Goal: Task Accomplishment & Management: Manage account settings

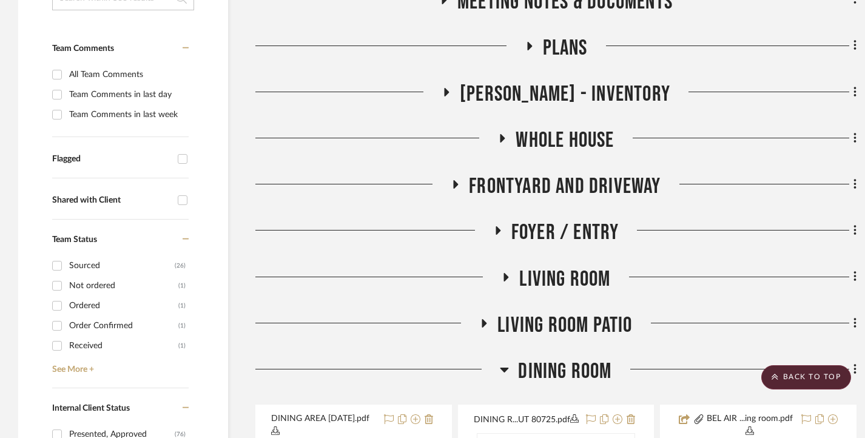
scroll to position [364, 0]
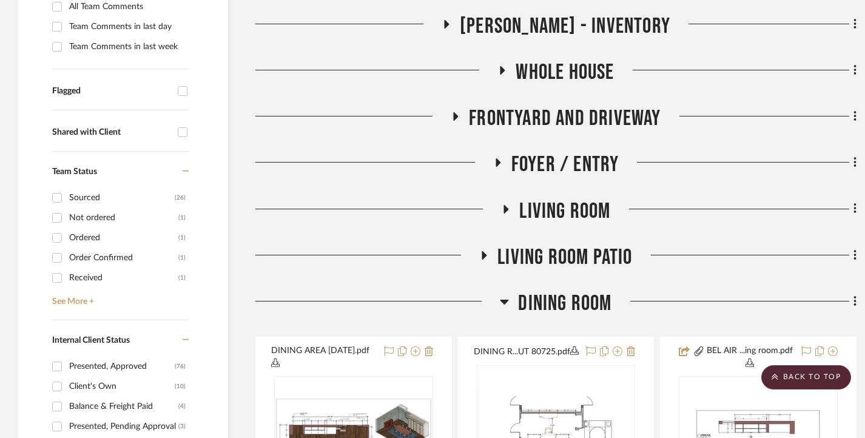
click at [499, 161] on icon at bounding box center [498, 162] width 5 height 8
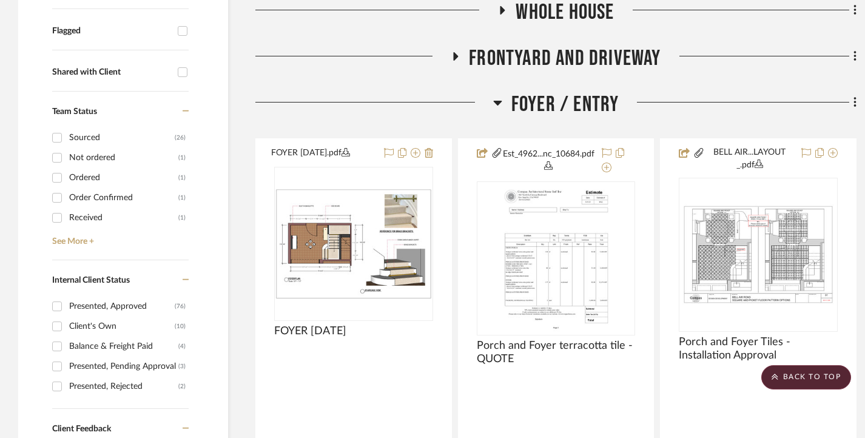
scroll to position [425, 0]
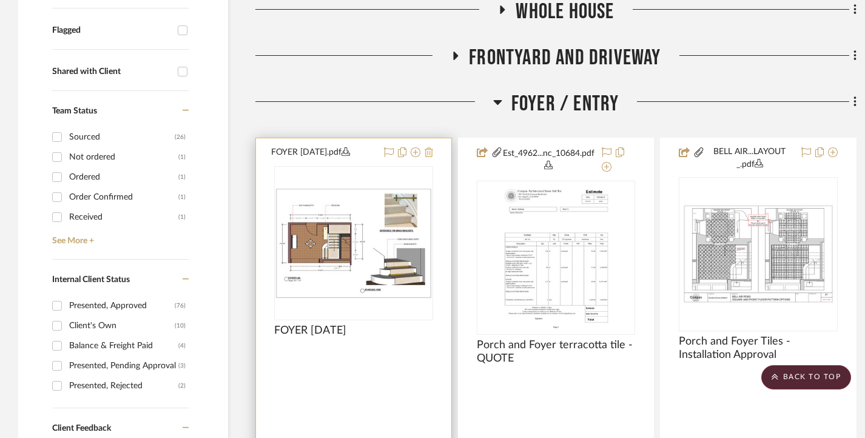
click at [430, 148] on icon at bounding box center [429, 152] width 8 height 10
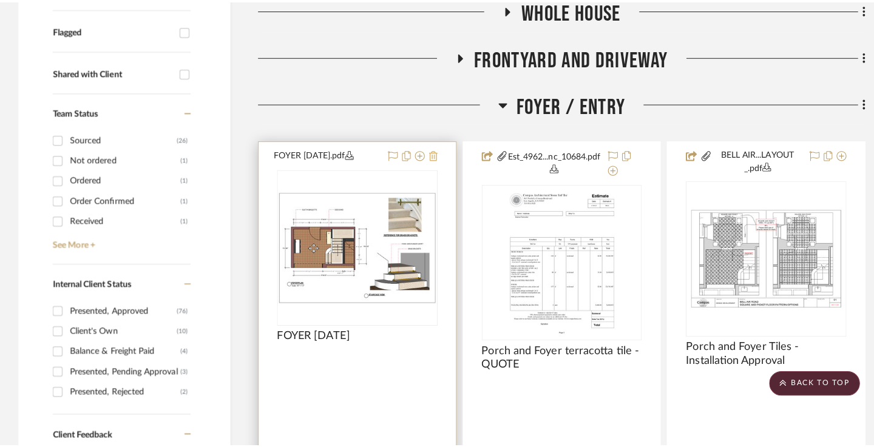
scroll to position [0, 0]
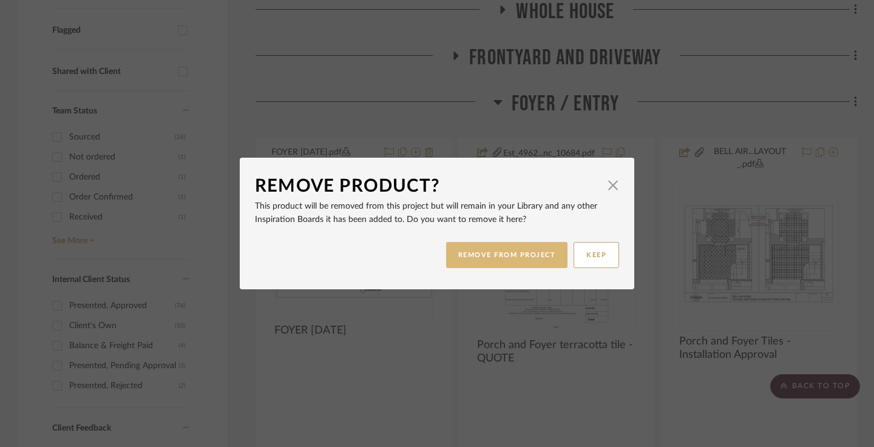
click at [495, 253] on button "REMOVE FROM PROJECT" at bounding box center [507, 255] width 122 height 26
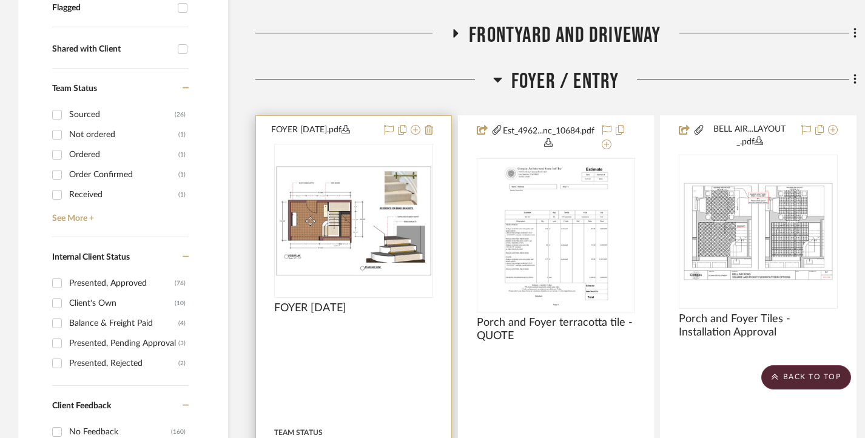
scroll to position [485, 0]
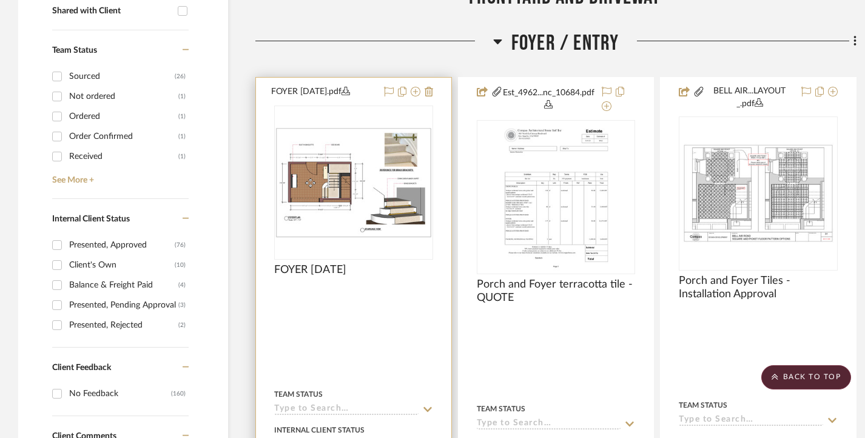
click at [365, 192] on img "0" at bounding box center [353, 182] width 157 height 110
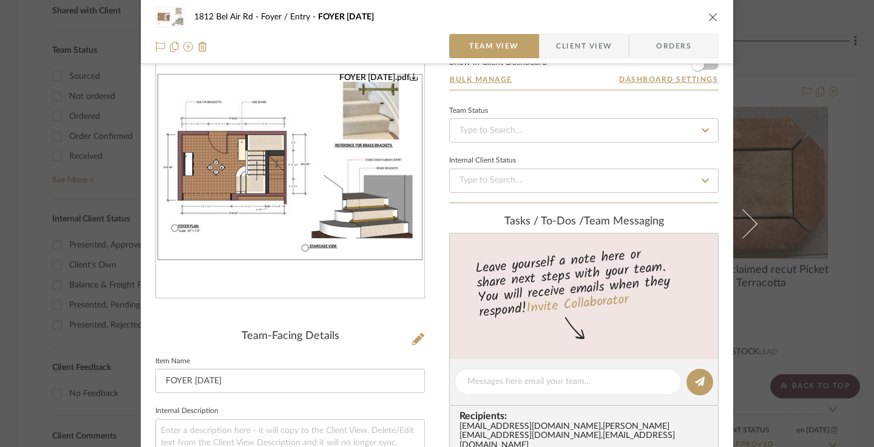
scroll to position [0, 0]
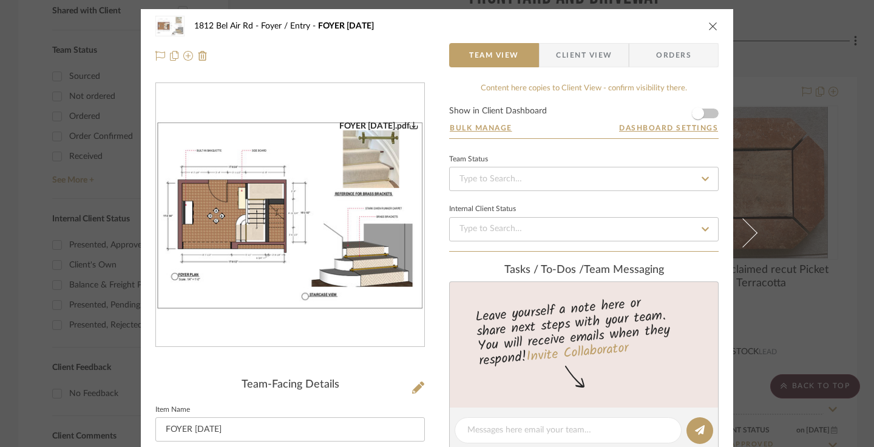
click at [852, 166] on div "1812 Bel Air Rd Foyer / Entry FOYER [DATE] Team View Client View Orders FOYER […" at bounding box center [437, 223] width 874 height 447
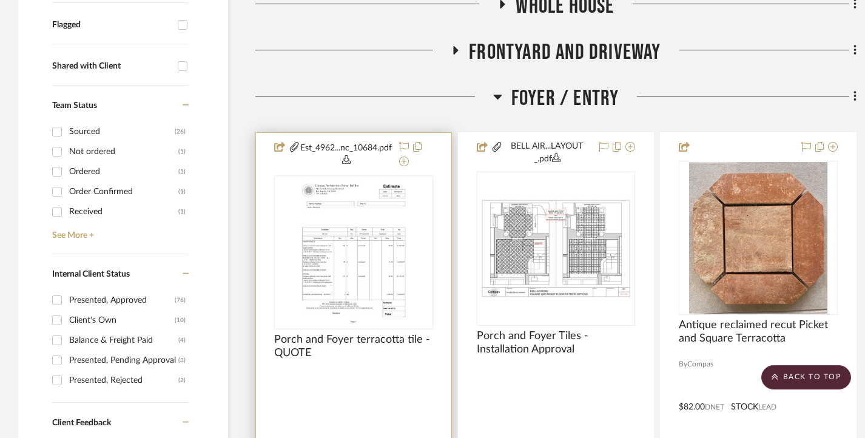
scroll to position [364, 0]
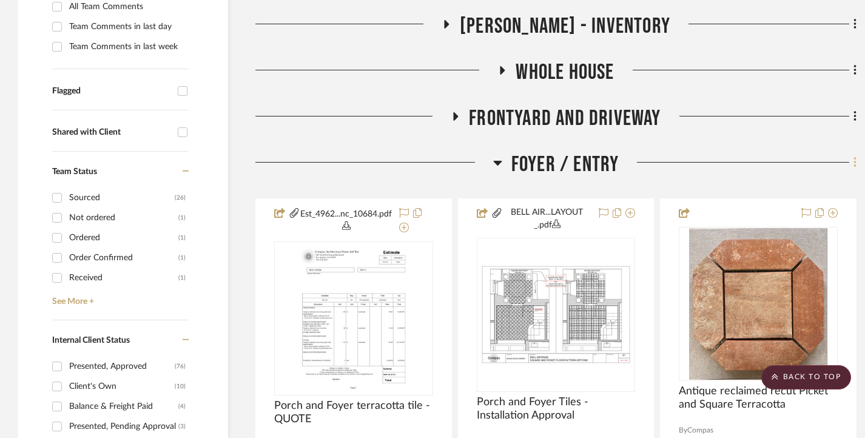
click at [854, 161] on icon at bounding box center [856, 162] width 4 height 13
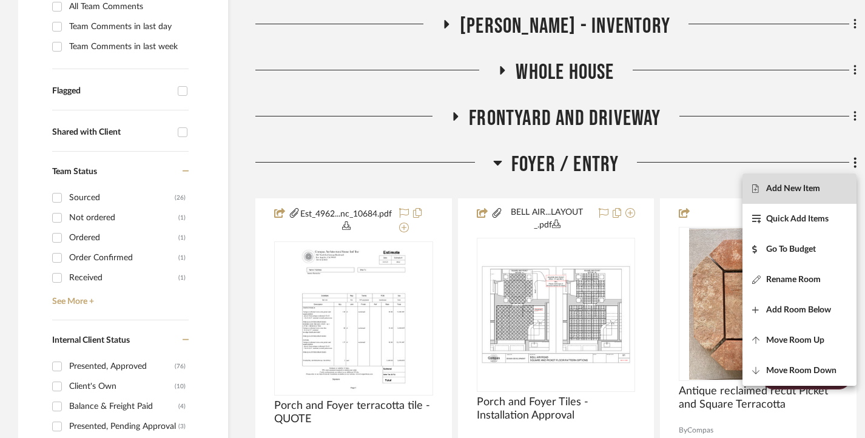
click at [809, 181] on button "Add New Item" at bounding box center [800, 189] width 114 height 30
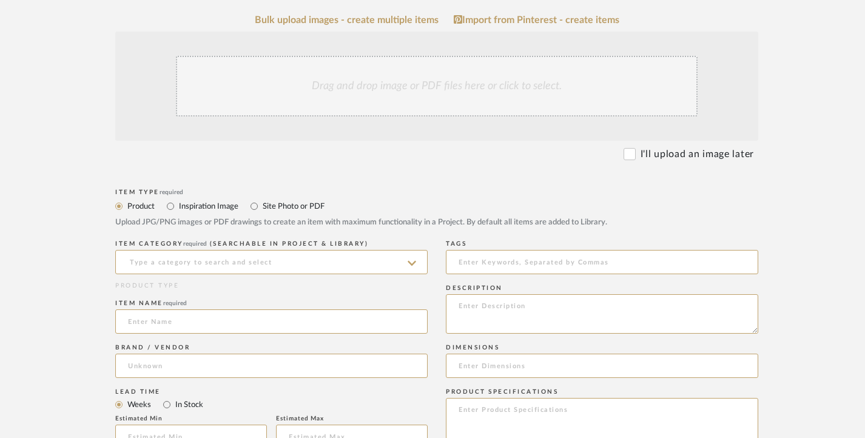
scroll to position [243, 0]
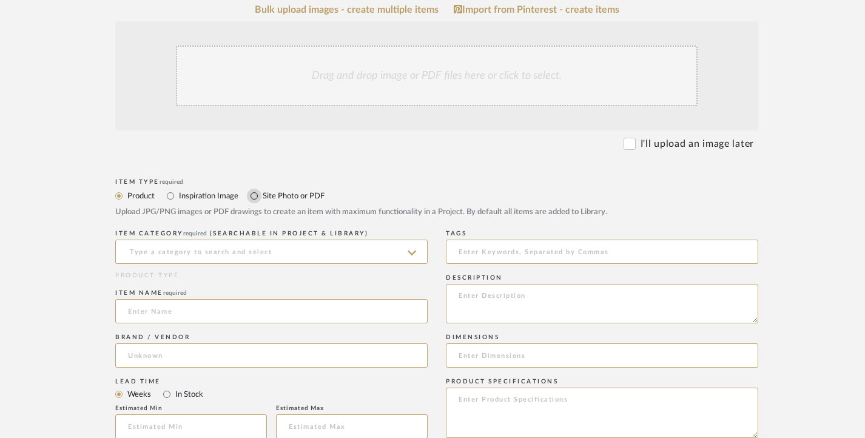
click at [247, 194] on input "Site Photo or PDF" at bounding box center [254, 196] width 15 height 15
radio input "true"
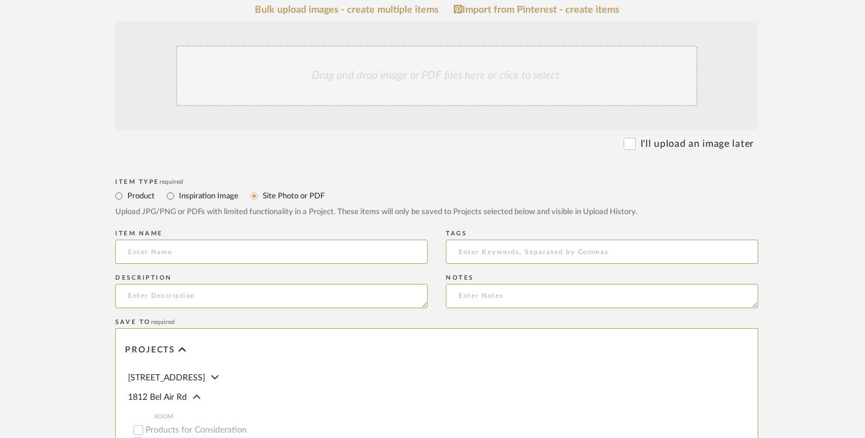
scroll to position [182, 0]
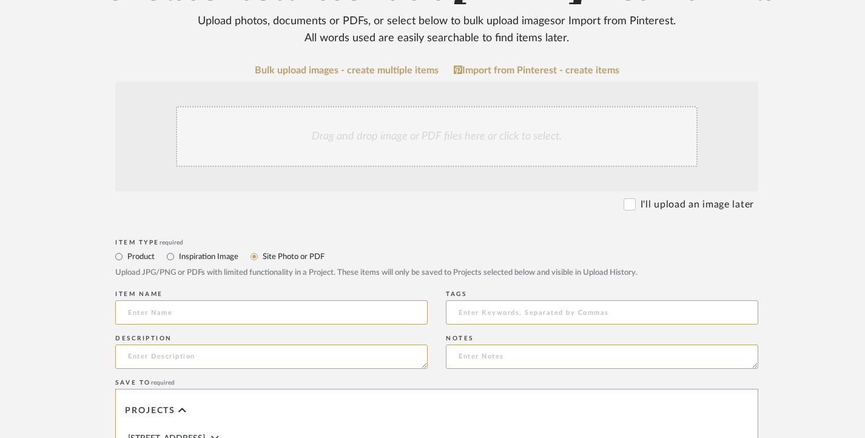
click at [374, 140] on div "Drag and drop image or PDF files here or click to select." at bounding box center [437, 136] width 522 height 61
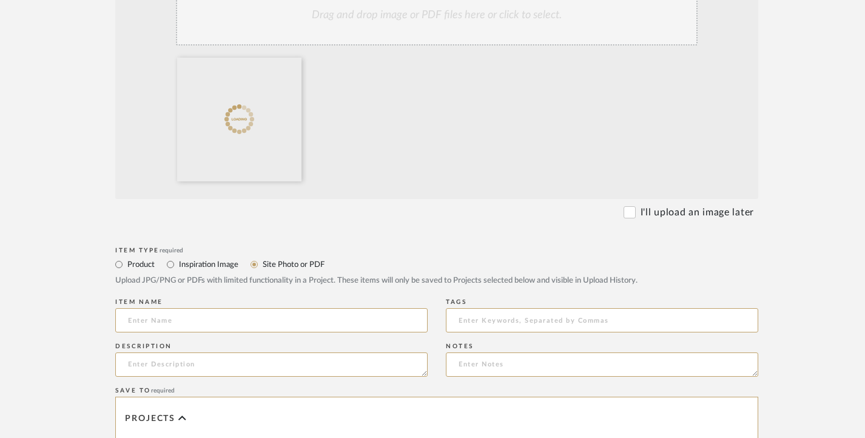
scroll to position [243, 0]
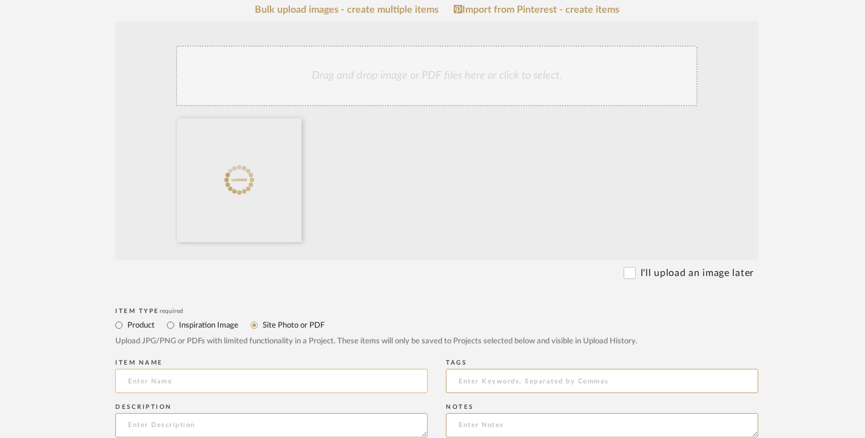
click at [183, 385] on input at bounding box center [271, 381] width 312 height 24
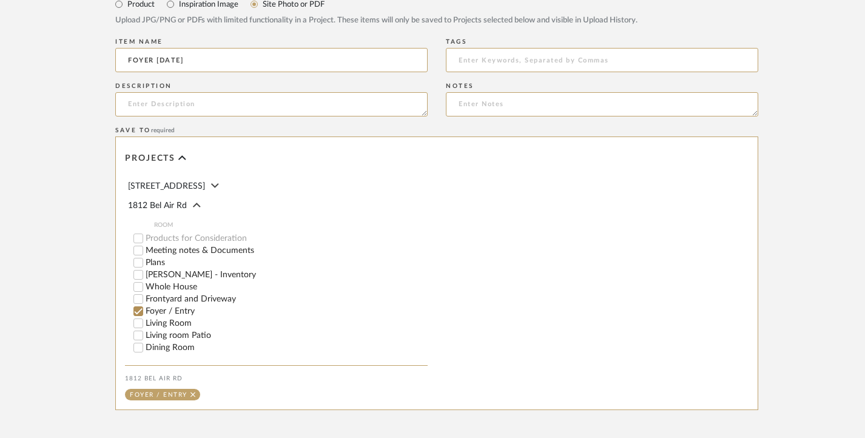
scroll to position [685, 0]
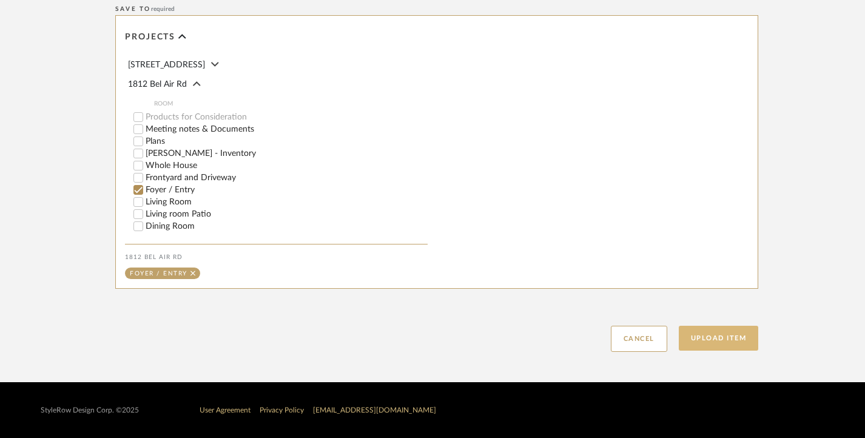
type input "FOYER [DATE]"
click at [737, 342] on button "Upload Item" at bounding box center [719, 338] width 80 height 25
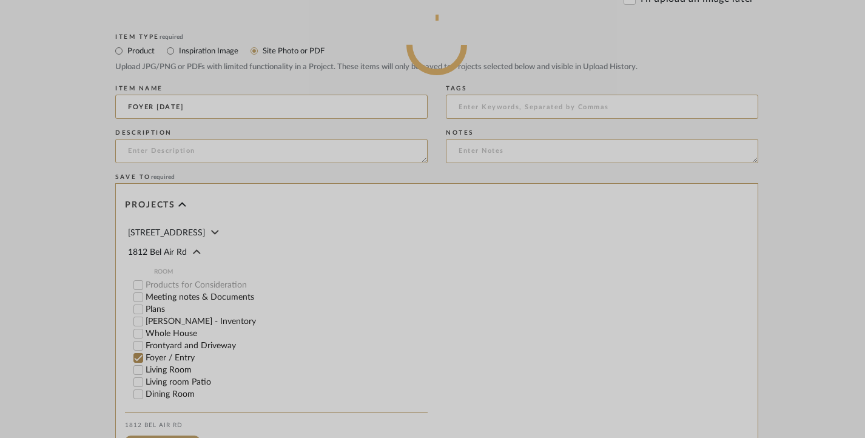
scroll to position [503, 0]
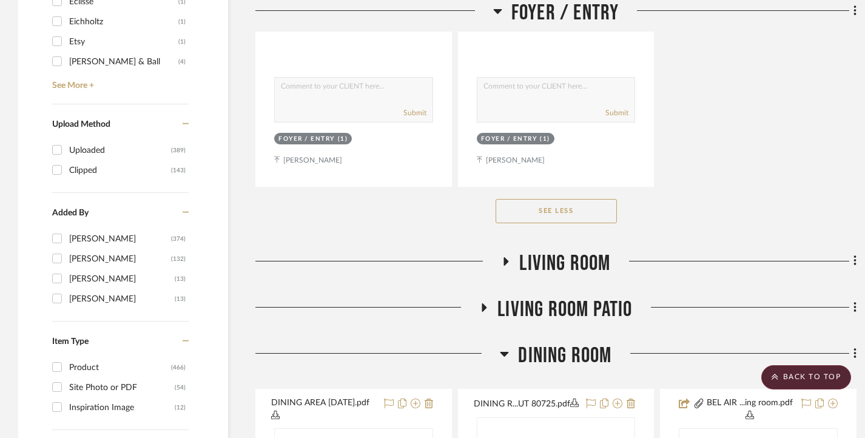
scroll to position [2033, 0]
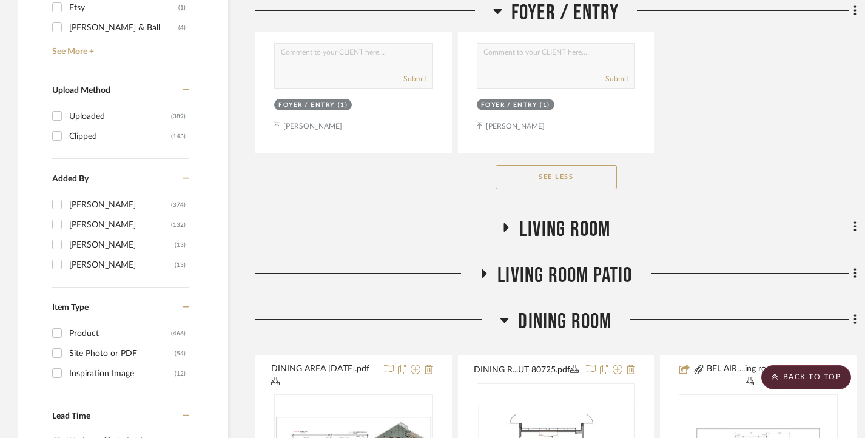
click at [507, 225] on icon at bounding box center [506, 227] width 15 height 9
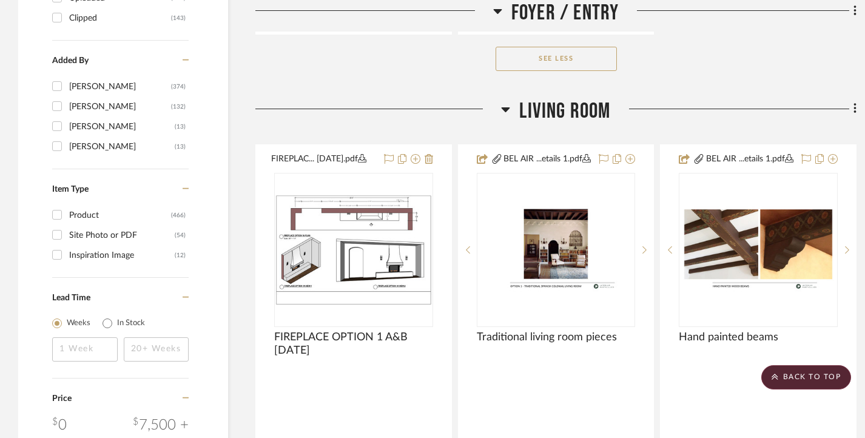
scroll to position [2154, 0]
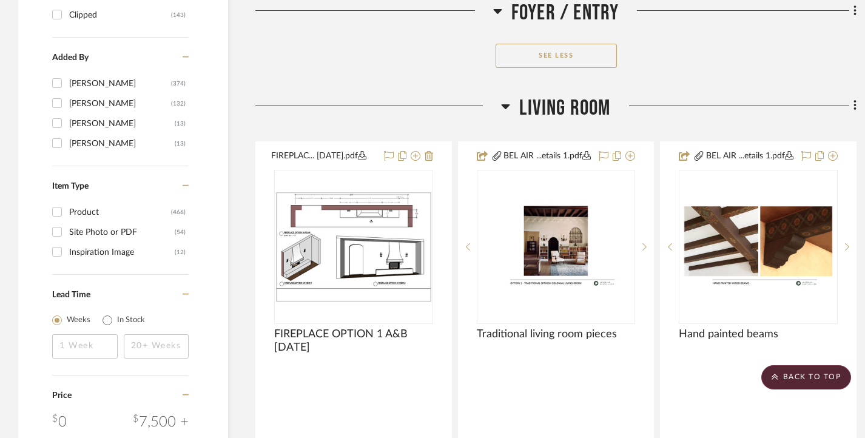
click at [507, 107] on icon at bounding box center [506, 106] width 8 height 5
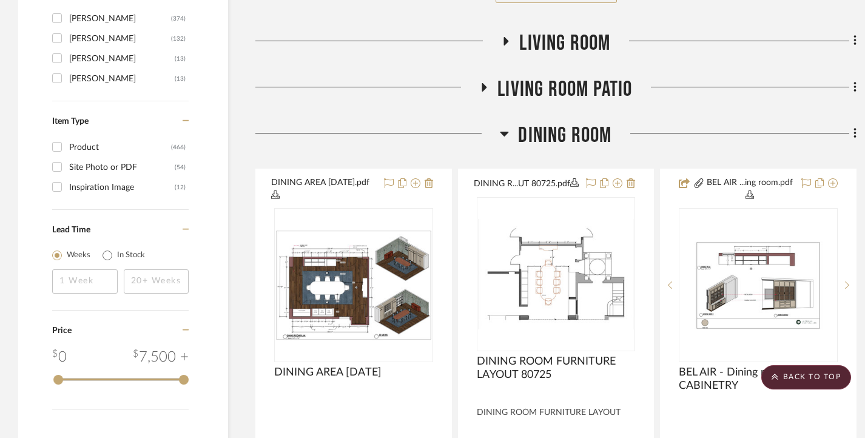
scroll to position [2336, 0]
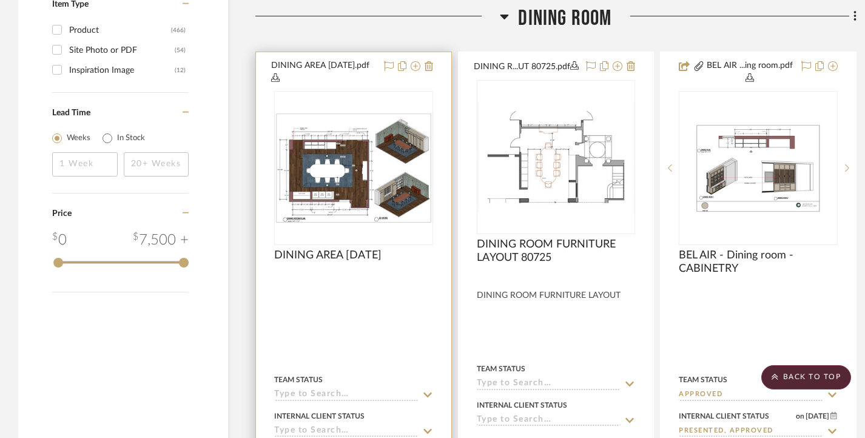
click at [374, 175] on div at bounding box center [353, 168] width 159 height 154
click at [398, 204] on img "0" at bounding box center [353, 168] width 157 height 110
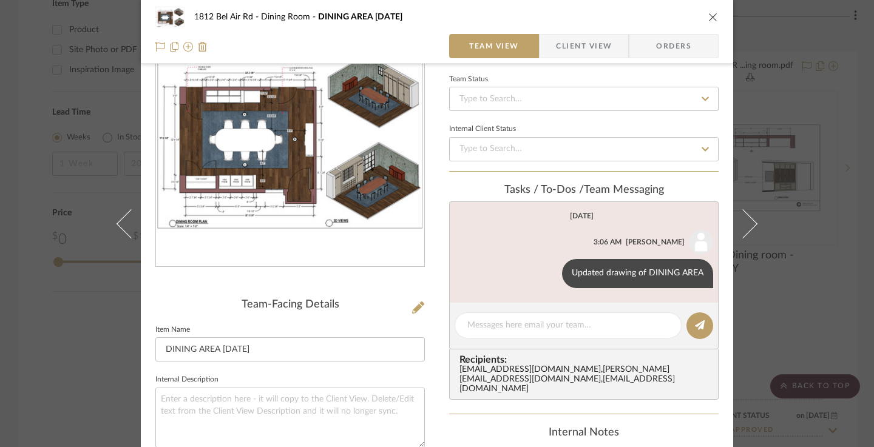
scroll to position [61, 0]
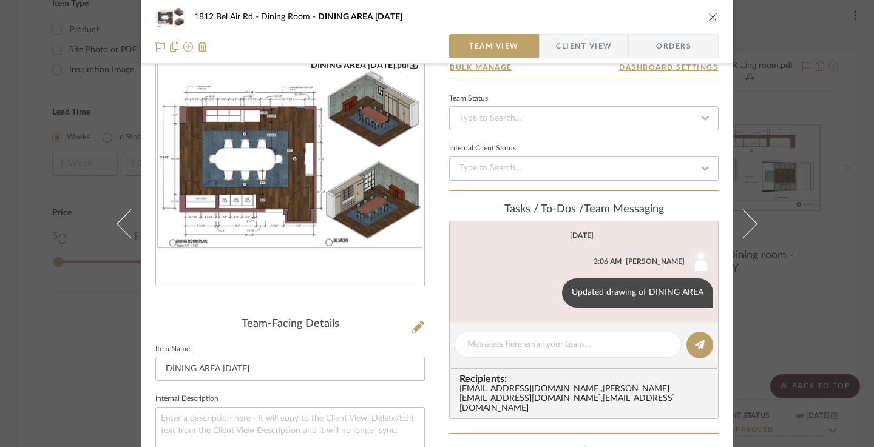
click at [850, 198] on div "1812 Bel Air Rd Dining Room DINING AREA [DATE] Team View Client View Orders DIN…" at bounding box center [437, 223] width 874 height 447
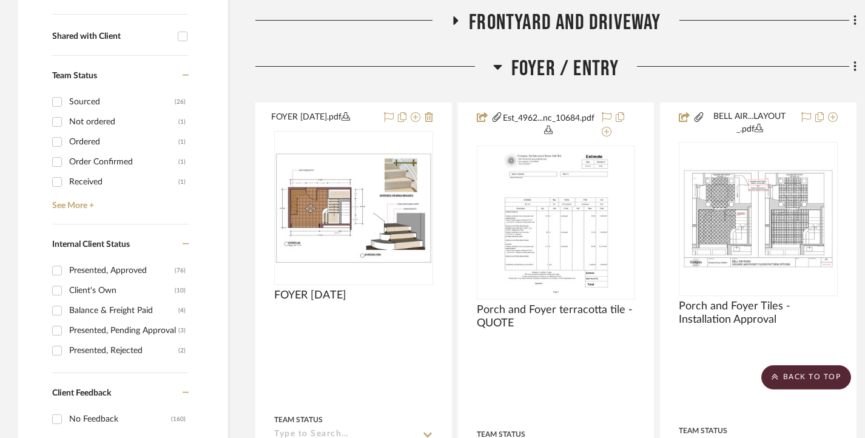
scroll to position [334, 0]
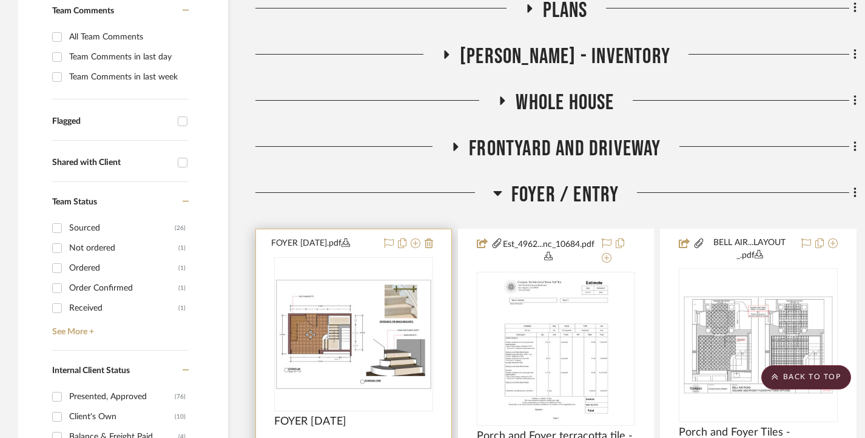
click at [0, 0] on img at bounding box center [0, 0] width 0 height 0
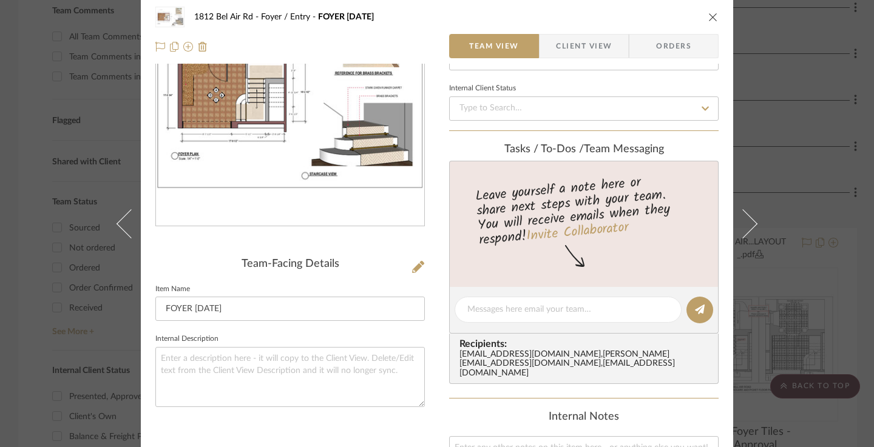
scroll to position [121, 0]
click at [516, 311] on textarea at bounding box center [567, 309] width 201 height 13
click at [849, 252] on div "1812 Bel Air Rd Foyer / Entry FOYER [DATE] Team View Client View Orders FOYER […" at bounding box center [437, 223] width 874 height 447
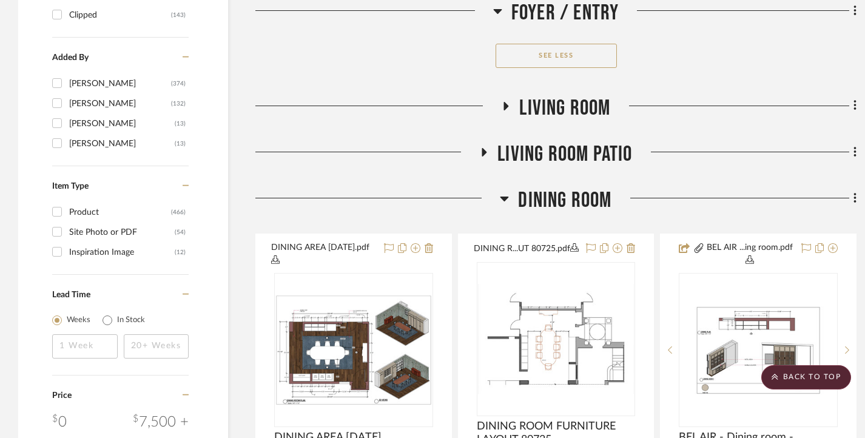
scroll to position [2215, 0]
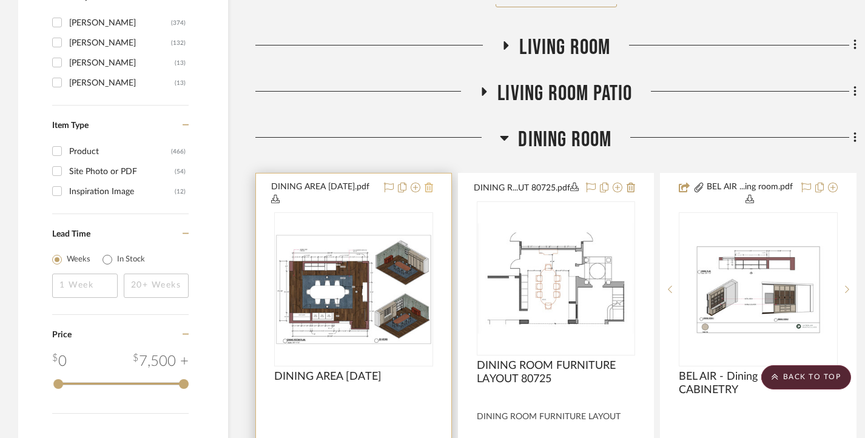
click at [430, 191] on icon at bounding box center [429, 188] width 8 height 10
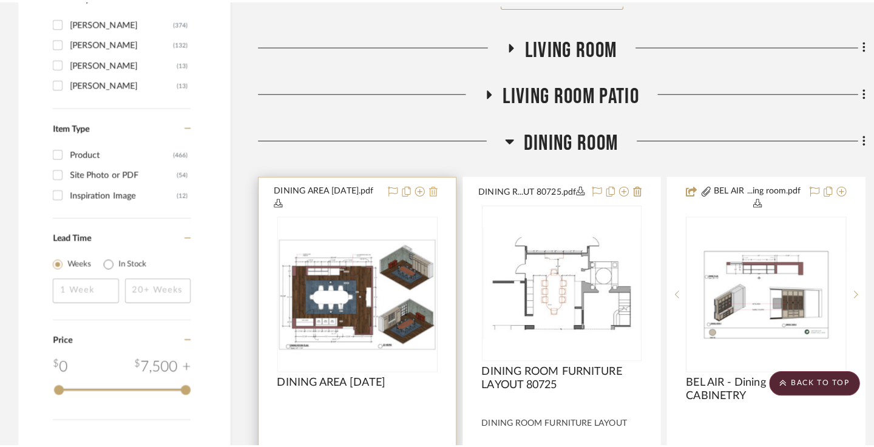
scroll to position [0, 0]
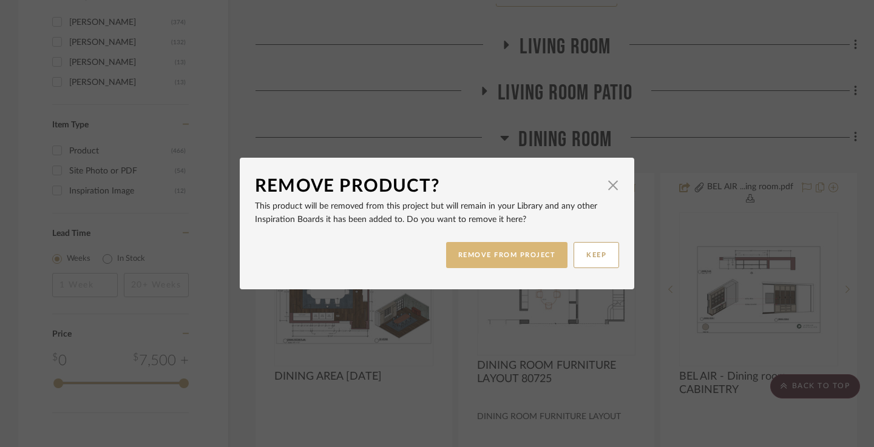
click at [518, 255] on button "REMOVE FROM PROJECT" at bounding box center [507, 255] width 122 height 26
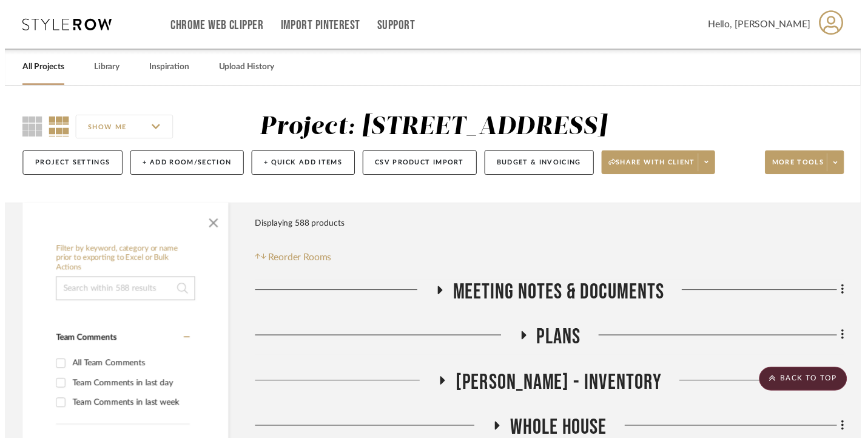
scroll to position [2215, 0]
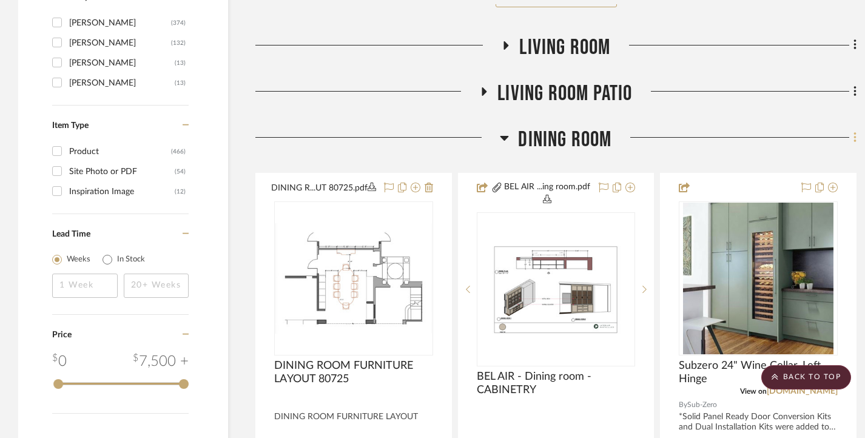
click at [853, 144] on fa-icon at bounding box center [853, 139] width 8 height 20
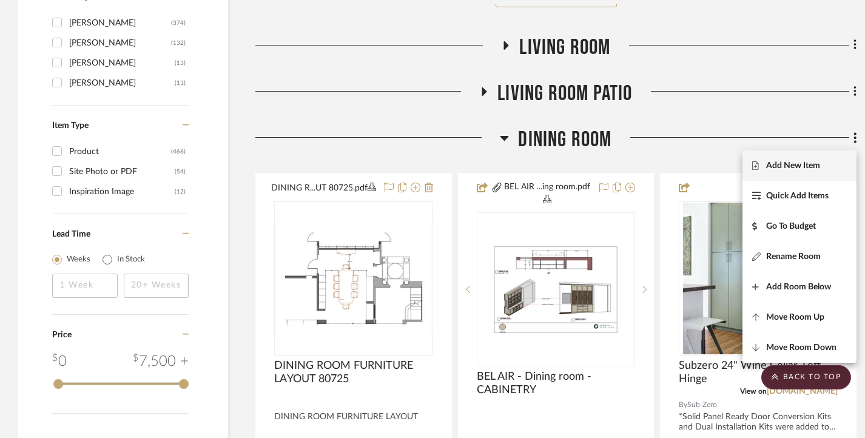
click at [811, 159] on button "Add New Item" at bounding box center [800, 165] width 114 height 30
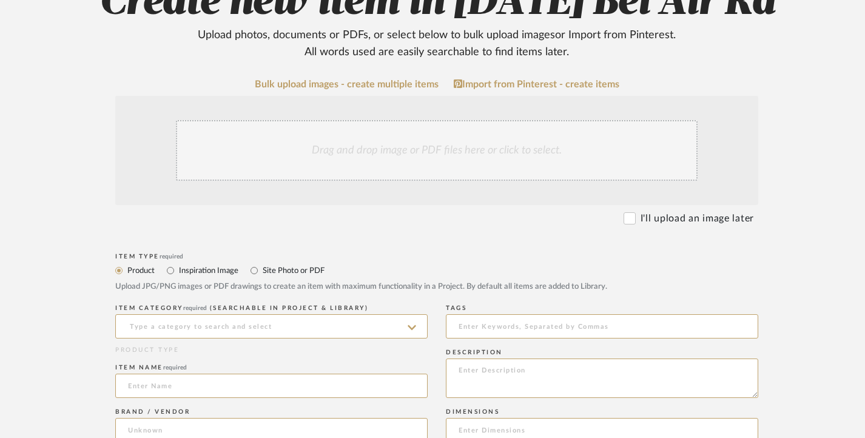
scroll to position [182, 0]
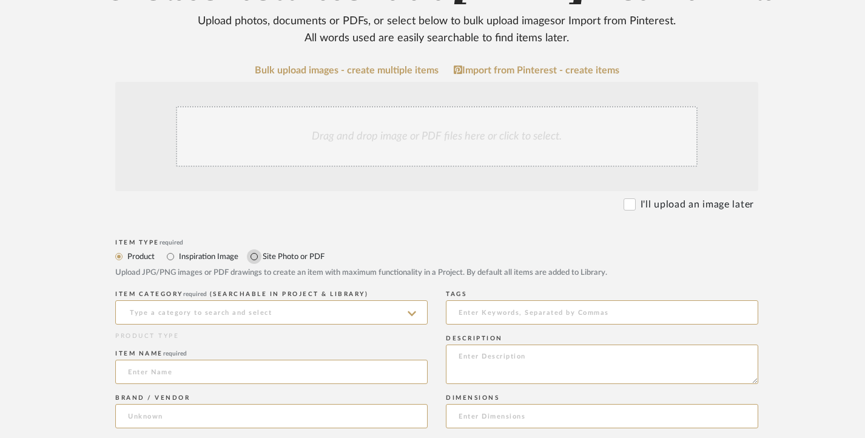
click at [255, 258] on input "Site Photo or PDF" at bounding box center [254, 256] width 15 height 15
radio input "true"
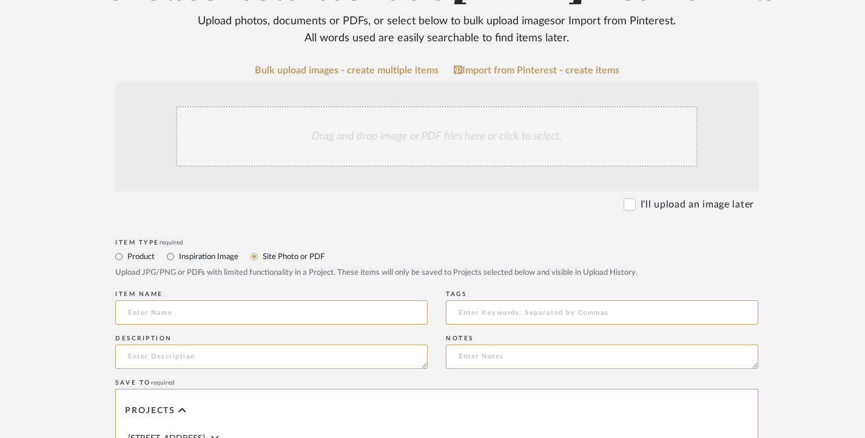
click at [331, 150] on div "Drag and drop image or PDF files here or click to select." at bounding box center [437, 136] width 522 height 61
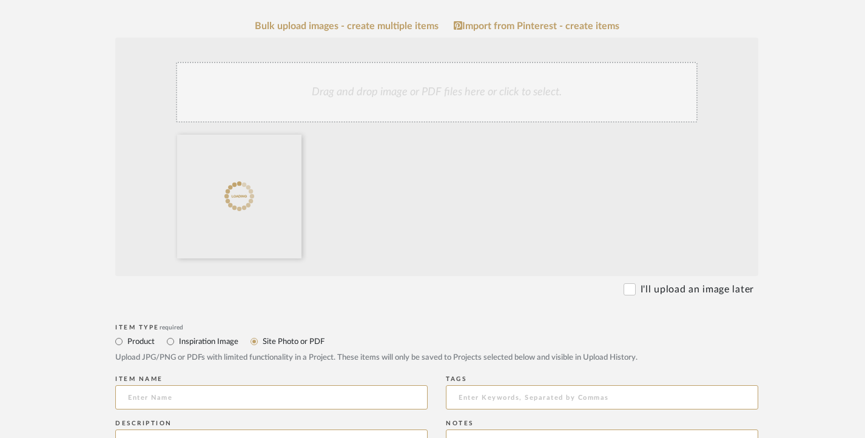
scroll to position [303, 0]
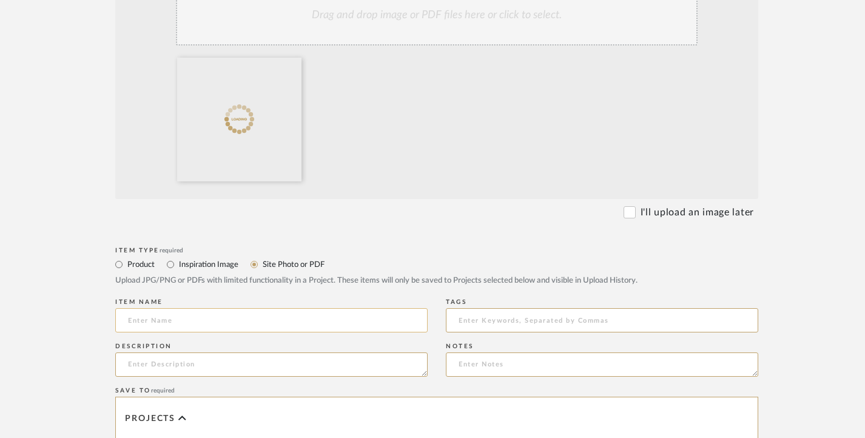
click at [179, 319] on input at bounding box center [271, 320] width 312 height 24
paste input "DINING AREA (OPTION 1)"
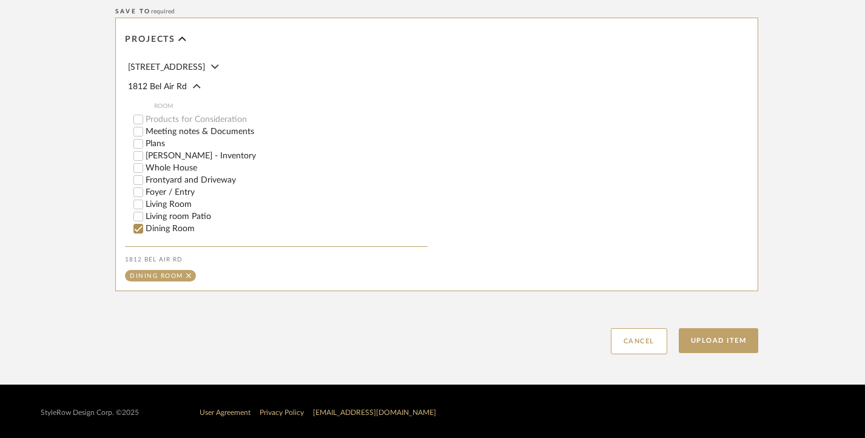
scroll to position [685, 0]
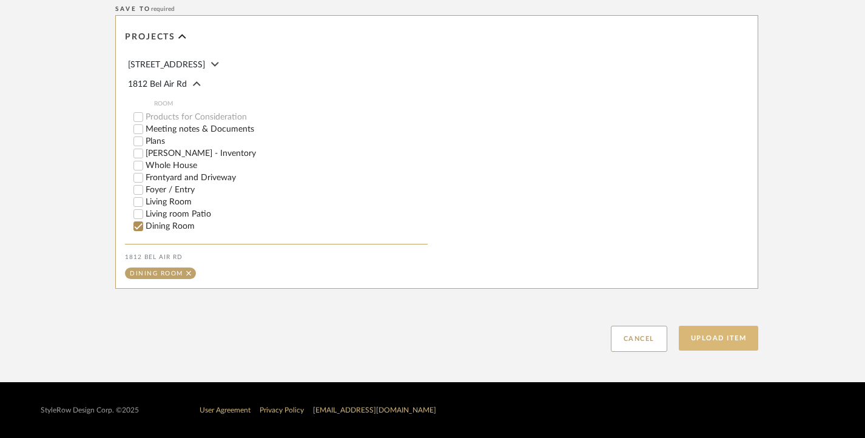
type input "DINING AREA (OPTION 1)"
click at [721, 338] on button "Upload Item" at bounding box center [719, 338] width 80 height 25
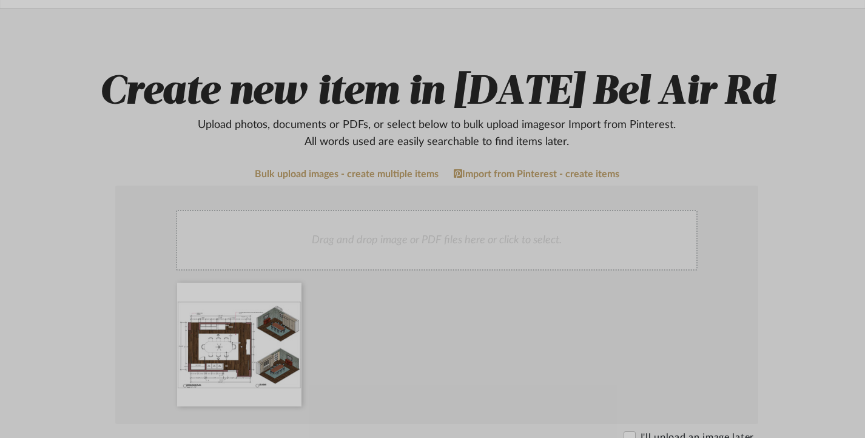
scroll to position [321, 0]
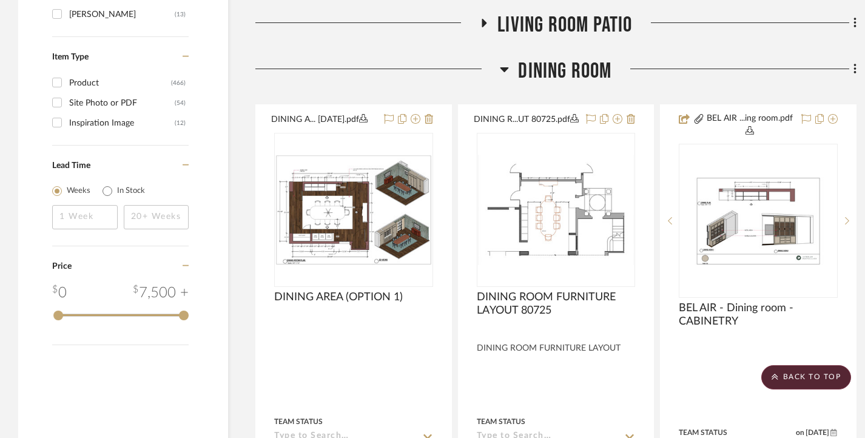
scroll to position [2281, 0]
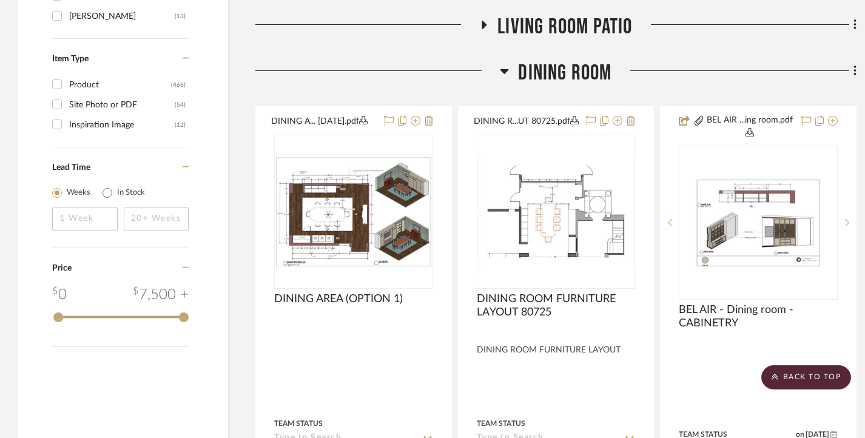
click at [855, 72] on icon at bounding box center [855, 71] width 2 height 10
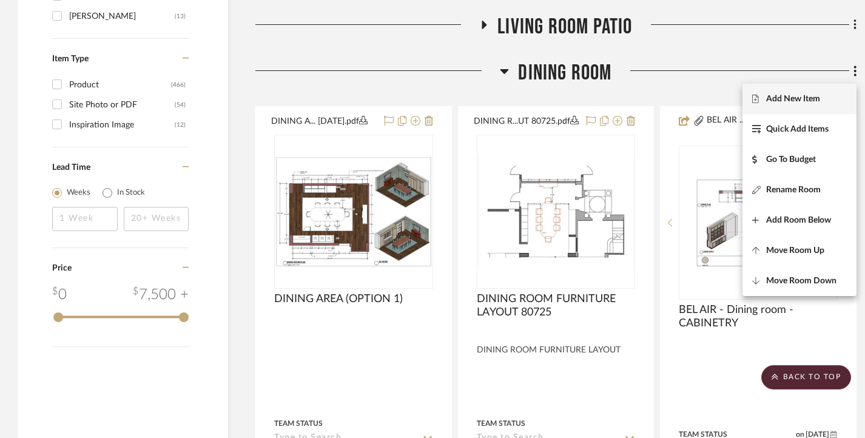
click at [801, 99] on span "Add New Item" at bounding box center [793, 99] width 54 height 10
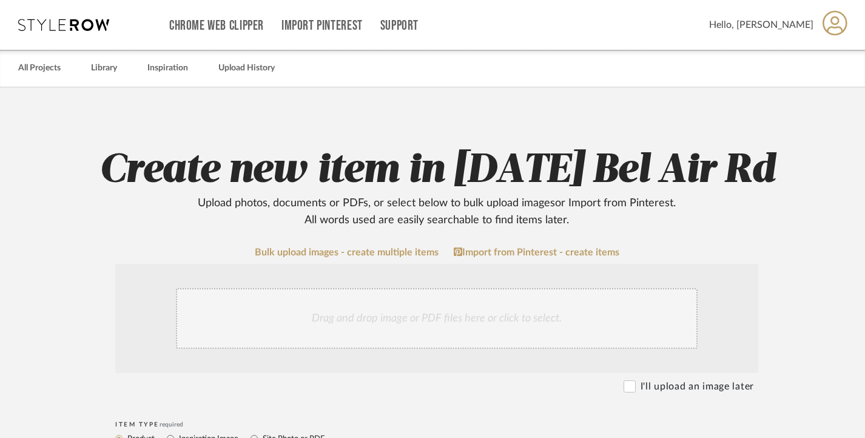
click at [356, 315] on div "Drag and drop image or PDF files here or click to select." at bounding box center [437, 318] width 522 height 61
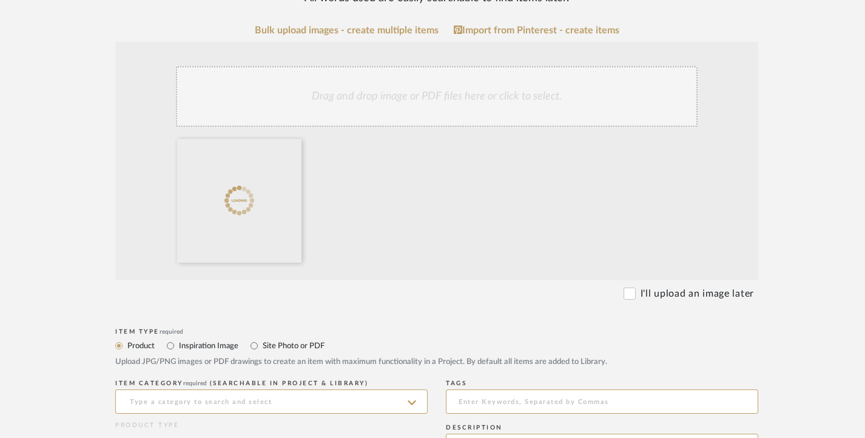
scroll to position [303, 0]
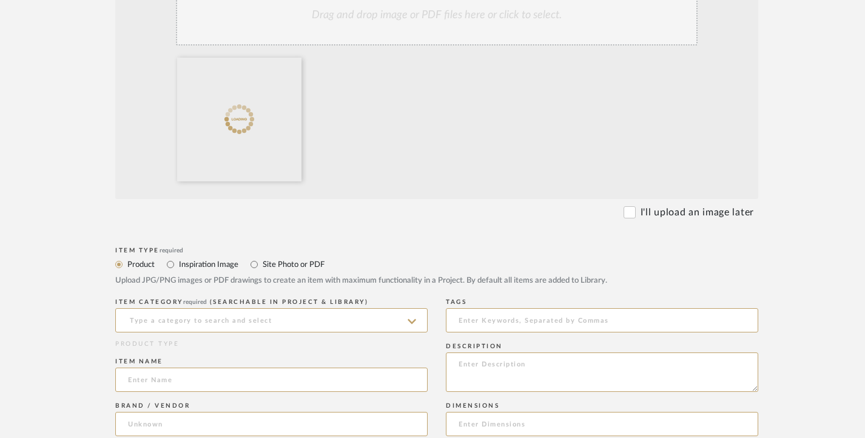
click at [283, 261] on label "Site Photo or PDF" at bounding box center [292, 264] width 63 height 13
click at [261, 261] on input "Site Photo or PDF" at bounding box center [254, 264] width 15 height 15
radio input "true"
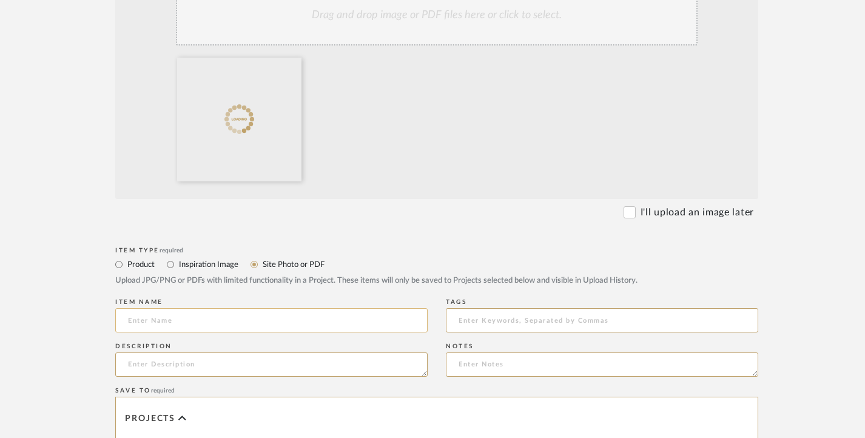
click at [217, 316] on input at bounding box center [271, 320] width 312 height 24
paste input "DINING AREA (OPTION 1)"
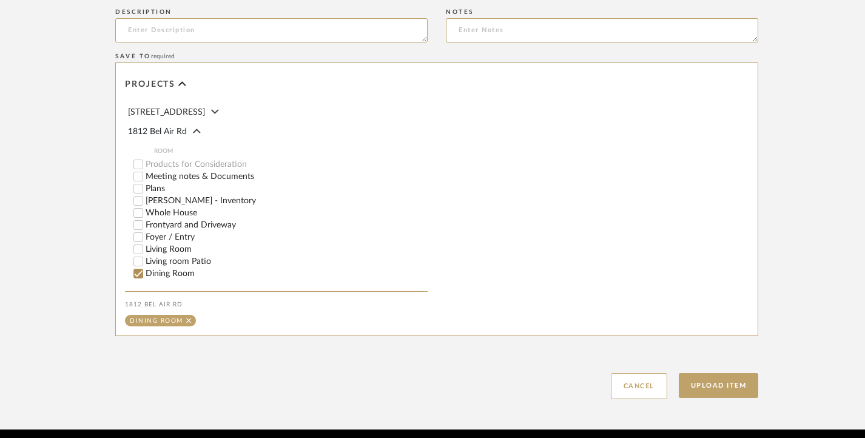
scroll to position [685, 0]
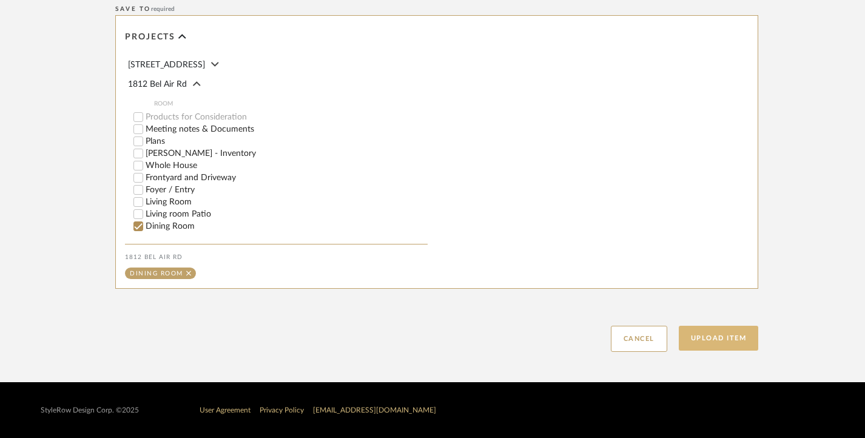
type input "DINING AREA ([MEDICAL_DATA])"
click at [721, 337] on button "Upload Item" at bounding box center [719, 338] width 80 height 25
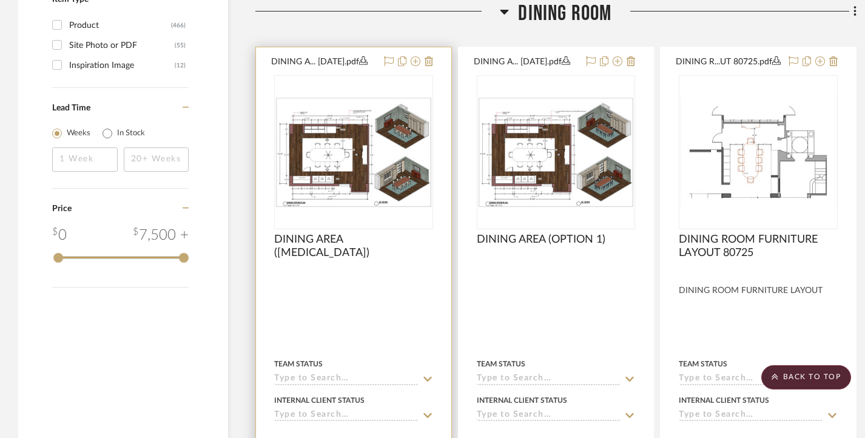
scroll to position [2219, 0]
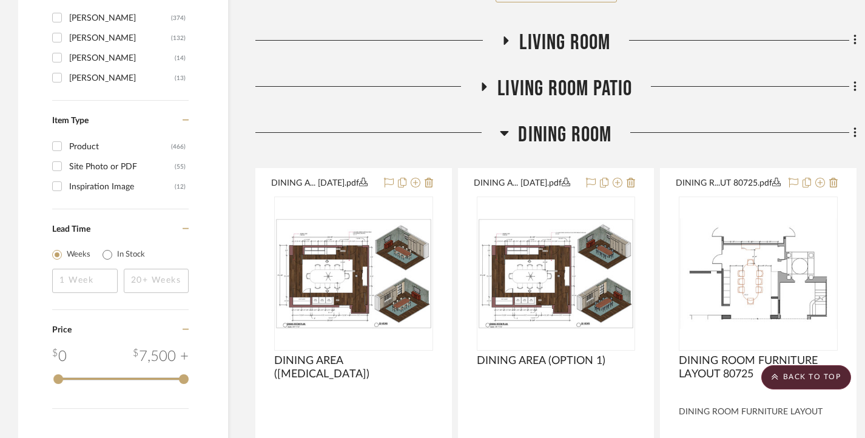
click at [502, 133] on icon at bounding box center [505, 133] width 8 height 5
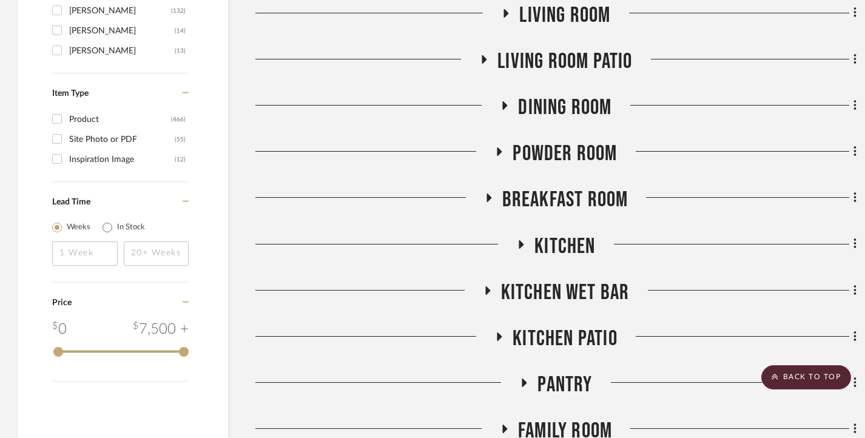
scroll to position [2280, 0]
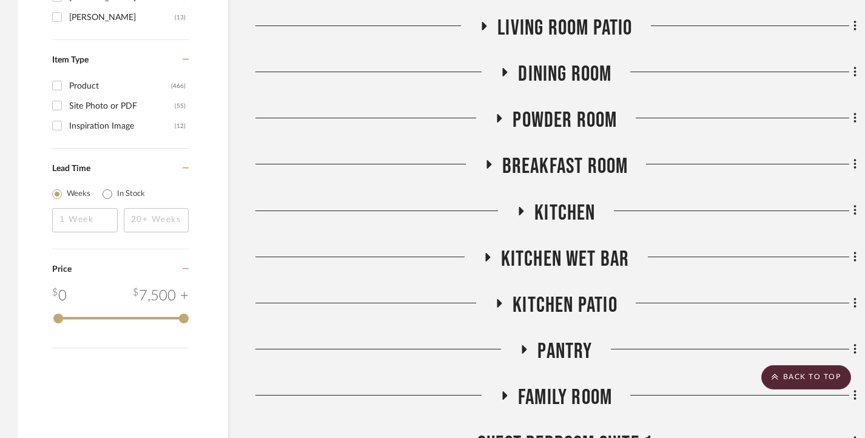
click at [505, 119] on icon at bounding box center [499, 118] width 15 height 9
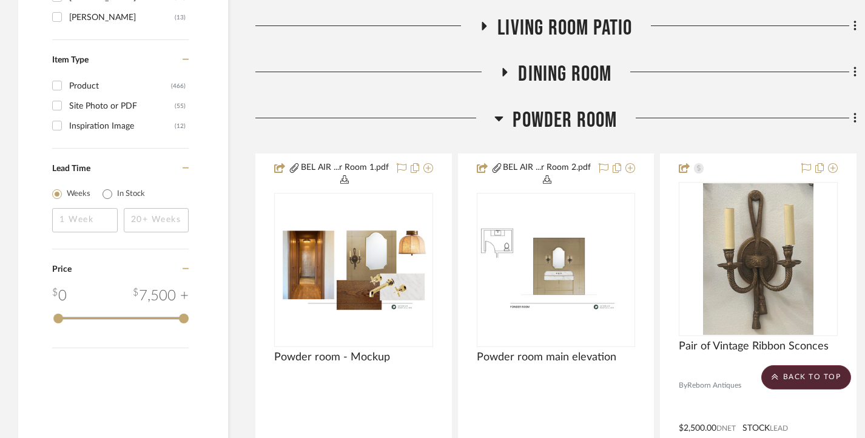
click at [502, 119] on icon at bounding box center [499, 118] width 8 height 5
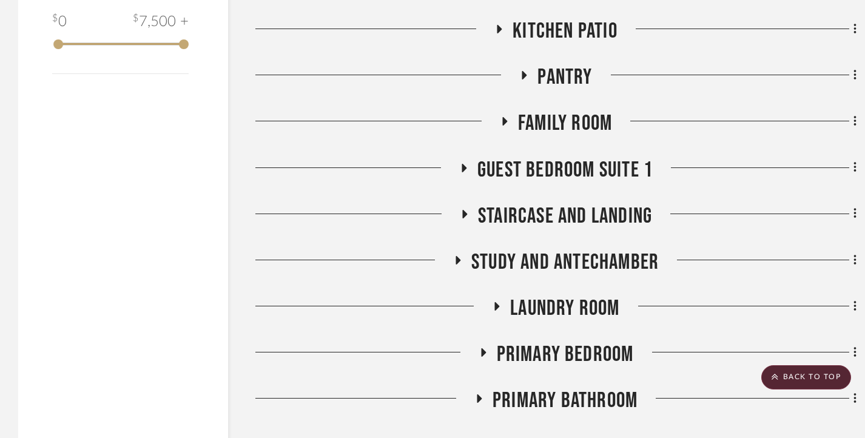
scroll to position [2583, 0]
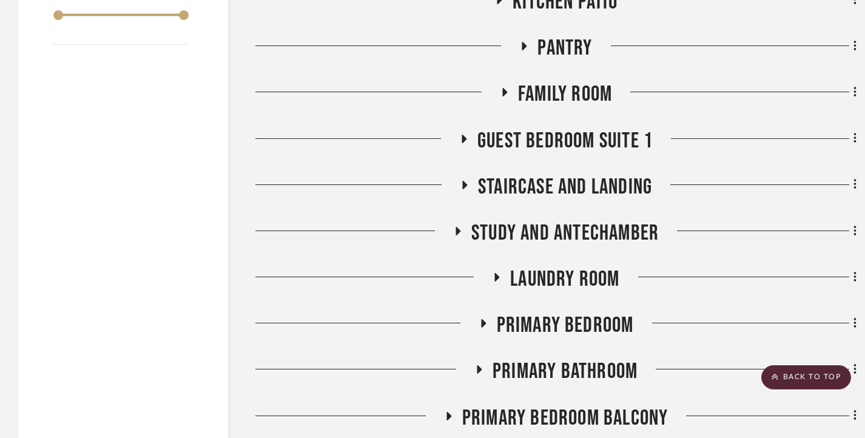
click at [507, 94] on icon at bounding box center [504, 92] width 15 height 9
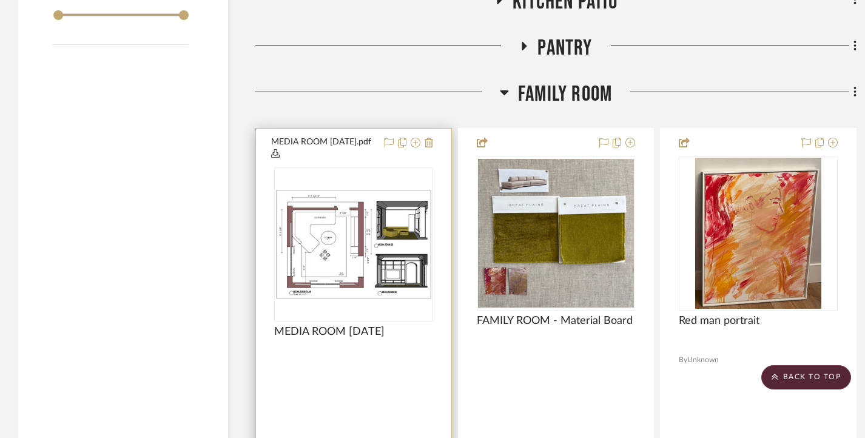
click at [0, 0] on img at bounding box center [0, 0] width 0 height 0
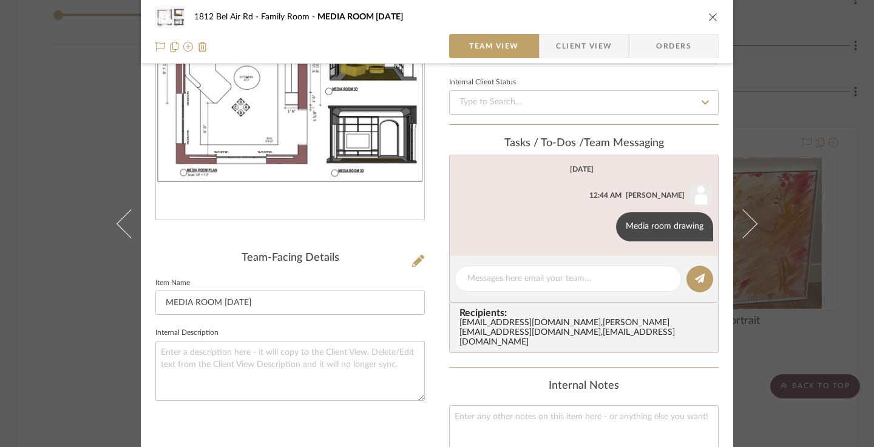
scroll to position [121, 0]
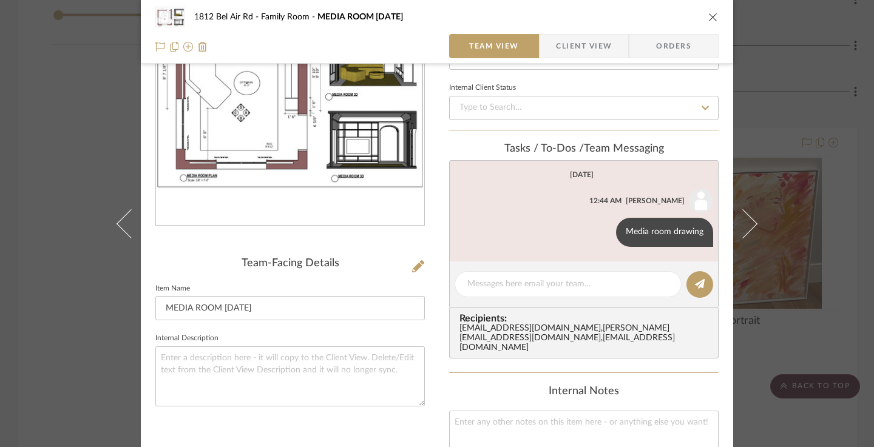
click at [33, 260] on div "1812 Bel Air Rd Family Room MEDIA ROOM [DATE] Team View Client View Orders MEDI…" at bounding box center [437, 223] width 874 height 447
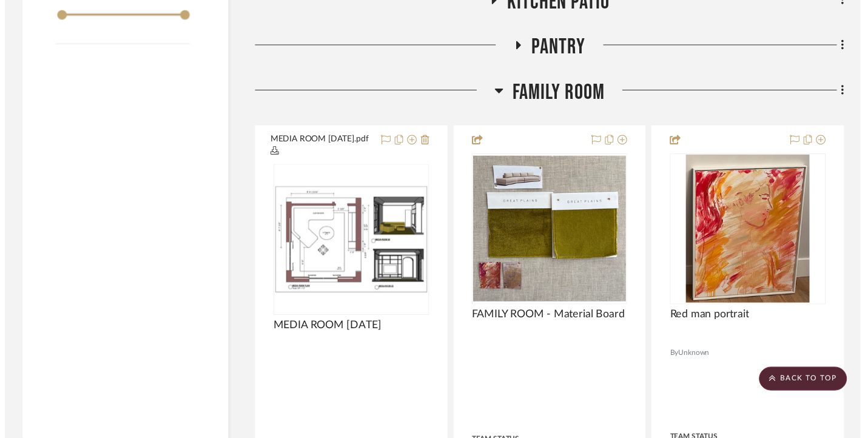
scroll to position [2583, 0]
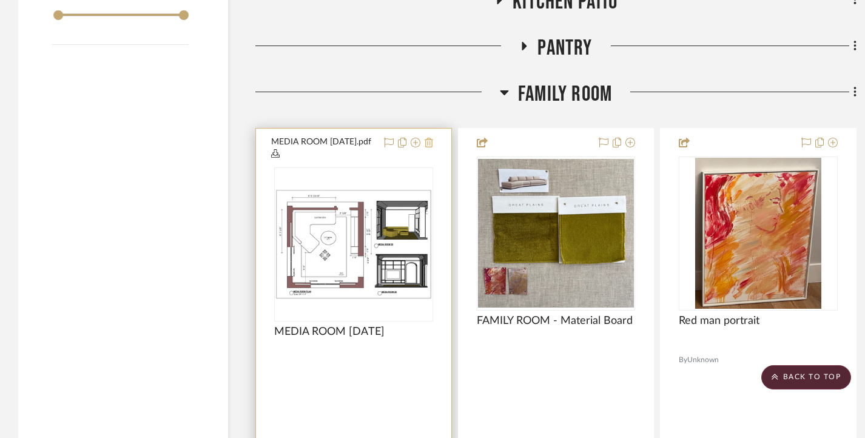
click at [431, 141] on icon at bounding box center [429, 143] width 8 height 10
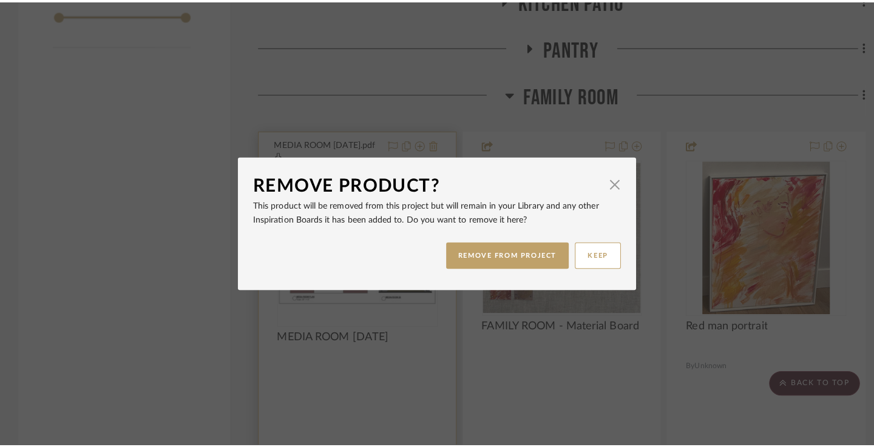
scroll to position [0, 0]
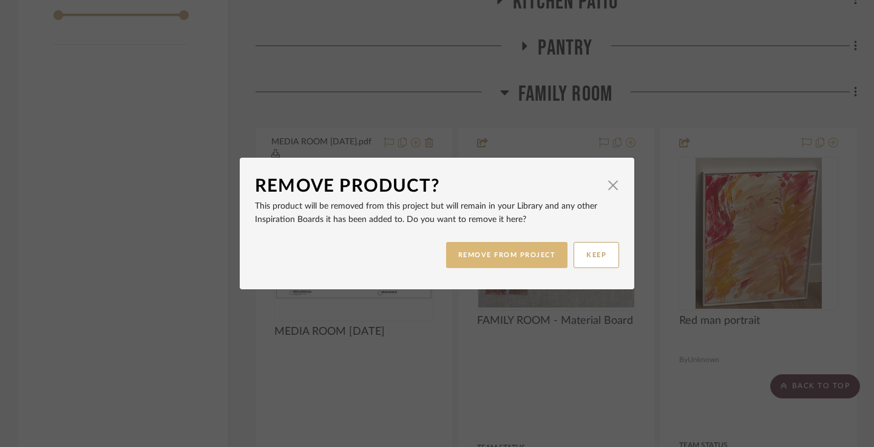
click at [502, 251] on button "REMOVE FROM PROJECT" at bounding box center [507, 255] width 122 height 26
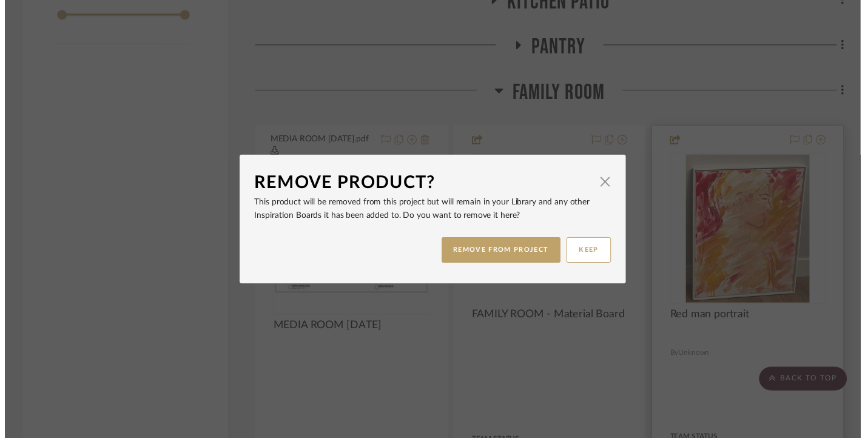
scroll to position [2583, 0]
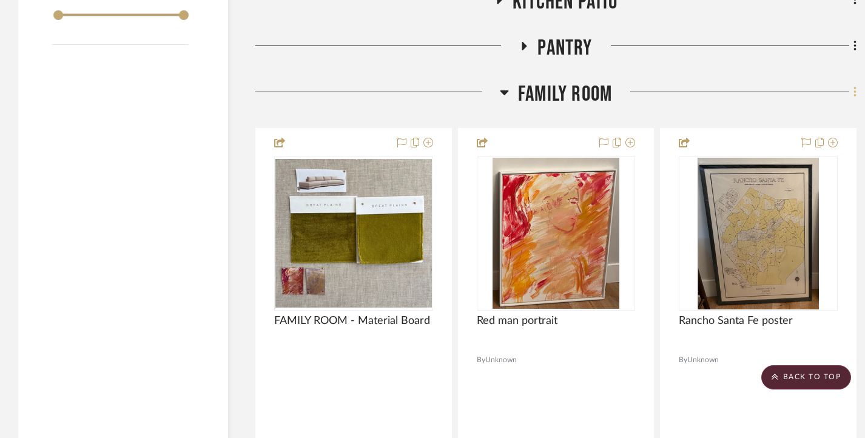
click at [855, 93] on icon at bounding box center [856, 92] width 4 height 13
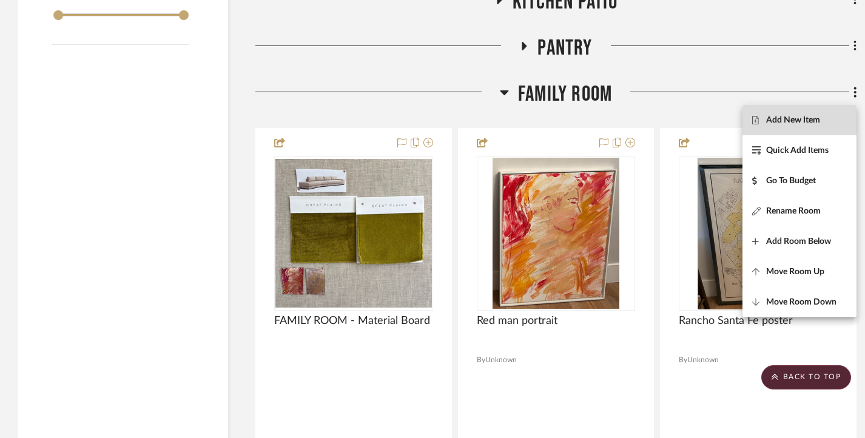
click at [800, 119] on span "Add New Item" at bounding box center [793, 120] width 54 height 10
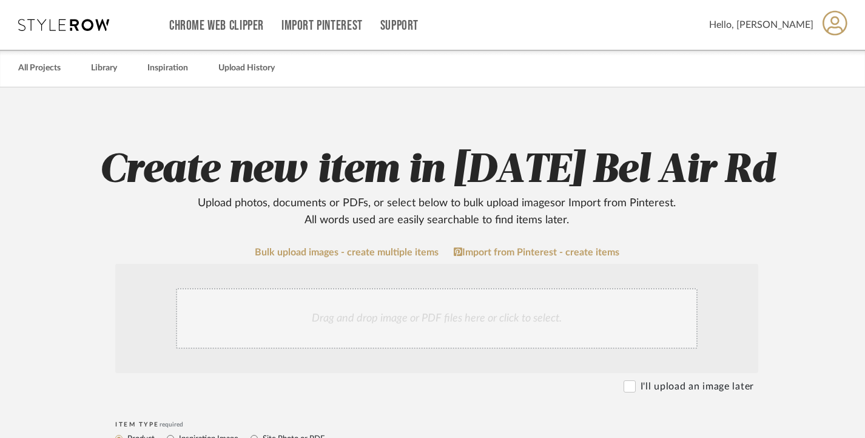
scroll to position [121, 0]
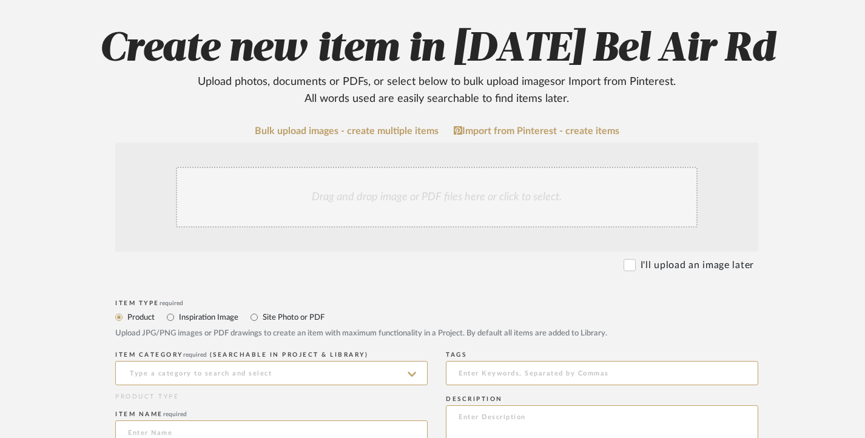
click at [265, 314] on label "Site Photo or PDF" at bounding box center [292, 317] width 63 height 13
click at [261, 314] on input "Site Photo or PDF" at bounding box center [254, 317] width 15 height 15
radio input "true"
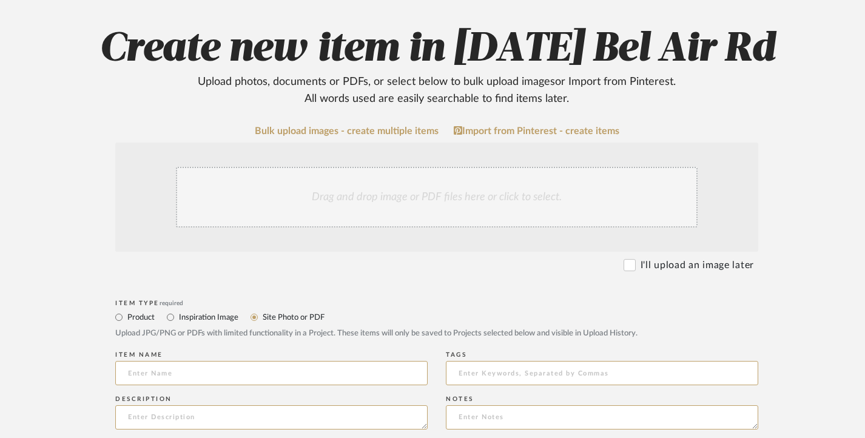
click at [346, 160] on div "Drag and drop image or PDF files here or click to select." at bounding box center [436, 197] width 643 height 109
click at [337, 192] on div "Drag and drop image or PDF files here or click to select." at bounding box center [437, 197] width 522 height 61
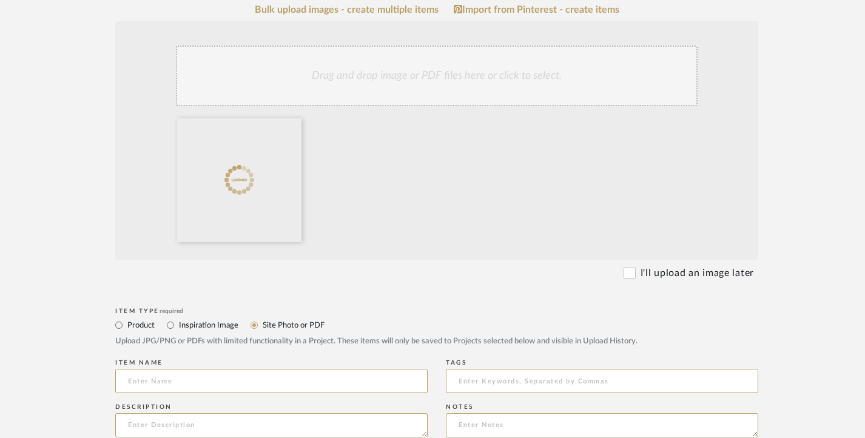
scroll to position [303, 0]
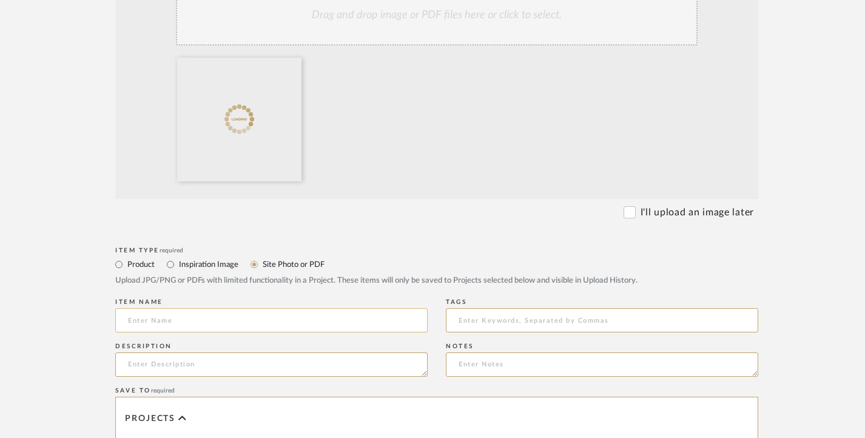
click at [227, 313] on input at bounding box center [271, 320] width 312 height 24
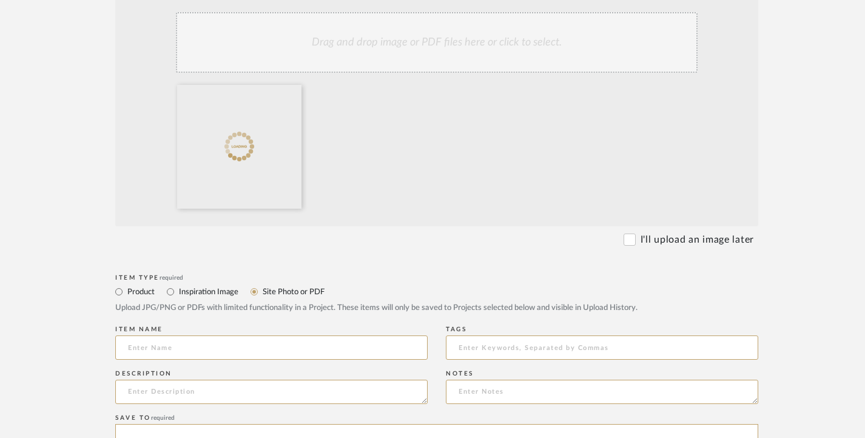
scroll to position [243, 0]
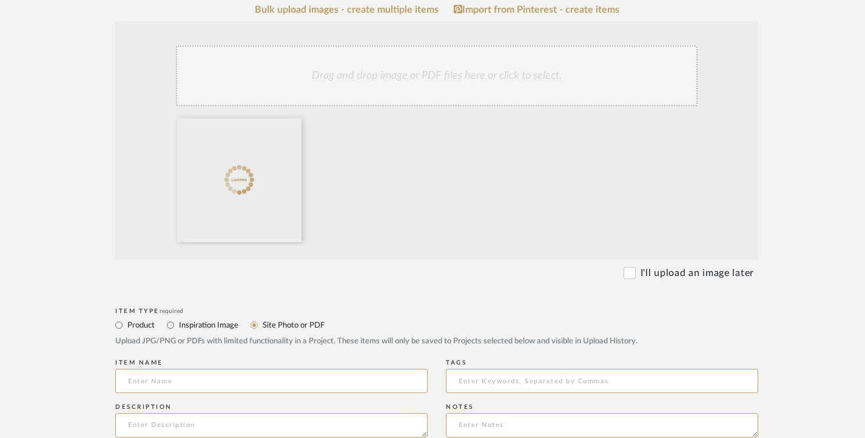
click at [394, 69] on div "Drag and drop image or PDF files here or click to select." at bounding box center [437, 76] width 522 height 61
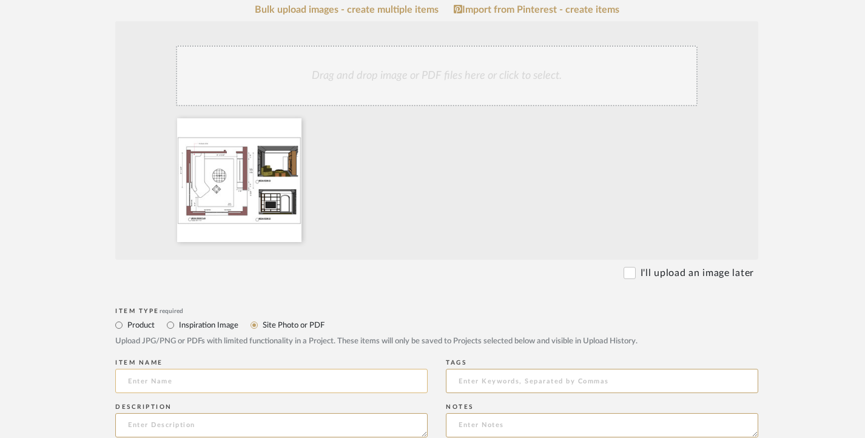
click at [152, 373] on input at bounding box center [271, 381] width 312 height 24
paste input "MEDIA ROOM [DATE]"
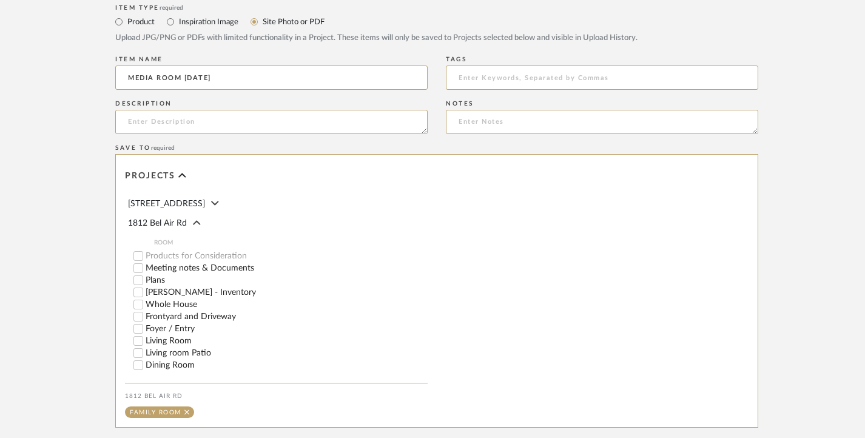
scroll to position [607, 0]
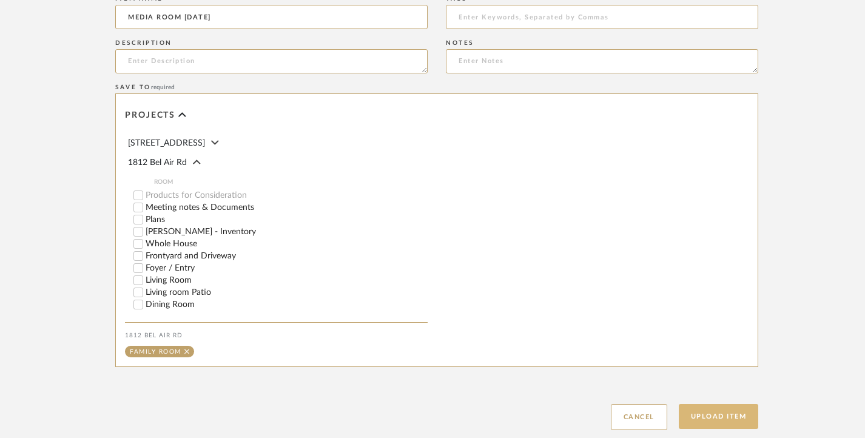
type input "MEDIA ROOM [DATE]"
click at [723, 413] on button "Upload Item" at bounding box center [719, 416] width 80 height 25
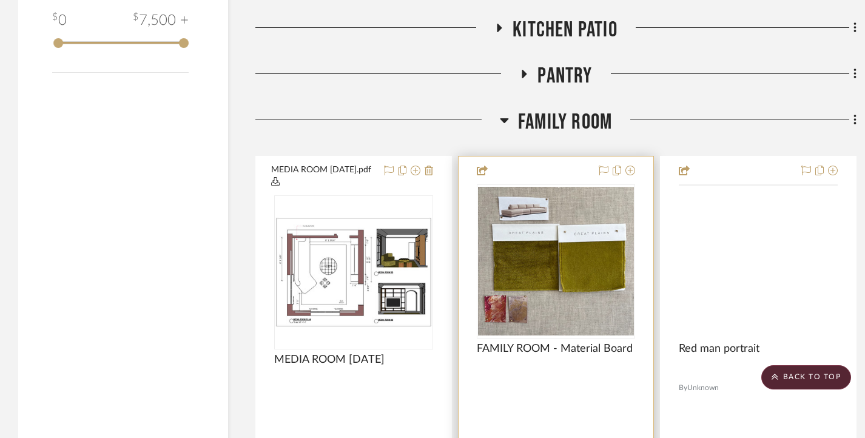
scroll to position [2544, 0]
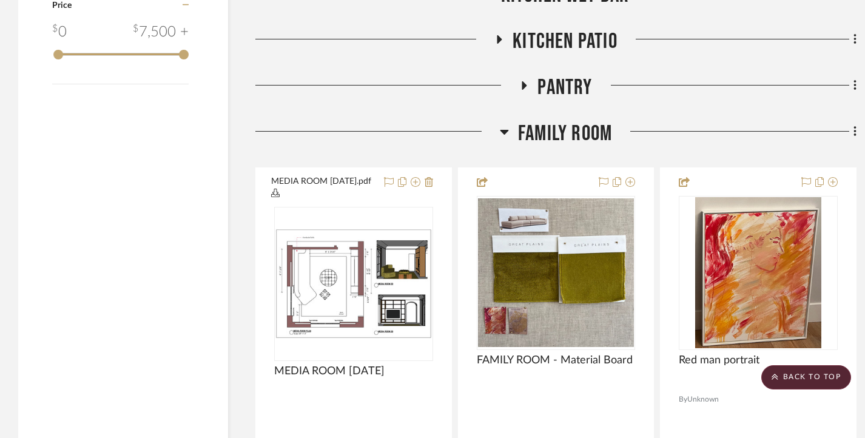
click at [506, 130] on icon at bounding box center [504, 131] width 9 height 15
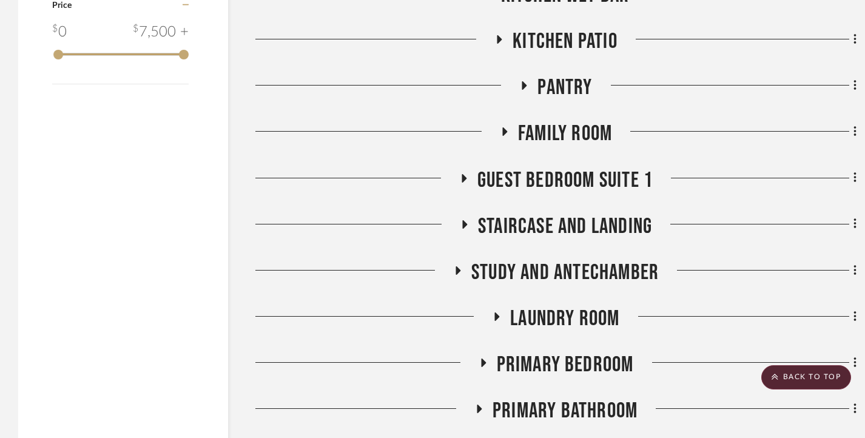
click at [464, 177] on icon at bounding box center [463, 178] width 15 height 9
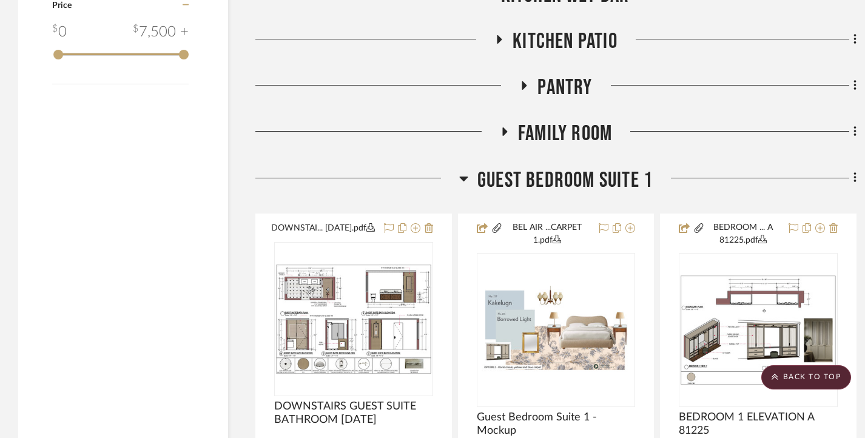
scroll to position [2605, 0]
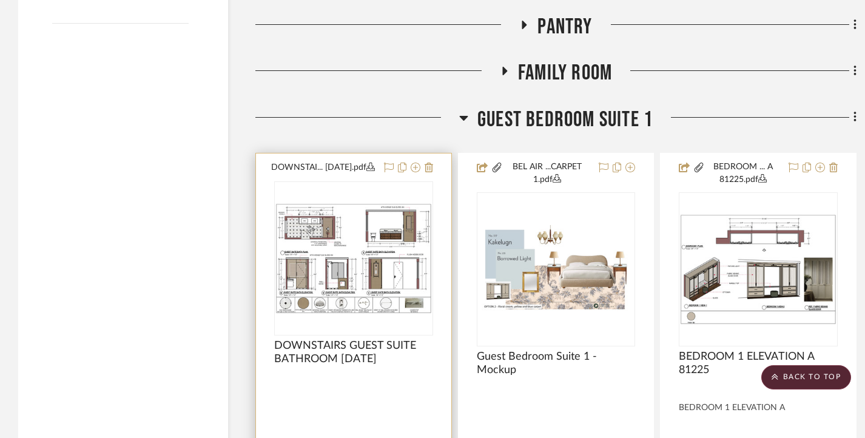
click at [0, 0] on img at bounding box center [0, 0] width 0 height 0
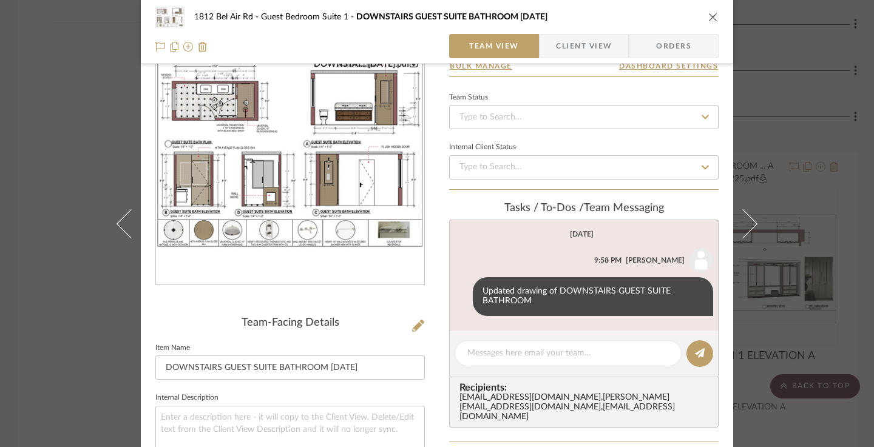
scroll to position [61, 0]
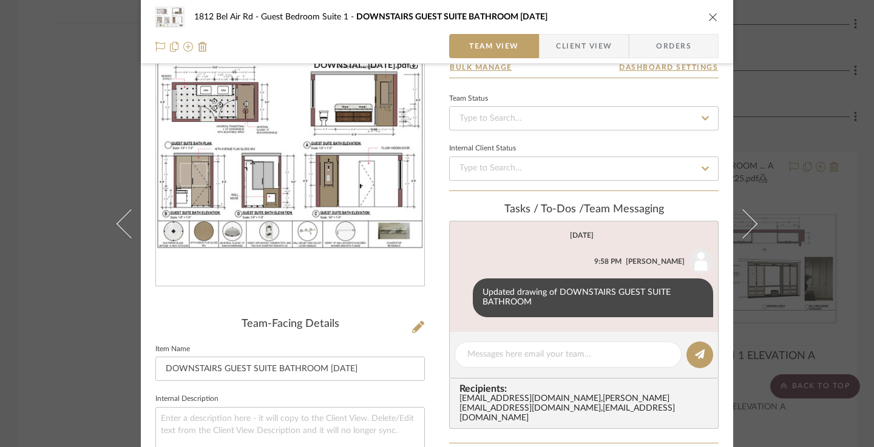
click at [84, 178] on div "1812 [GEOGRAPHIC_DATA] Guest Bedroom Suite 1 DOWNSTAIRS GUEST SUITE BATHROOM [D…" at bounding box center [437, 223] width 874 height 447
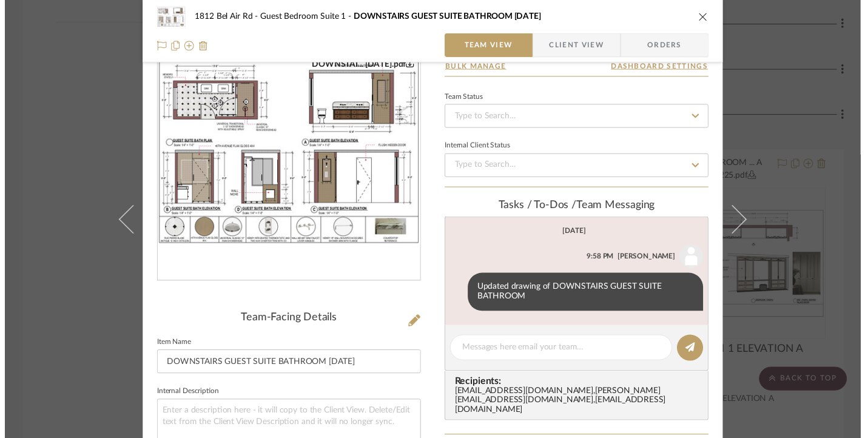
scroll to position [2605, 0]
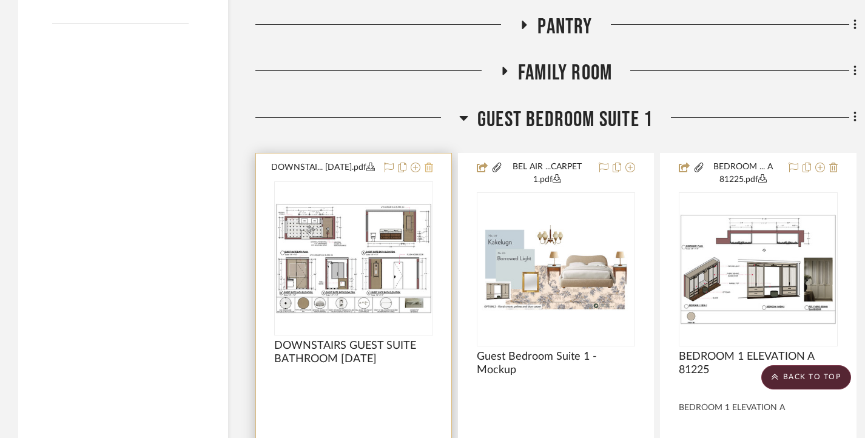
click at [428, 168] on icon at bounding box center [429, 168] width 8 height 10
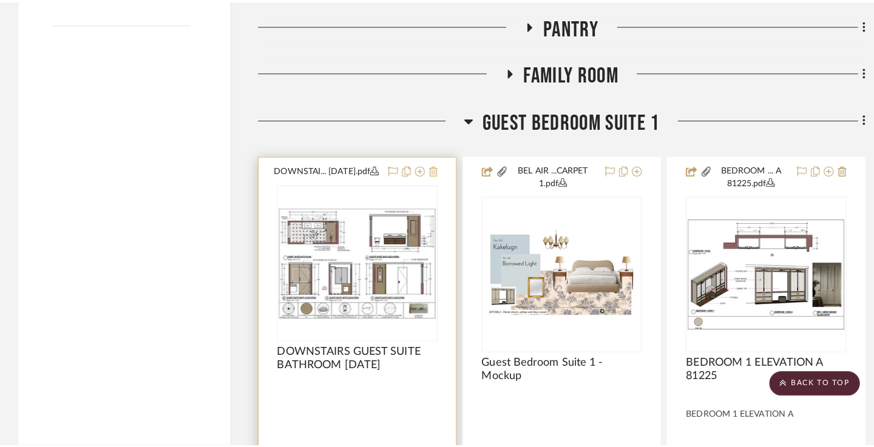
scroll to position [0, 0]
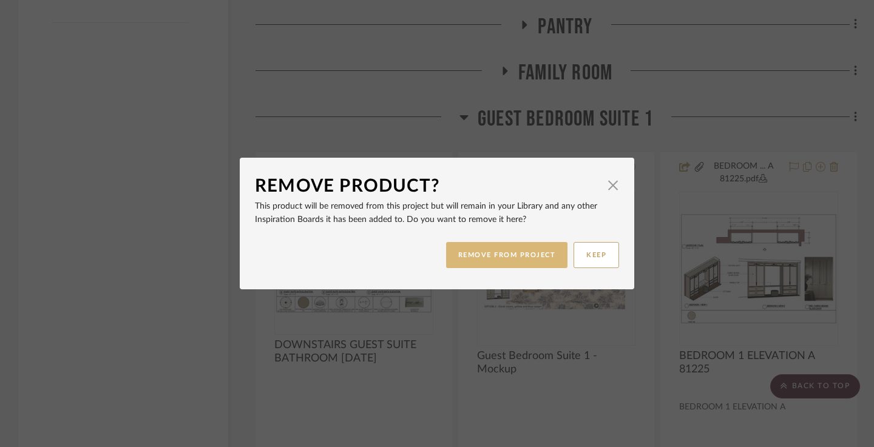
click at [518, 254] on button "REMOVE FROM PROJECT" at bounding box center [507, 255] width 122 height 26
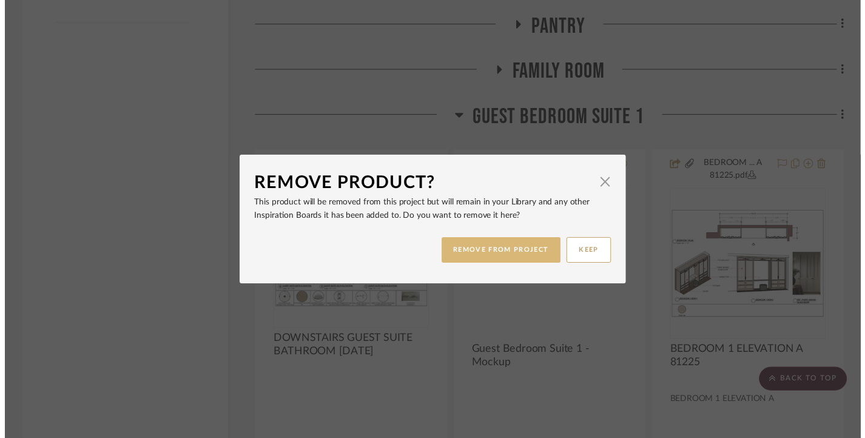
scroll to position [2605, 0]
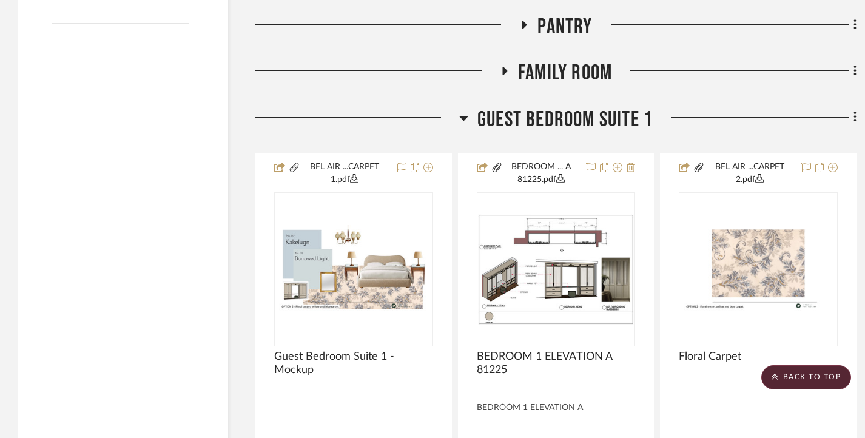
click at [857, 119] on div "Filter by keyword, category or name prior to exporting to Excel or Bulk Actions…" at bounding box center [437, 91] width 874 height 4979
click at [854, 119] on icon at bounding box center [856, 116] width 4 height 13
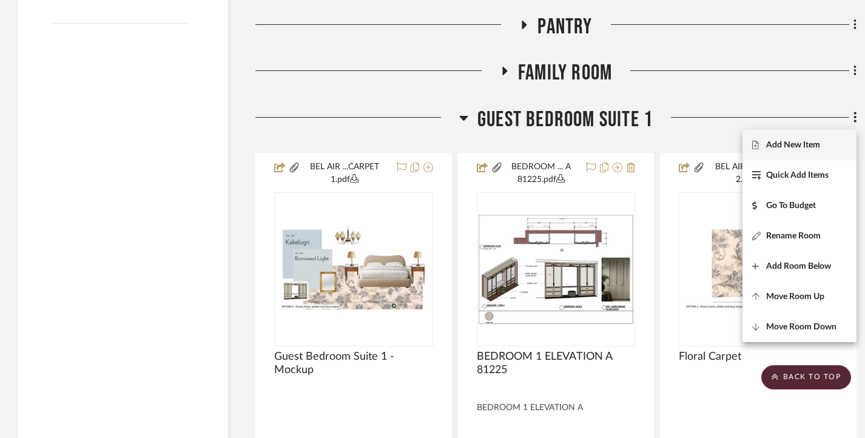
click at [788, 143] on span "Add New Item" at bounding box center [793, 145] width 54 height 10
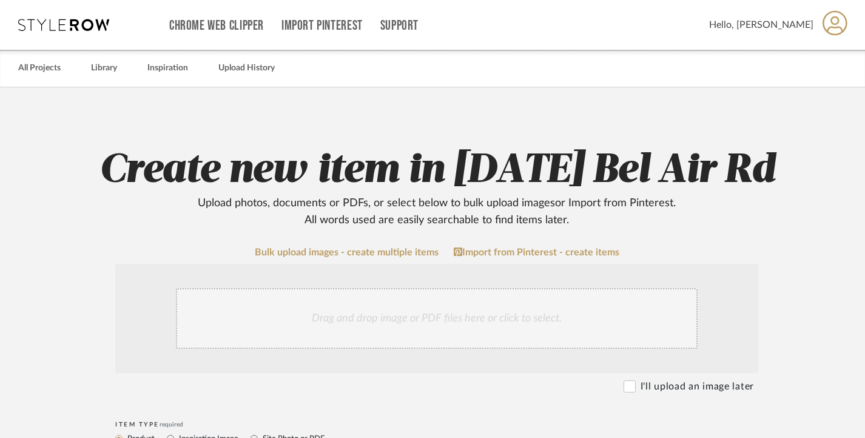
scroll to position [182, 0]
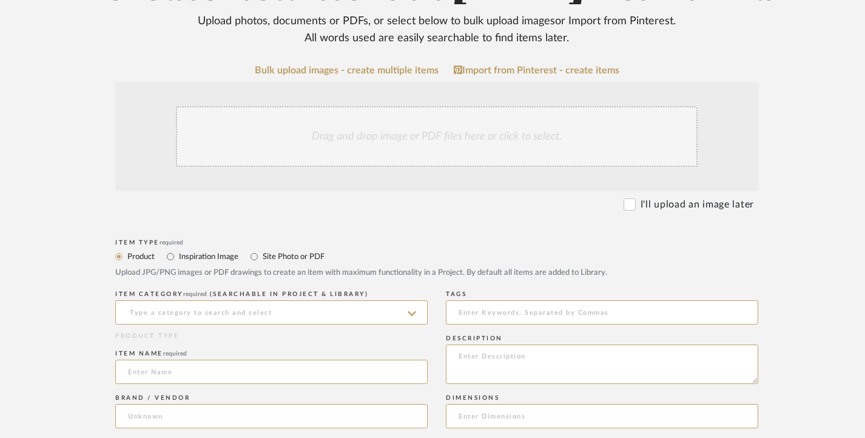
click at [269, 258] on label "Site Photo or PDF" at bounding box center [292, 256] width 63 height 13
click at [261, 258] on input "Site Photo or PDF" at bounding box center [254, 256] width 15 height 15
radio input "true"
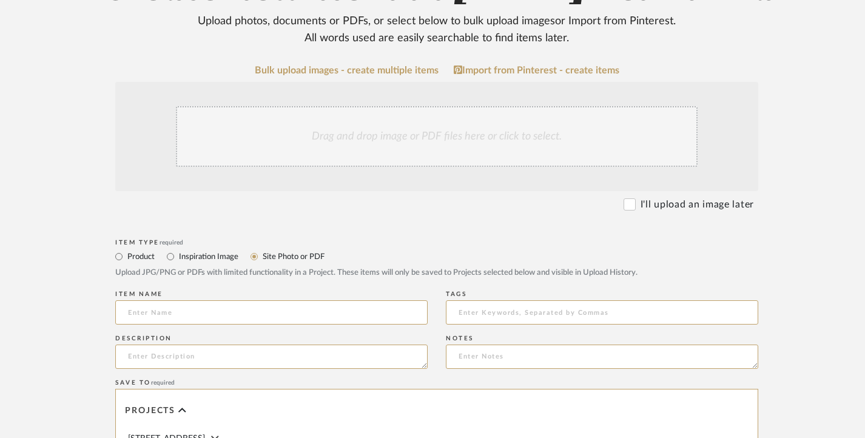
click at [396, 132] on div "Drag and drop image or PDF files here or click to select." at bounding box center [437, 136] width 522 height 61
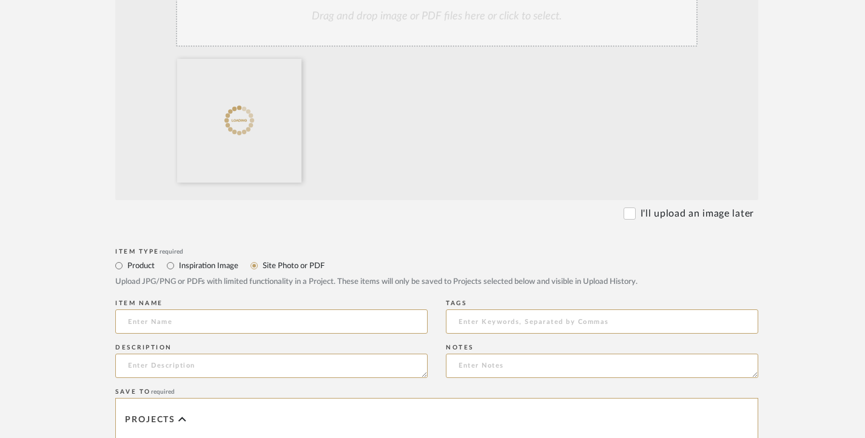
scroll to position [303, 0]
click at [173, 319] on input at bounding box center [271, 320] width 312 height 24
paste input "DOWNSTAIRS GUEST SUITE BATHROOM (OPTION 1) [DATE]"
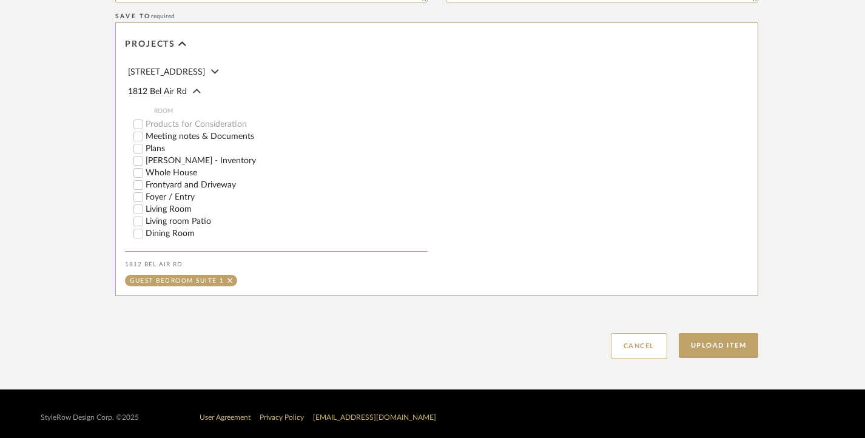
scroll to position [685, 0]
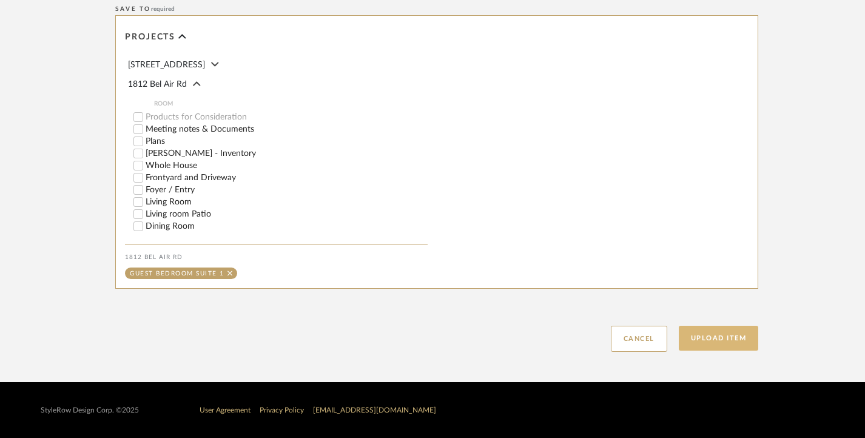
type input "DOWNSTAIRS GUEST SUITE BATHROOM (OPTION 1) [DATE]"
click at [721, 337] on button "Upload Item" at bounding box center [719, 338] width 80 height 25
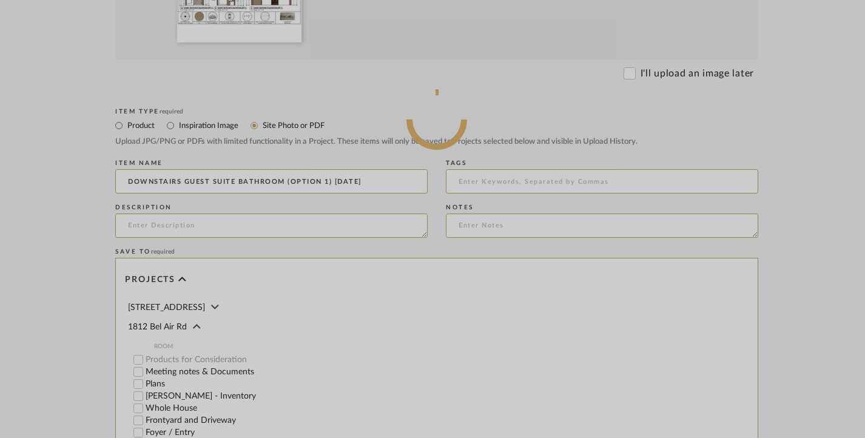
scroll to position [382, 0]
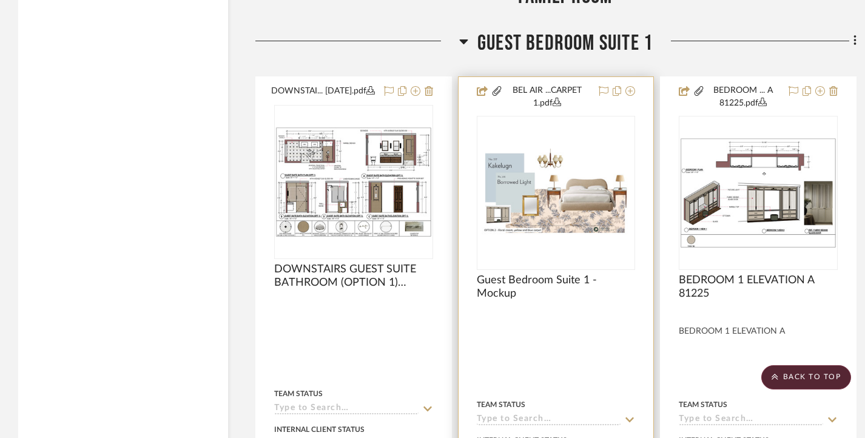
scroll to position [2611, 0]
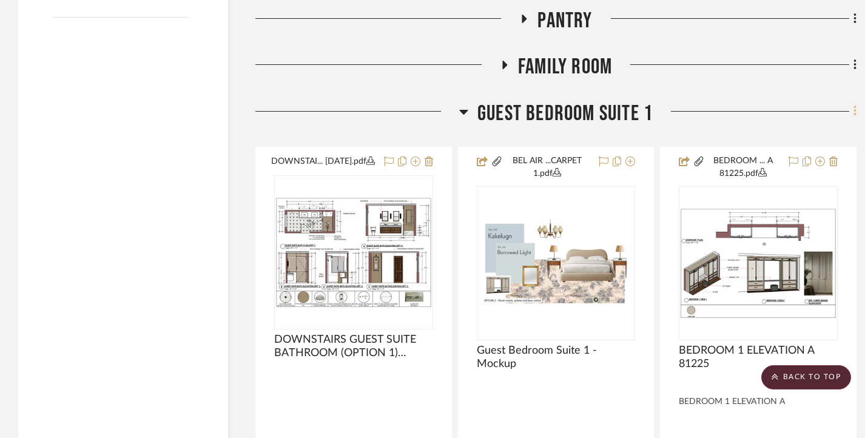
click at [855, 115] on icon at bounding box center [856, 110] width 4 height 13
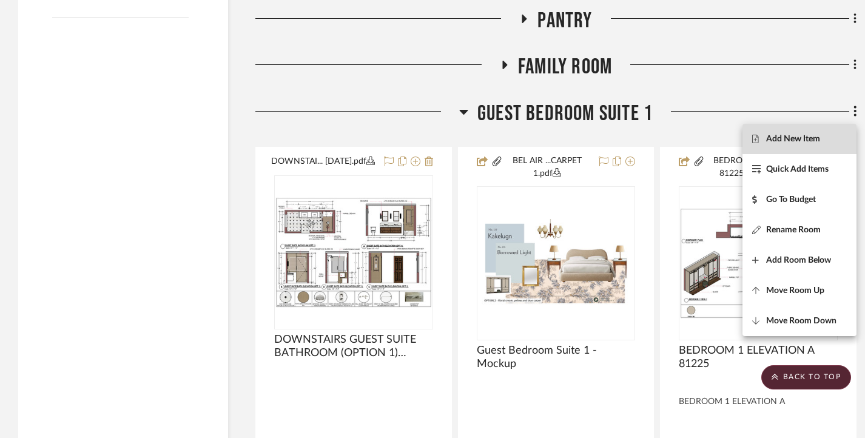
click at [803, 134] on span "Add New Item" at bounding box center [793, 139] width 54 height 10
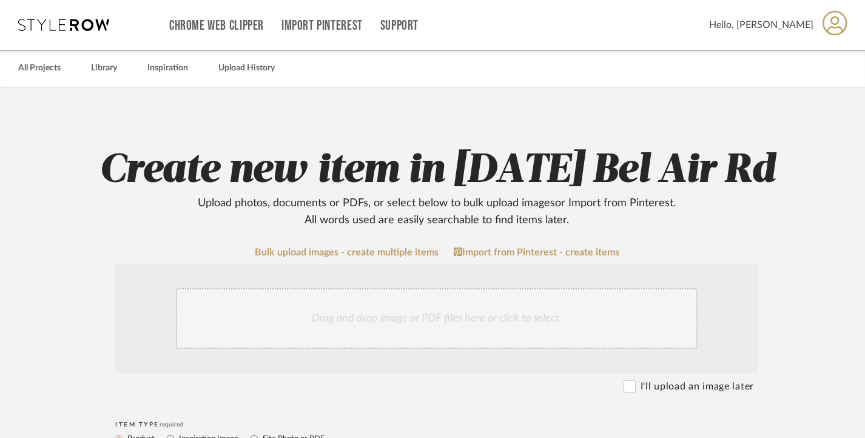
click at [341, 307] on div "Drag and drop image or PDF files here or click to select." at bounding box center [437, 318] width 522 height 61
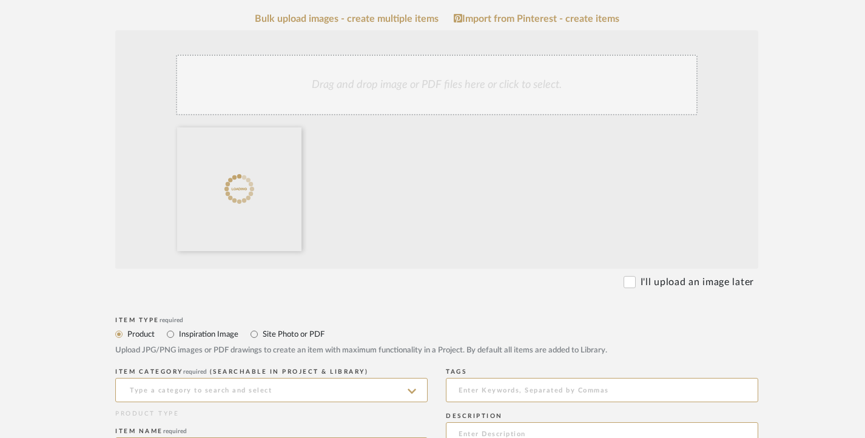
scroll to position [243, 0]
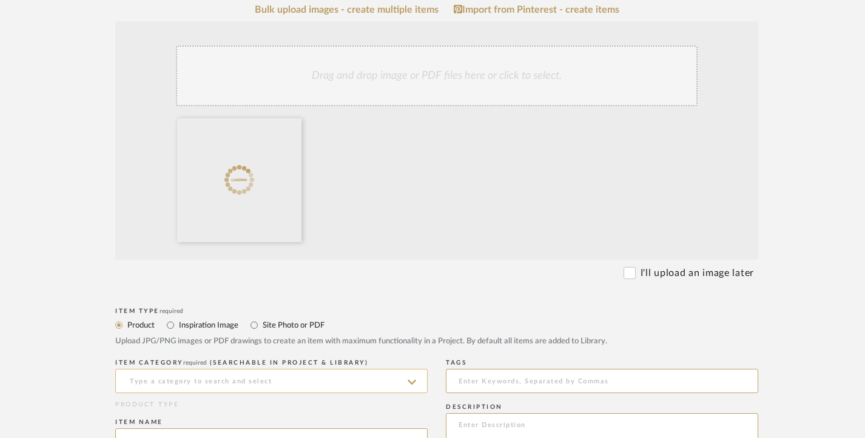
click at [235, 377] on input at bounding box center [271, 381] width 312 height 24
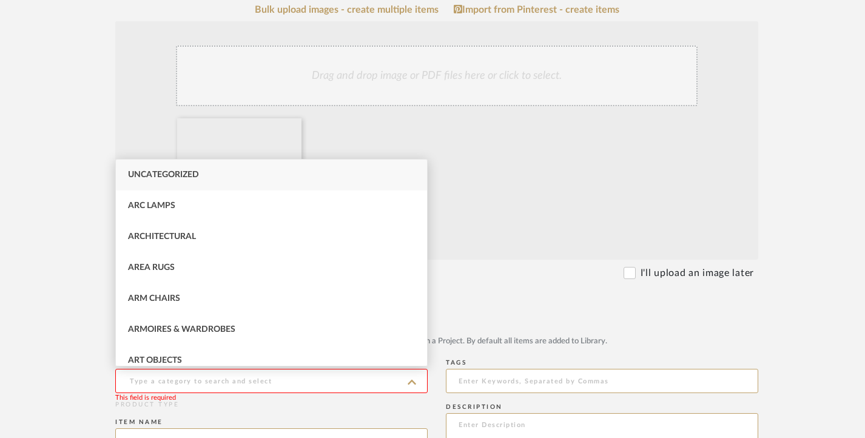
click at [142, 381] on input at bounding box center [271, 381] width 312 height 24
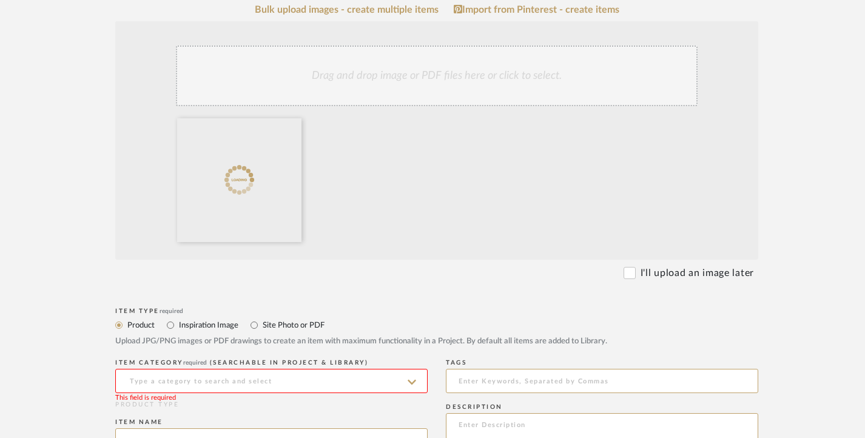
click at [284, 323] on label "Site Photo or PDF" at bounding box center [292, 325] width 63 height 13
click at [261, 323] on input "Site Photo or PDF" at bounding box center [254, 325] width 15 height 15
radio input "true"
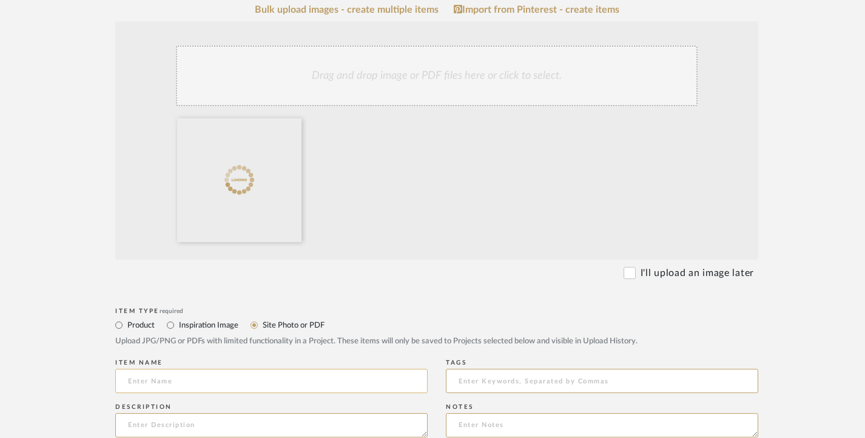
click at [238, 371] on input at bounding box center [271, 381] width 312 height 24
paste input "DOWNSTAIRS GUEST SUITE BATHROOM (OPTION 1) [DATE]"
click at [327, 377] on input "DOWNSTAIRS GUEST SUITE BATHROOM (OPTION 1) [DATE]" at bounding box center [271, 381] width 312 height 24
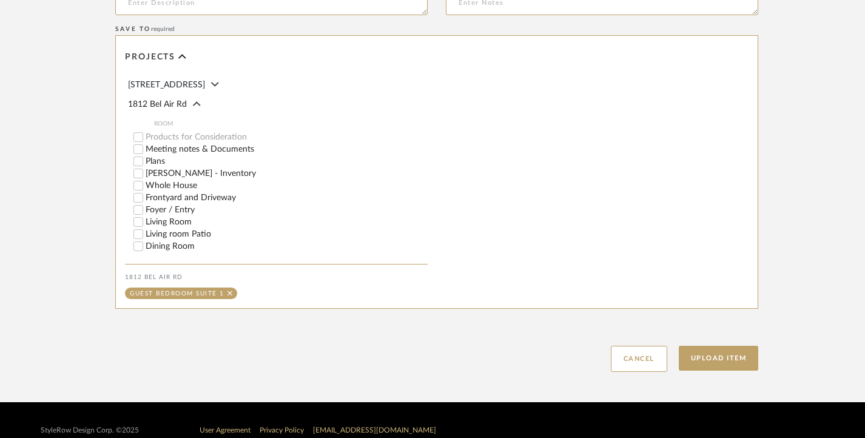
scroll to position [667, 0]
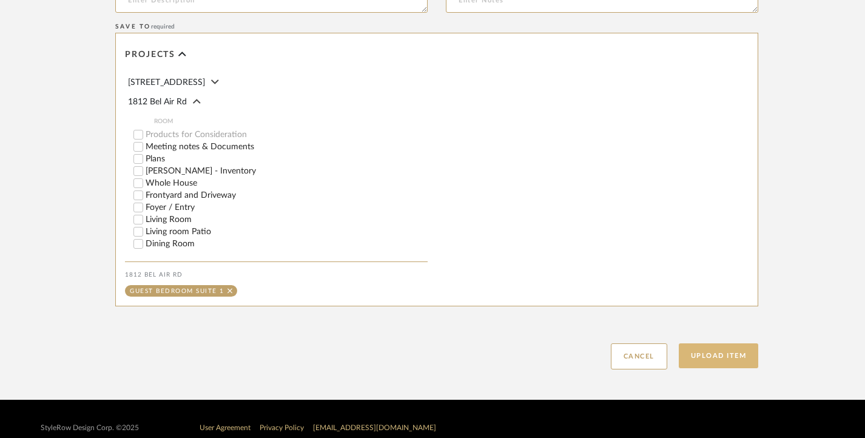
type input "DOWNSTAIRS GUEST SUITE BATHROOM ([MEDICAL_DATA]) [DATE]"
click at [722, 354] on button "Upload Item" at bounding box center [719, 355] width 80 height 25
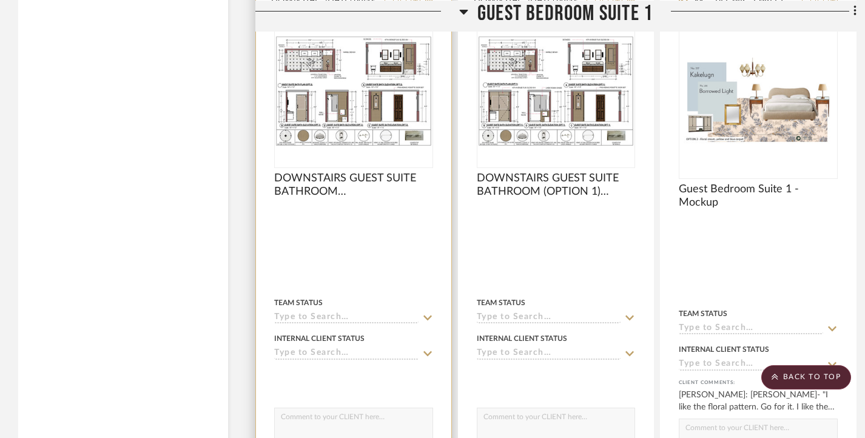
scroll to position [2590, 0]
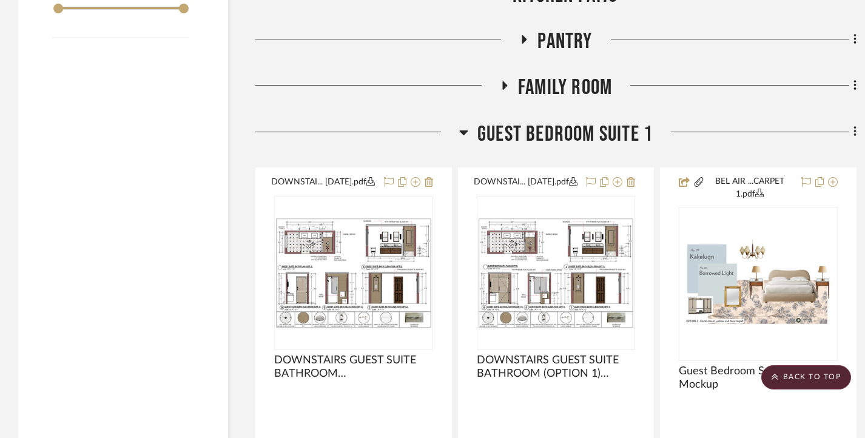
click at [465, 134] on icon at bounding box center [463, 132] width 8 height 5
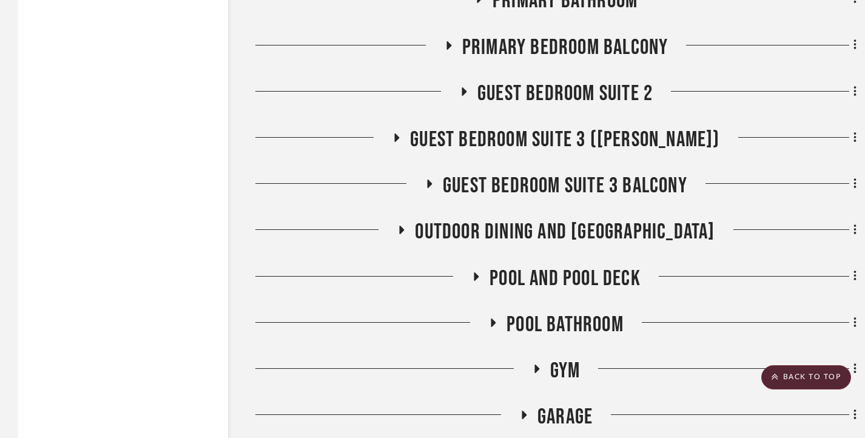
scroll to position [3015, 0]
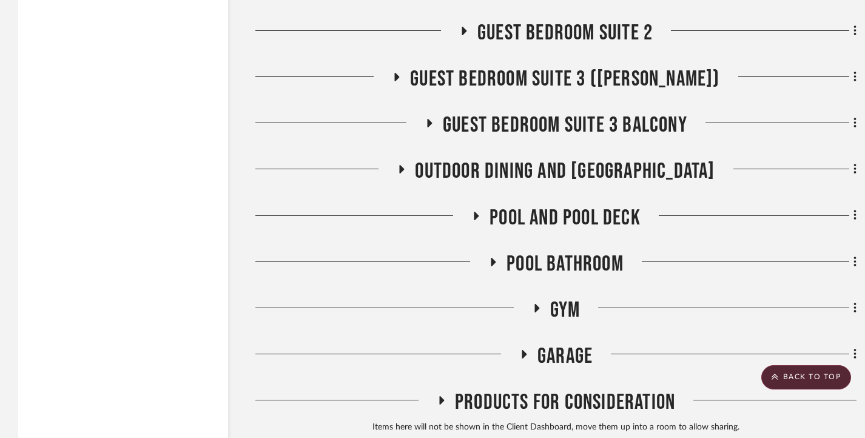
click at [477, 212] on h3 "Pool and Pool Deck" at bounding box center [555, 218] width 169 height 26
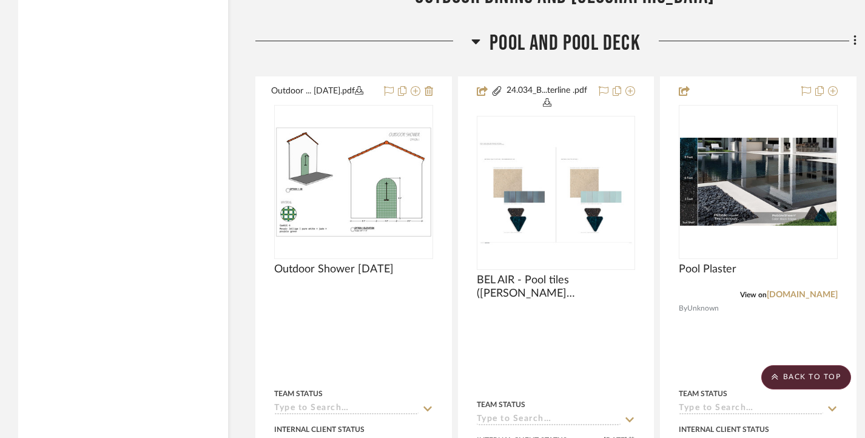
scroll to position [3197, 0]
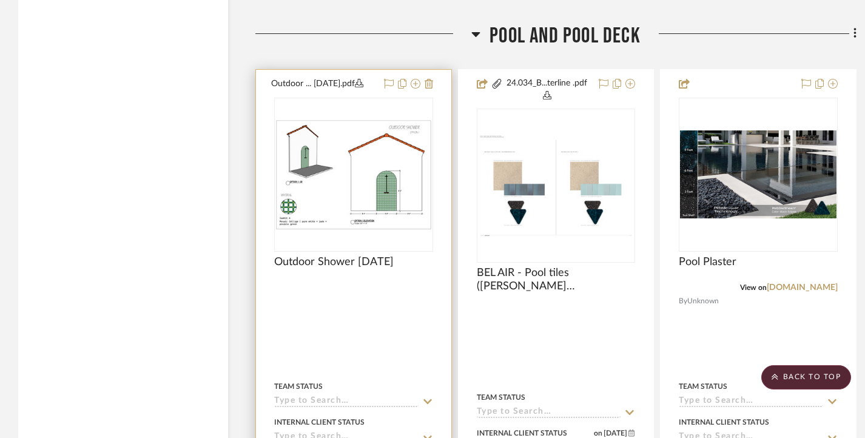
click at [0, 0] on img at bounding box center [0, 0] width 0 height 0
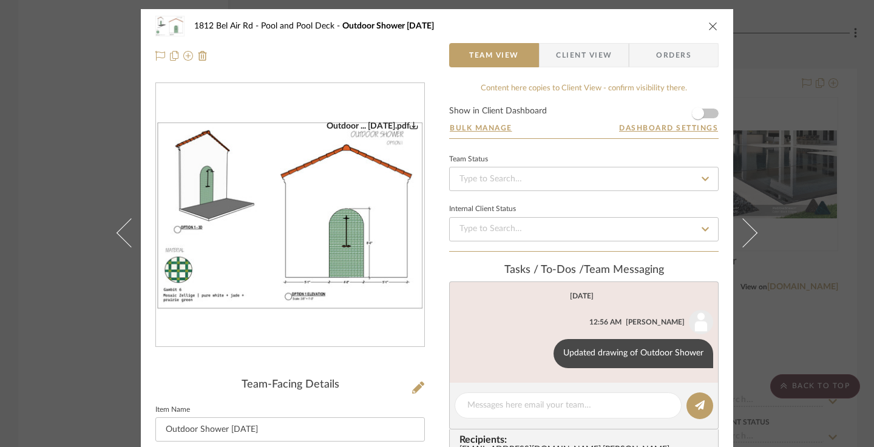
scroll to position [61, 0]
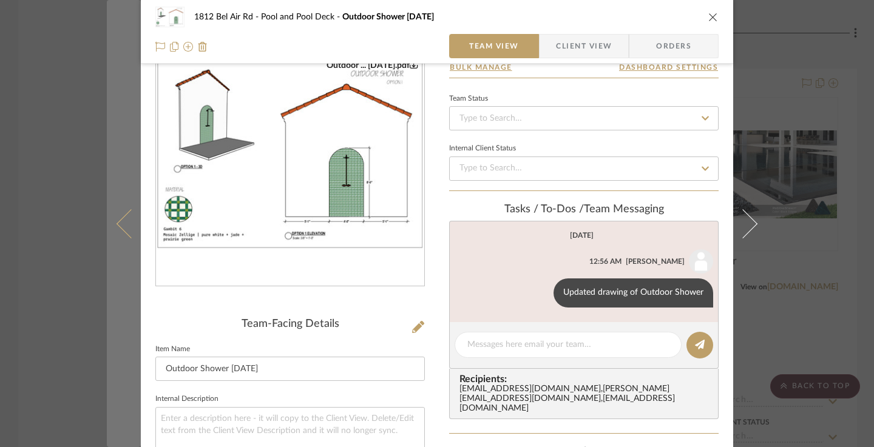
click at [107, 220] on button at bounding box center [124, 223] width 34 height 447
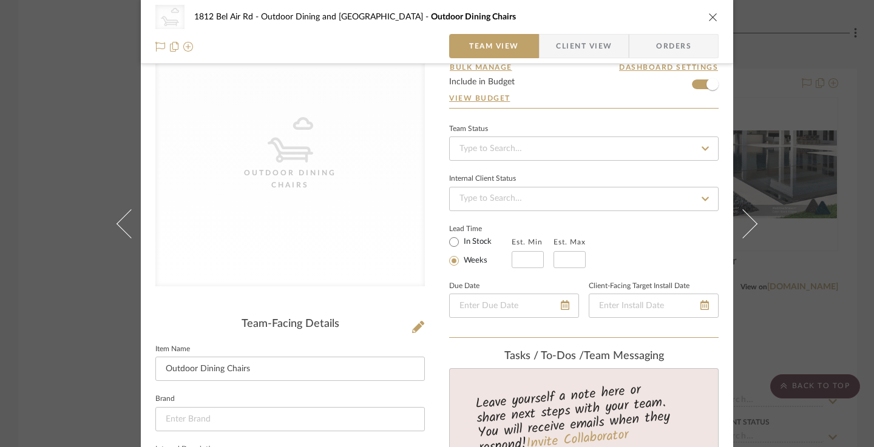
click at [90, 143] on div "CategoryIconOutdoor Outdoor Dining Chairs 1812 Bel Air Rd Outdoor Dining and Su…" at bounding box center [437, 223] width 874 height 447
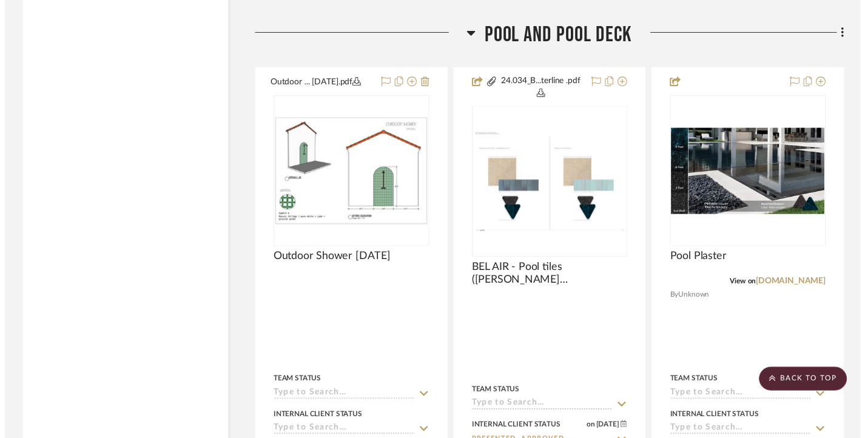
scroll to position [3197, 0]
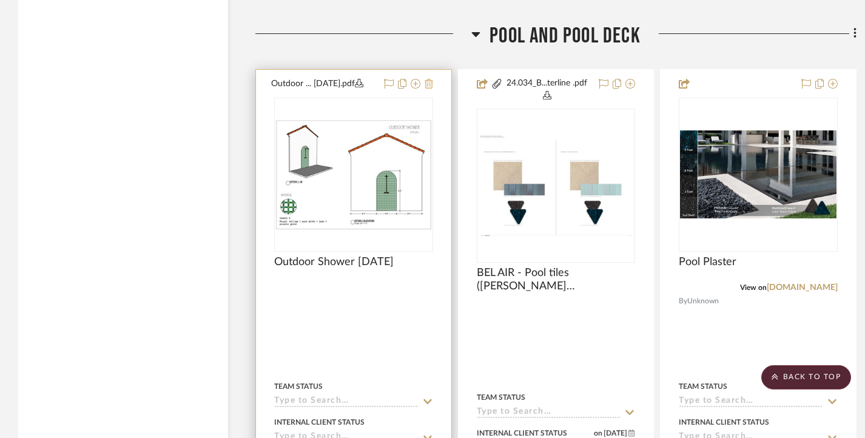
click at [431, 83] on icon at bounding box center [429, 84] width 8 height 10
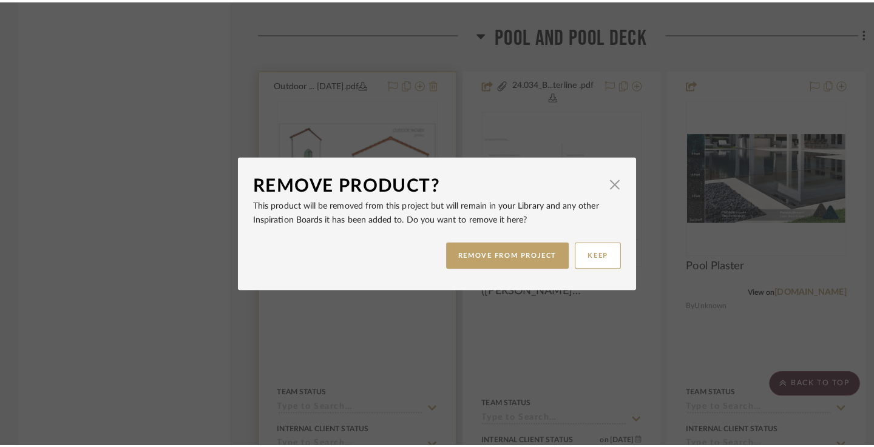
scroll to position [0, 0]
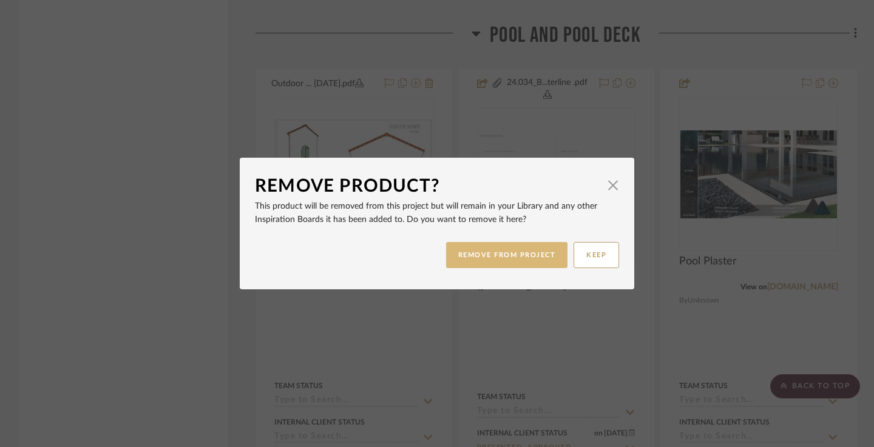
click at [502, 258] on button "REMOVE FROM PROJECT" at bounding box center [507, 255] width 122 height 26
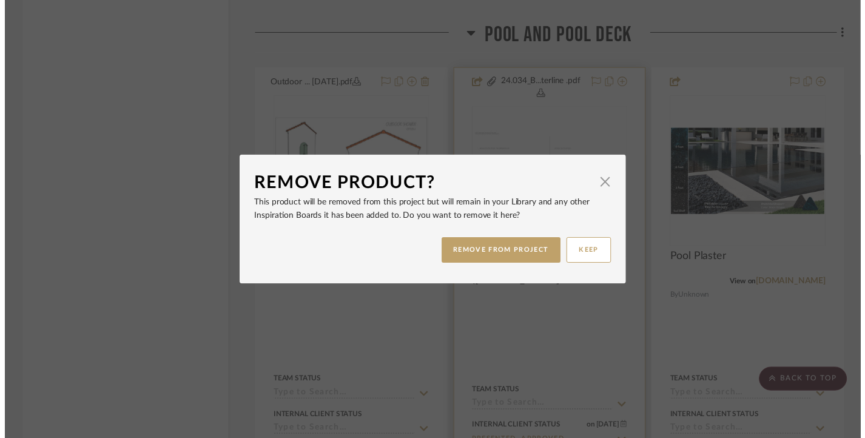
scroll to position [3197, 0]
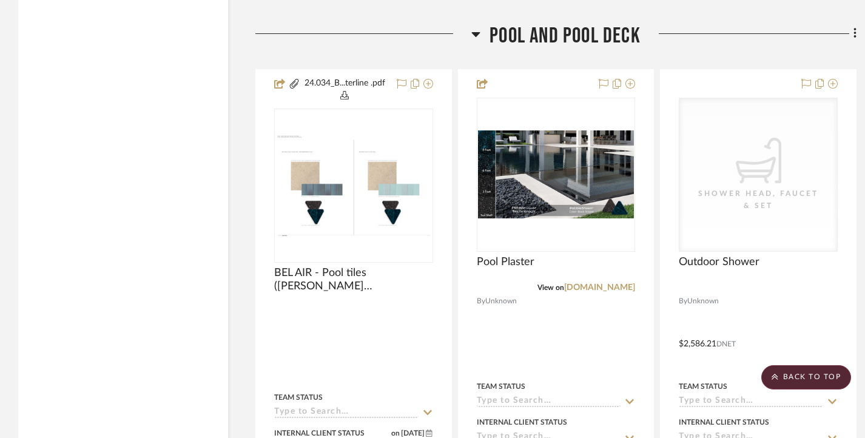
click at [852, 36] on fa-icon at bounding box center [853, 35] width 8 height 20
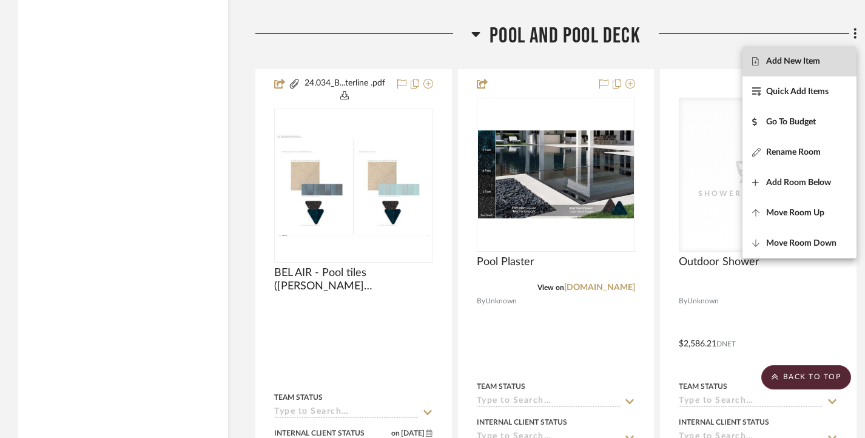
click at [802, 63] on span "Add New Item" at bounding box center [793, 61] width 54 height 10
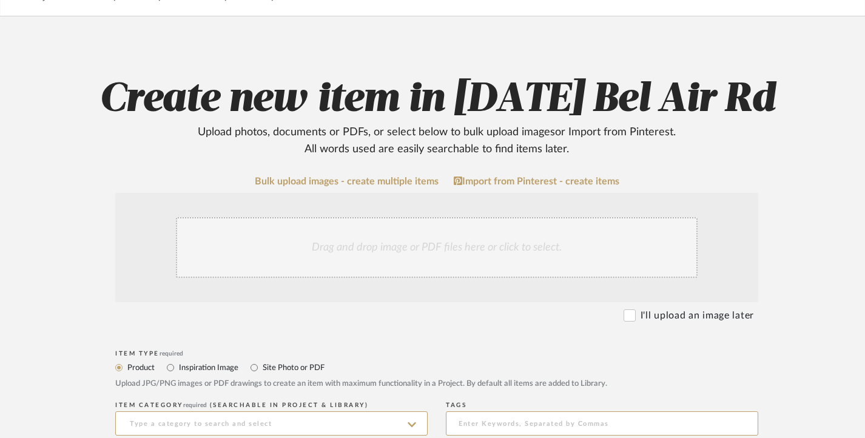
scroll to position [182, 0]
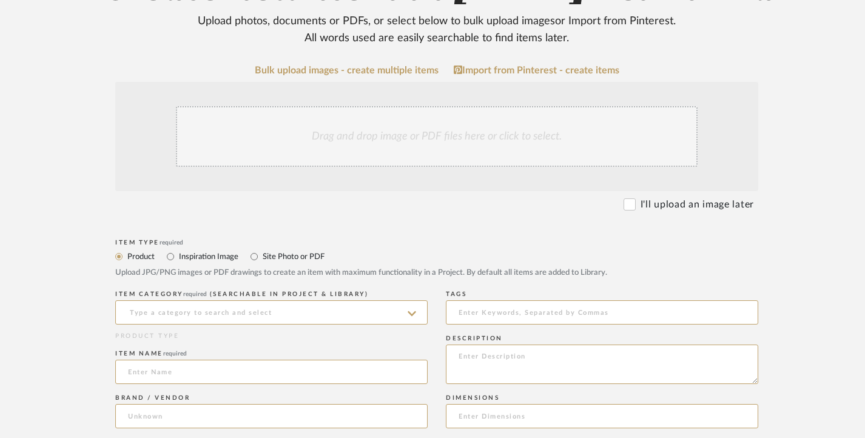
click at [273, 247] on div "Item Type required Product Inspiration Image Site Photo or PDF Upload JPG/PNG i…" at bounding box center [436, 262] width 643 height 52
click at [252, 257] on input "Site Photo or PDF" at bounding box center [254, 256] width 15 height 15
radio input "true"
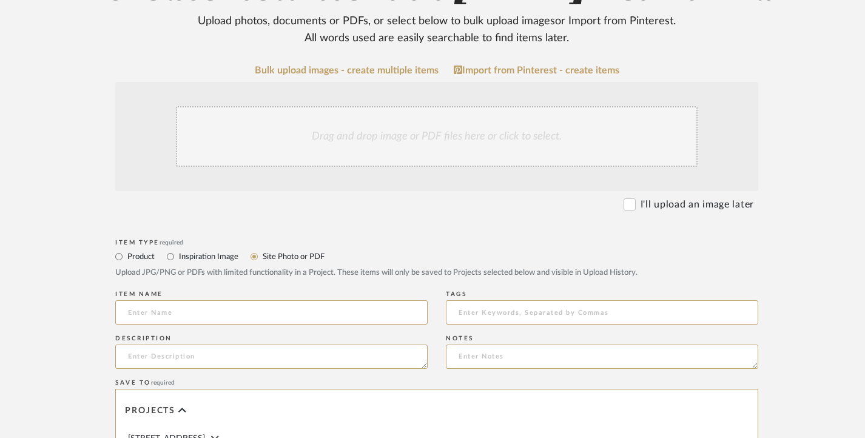
click at [348, 130] on div "Drag and drop image or PDF files here or click to select." at bounding box center [437, 136] width 522 height 61
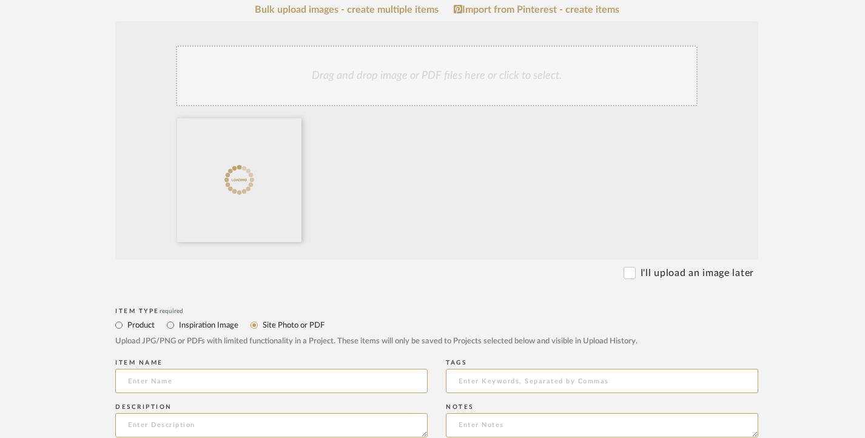
scroll to position [303, 0]
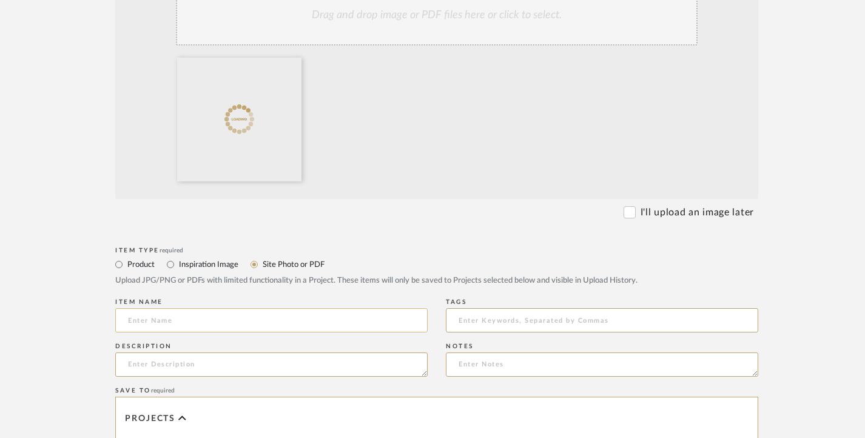
click at [217, 311] on input at bounding box center [271, 320] width 312 height 24
paste input "Outdoor Shower [DATE]"
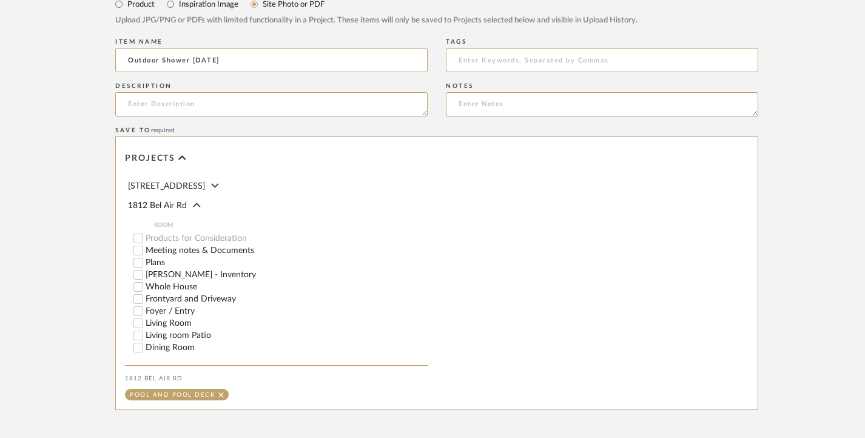
scroll to position [624, 0]
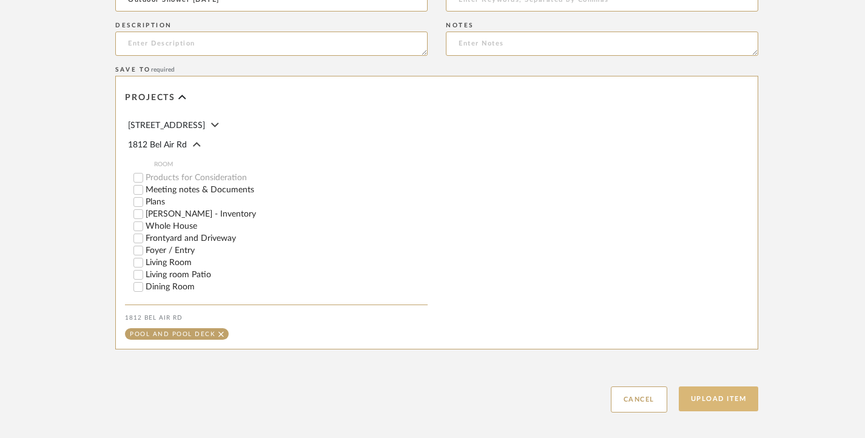
type input "Outdoor Shower [DATE]"
click at [735, 398] on button "Upload Item" at bounding box center [719, 398] width 80 height 25
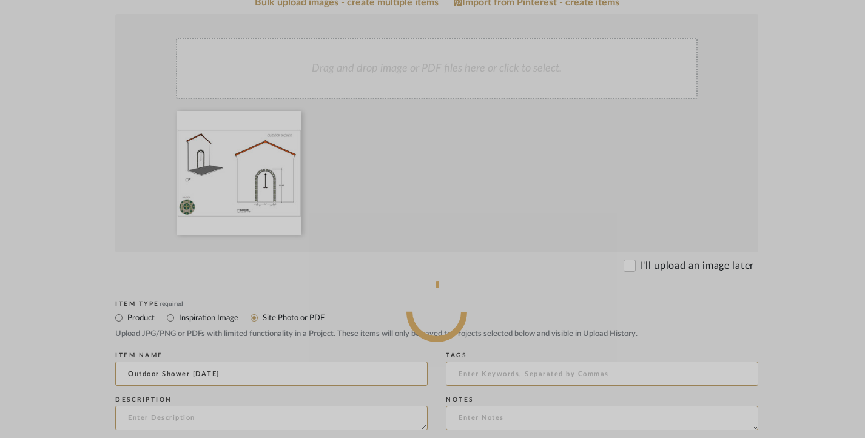
scroll to position [200, 0]
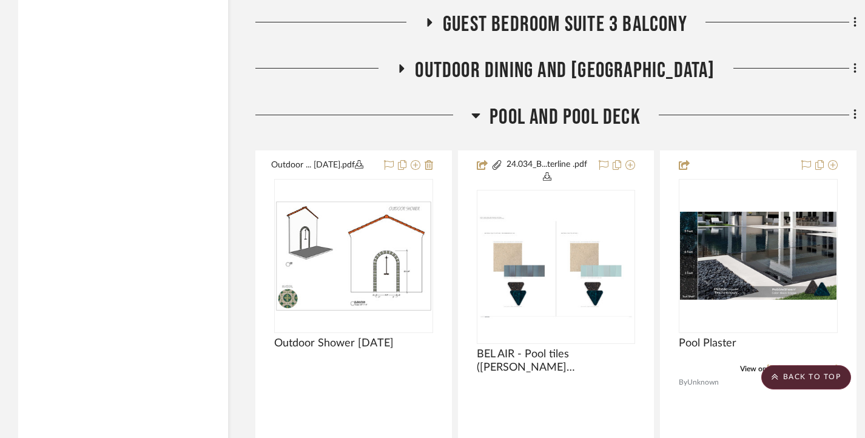
scroll to position [3024, 0]
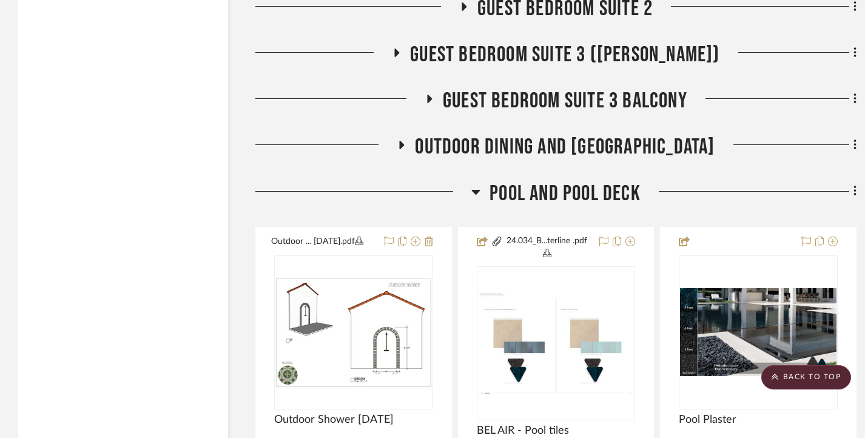
click at [473, 194] on icon at bounding box center [475, 191] width 9 height 15
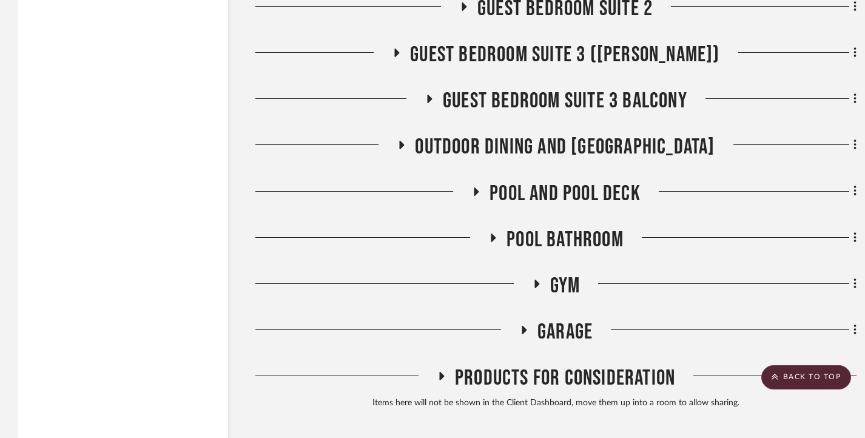
click at [480, 239] on div at bounding box center [371, 242] width 233 height 31
click at [489, 239] on icon at bounding box center [493, 237] width 15 height 9
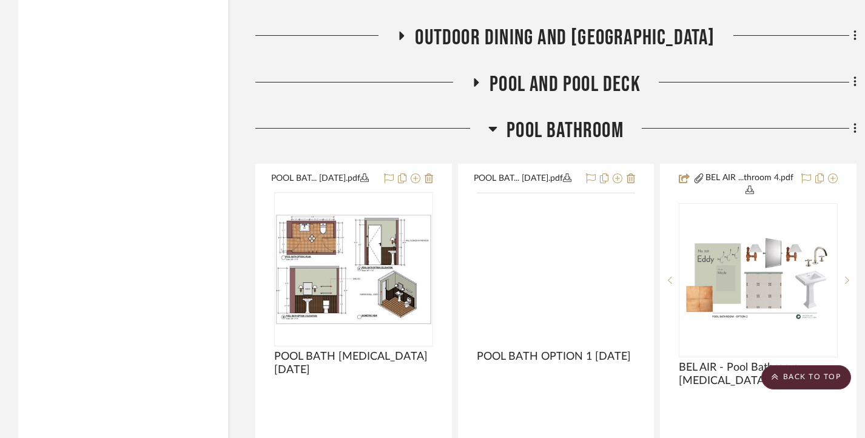
scroll to position [3145, 0]
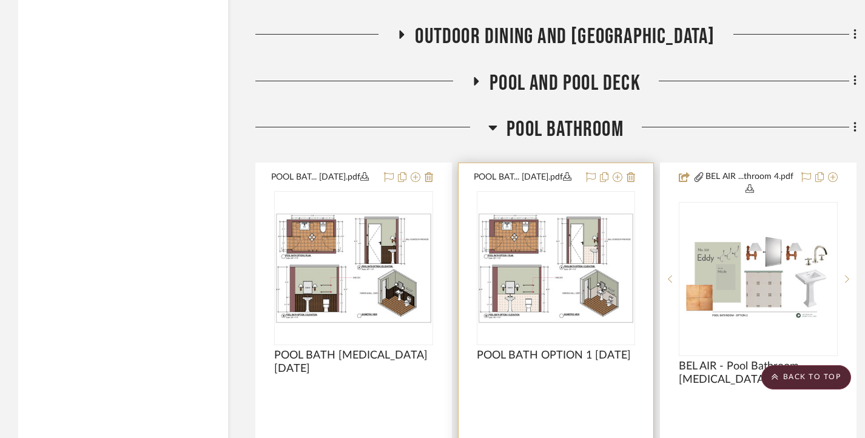
click at [570, 250] on img "0" at bounding box center [556, 268] width 157 height 110
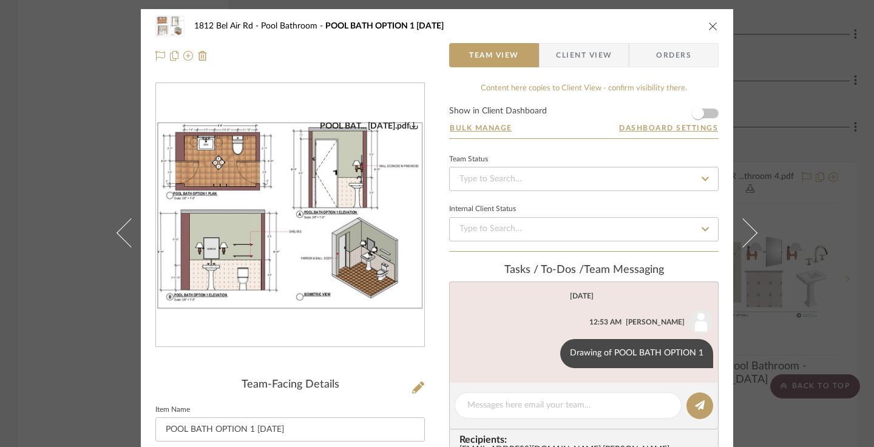
scroll to position [61, 0]
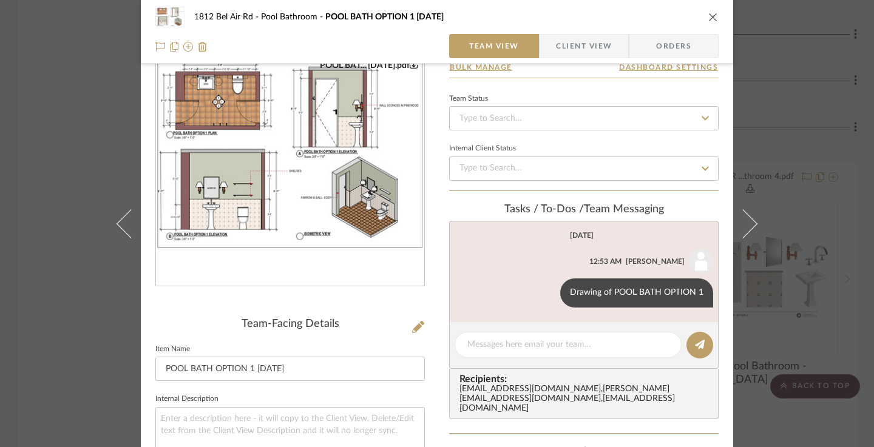
click at [52, 200] on div "1812 [GEOGRAPHIC_DATA] Bathroom POOL BATH OPTION 1 [DATE] Team View Client View…" at bounding box center [437, 223] width 874 height 447
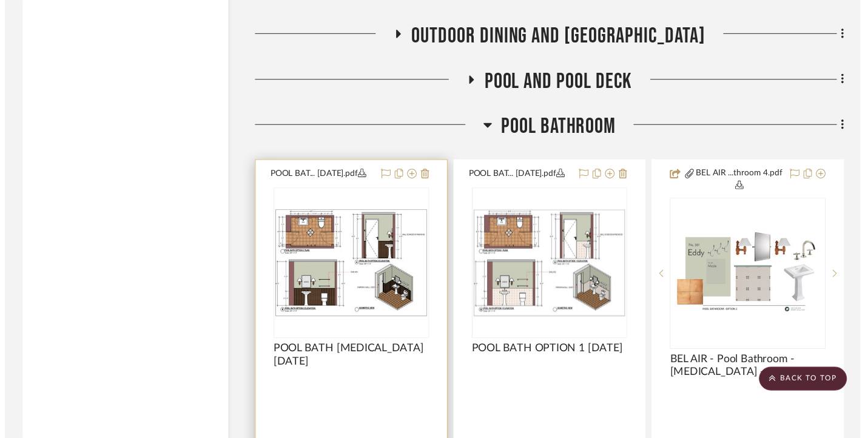
scroll to position [3145, 0]
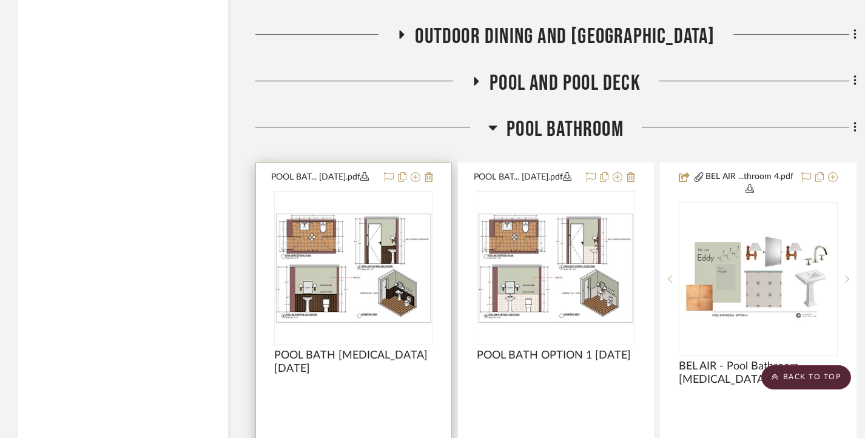
click at [359, 284] on div at bounding box center [353, 268] width 159 height 154
click at [413, 242] on img "0" at bounding box center [353, 268] width 157 height 110
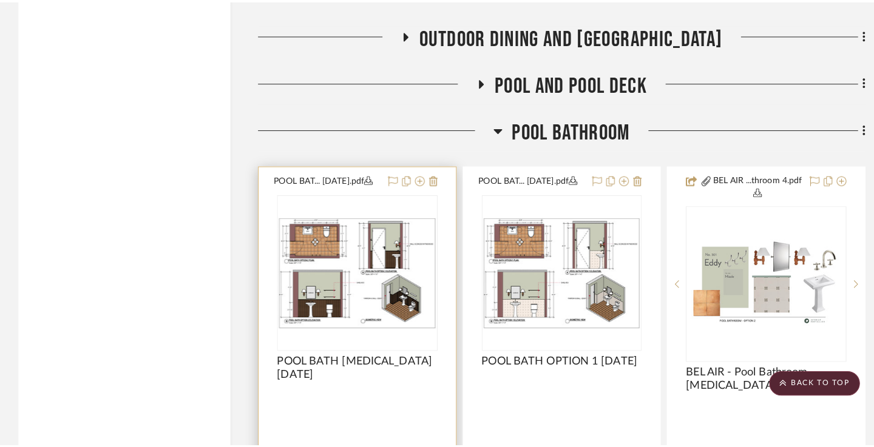
scroll to position [0, 0]
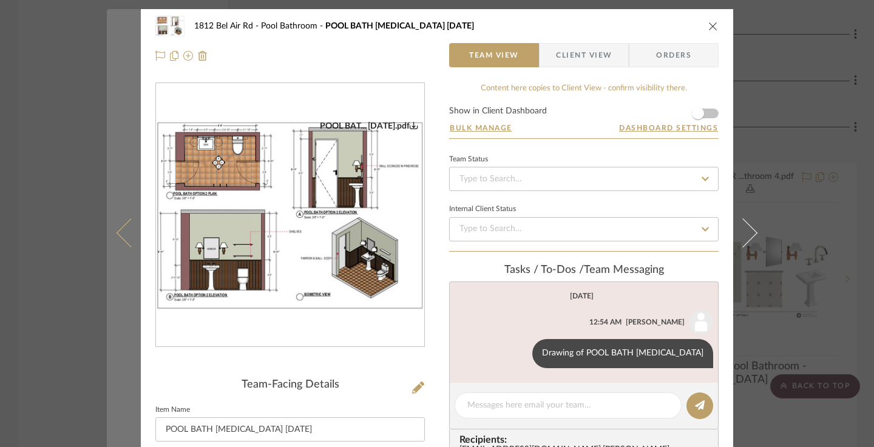
click at [107, 259] on button at bounding box center [124, 232] width 34 height 447
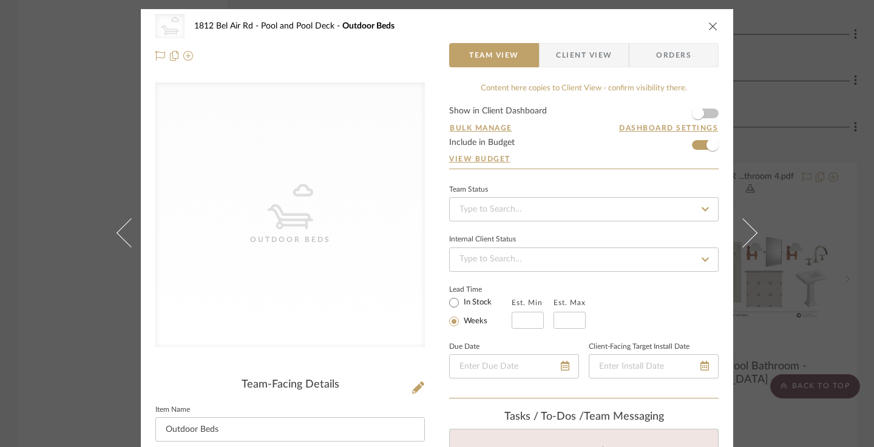
click at [708, 26] on icon "close" at bounding box center [713, 26] width 10 height 10
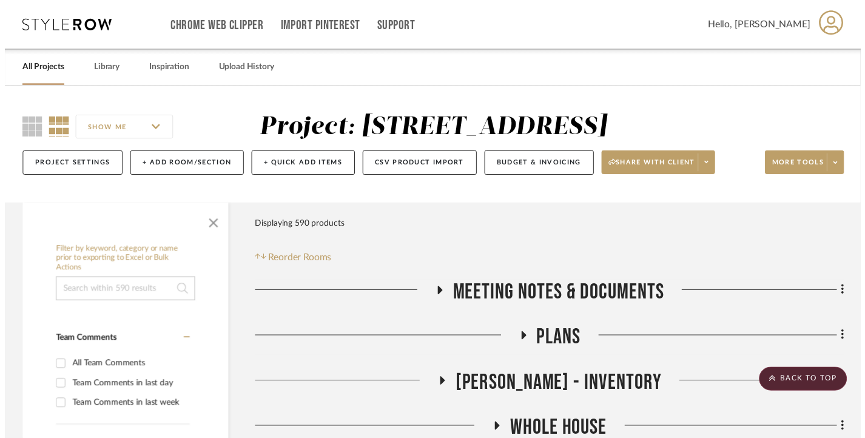
scroll to position [3145, 0]
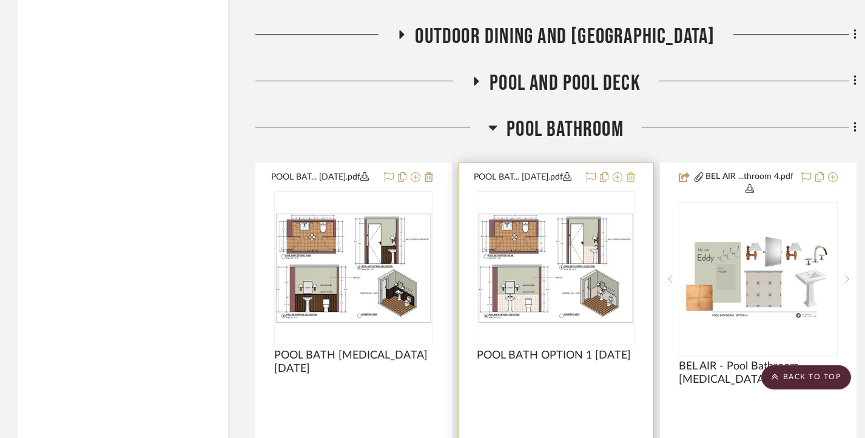
click at [630, 177] on icon at bounding box center [631, 177] width 8 height 10
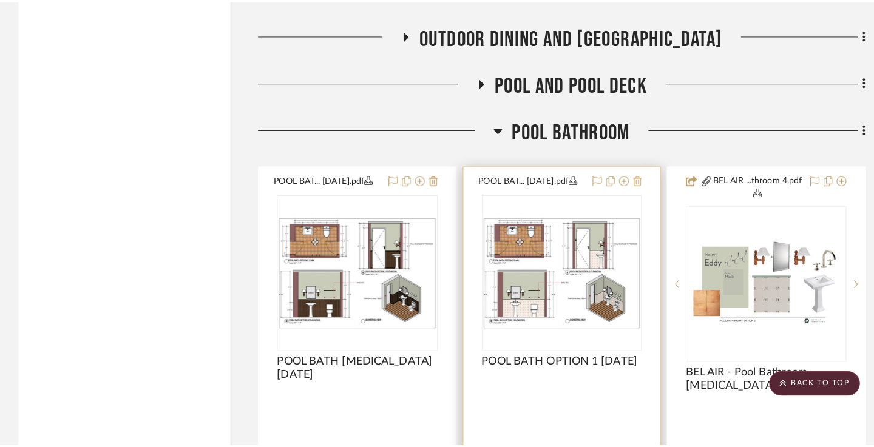
scroll to position [0, 0]
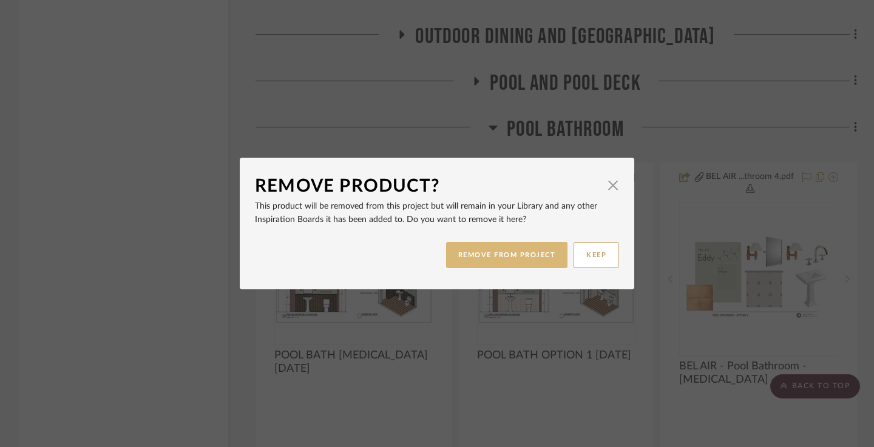
click at [507, 258] on button "REMOVE FROM PROJECT" at bounding box center [507, 255] width 122 height 26
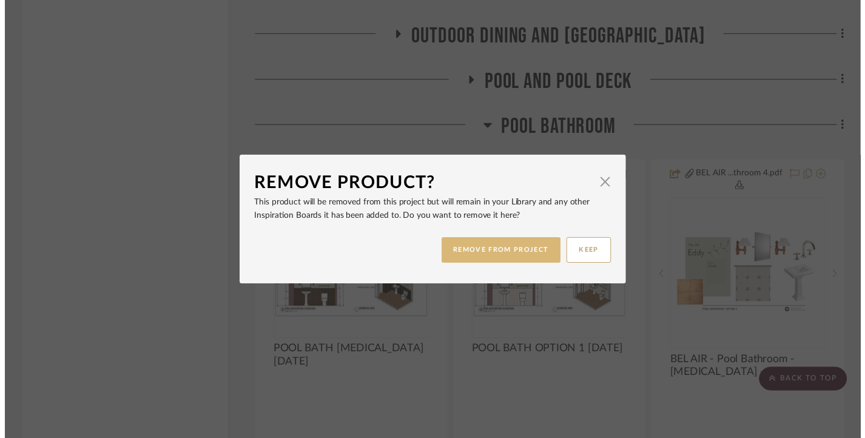
scroll to position [3145, 0]
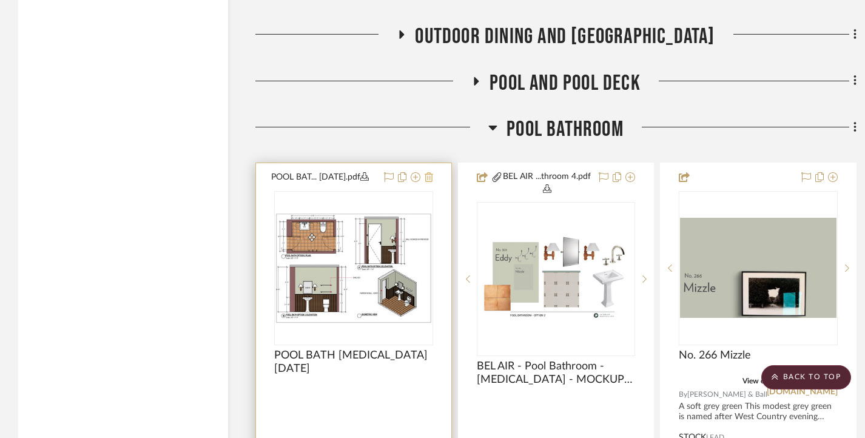
click at [431, 177] on icon at bounding box center [429, 177] width 8 height 10
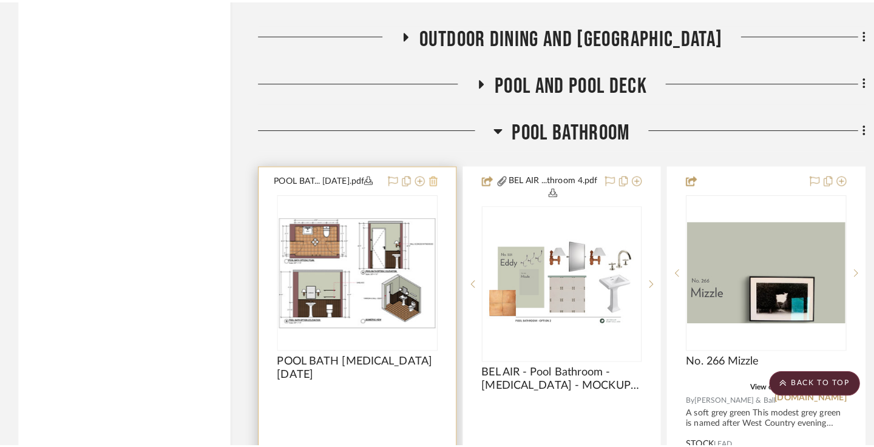
scroll to position [0, 0]
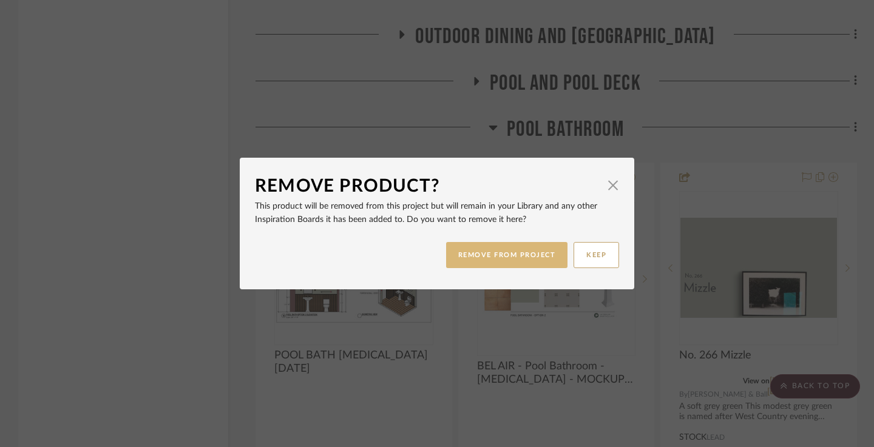
click at [502, 249] on button "REMOVE FROM PROJECT" at bounding box center [507, 255] width 122 height 26
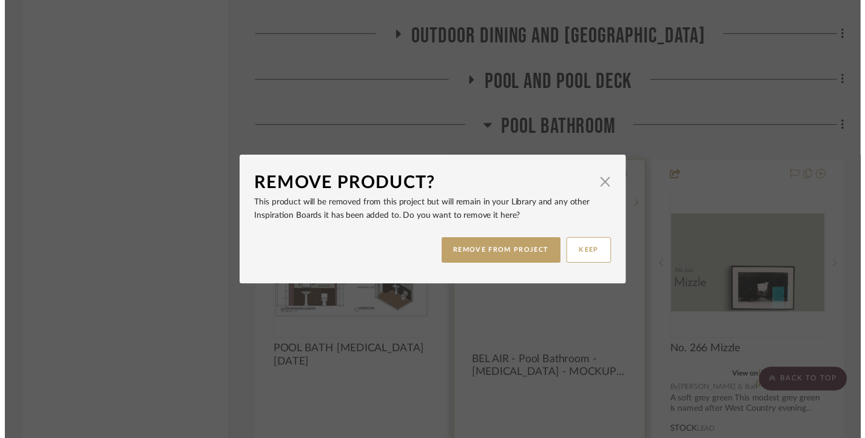
scroll to position [3145, 0]
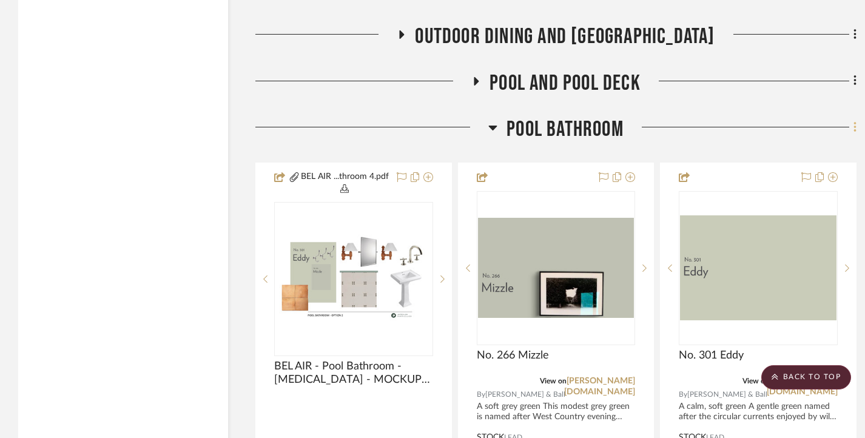
click at [851, 129] on fa-icon at bounding box center [853, 128] width 8 height 20
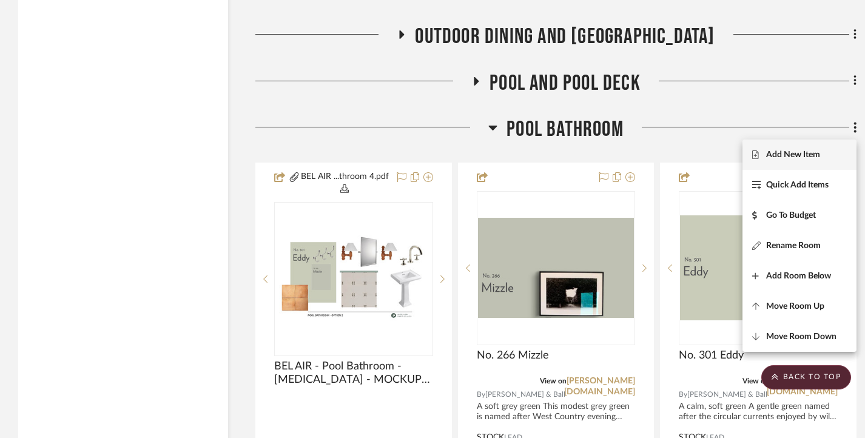
click at [800, 149] on span "Add New Item" at bounding box center [793, 154] width 54 height 10
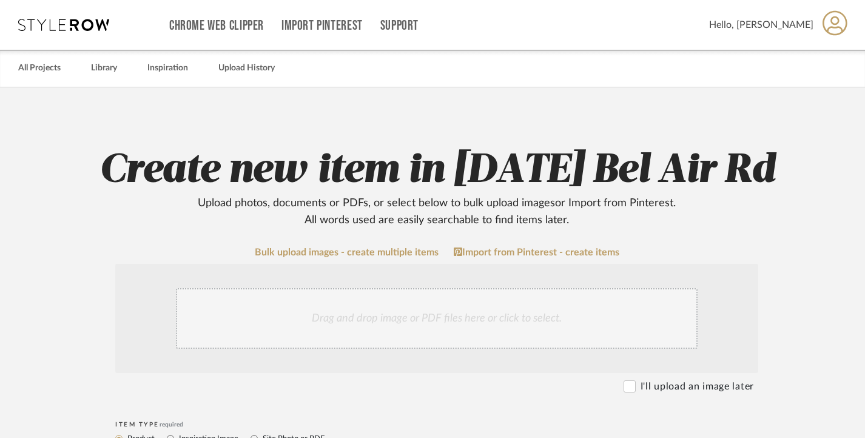
click at [356, 312] on div "Drag and drop image or PDF files here or click to select." at bounding box center [437, 318] width 522 height 61
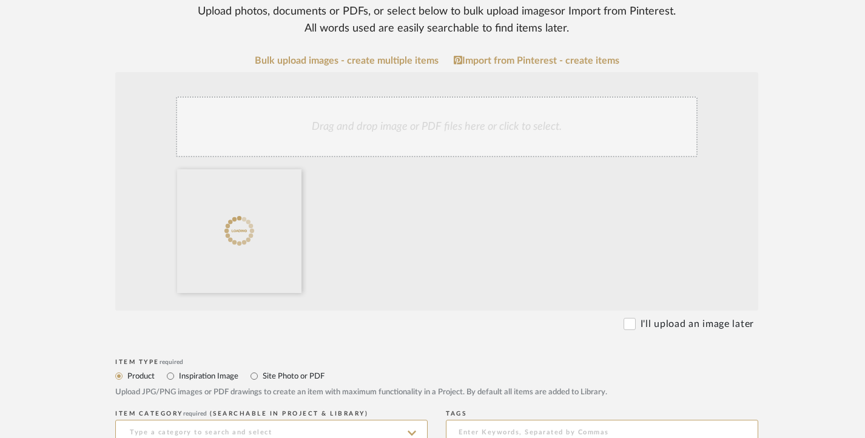
scroll to position [182, 0]
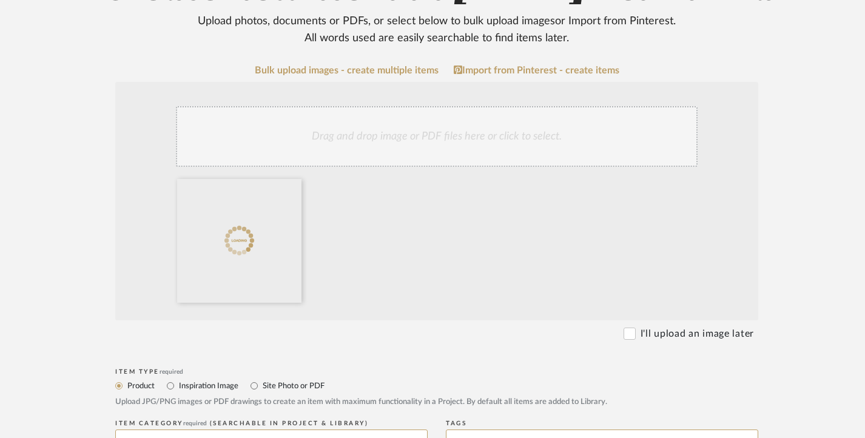
click at [377, 130] on div "Drag and drop image or PDF files here or click to select." at bounding box center [437, 136] width 522 height 61
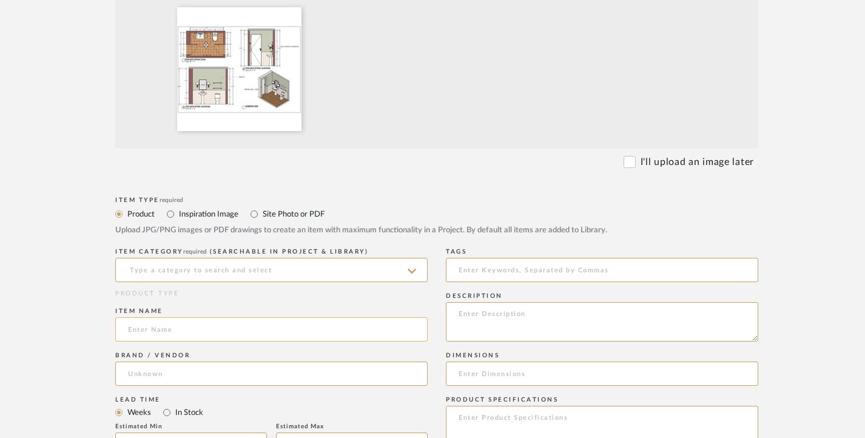
scroll to position [364, 0]
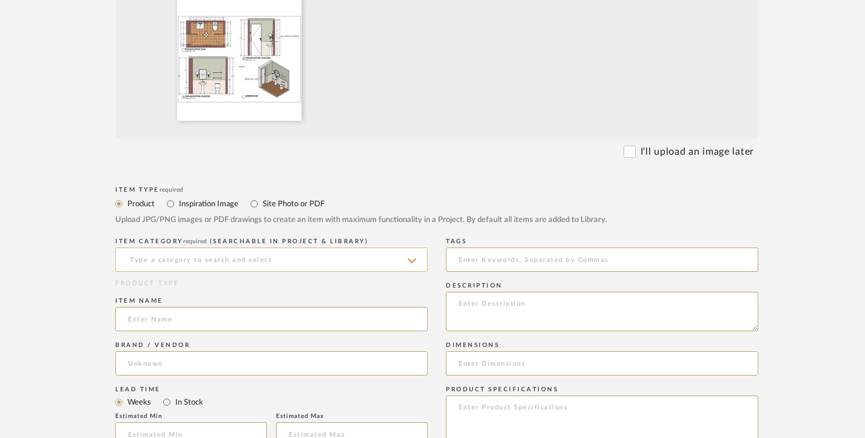
click at [218, 263] on input at bounding box center [271, 260] width 312 height 24
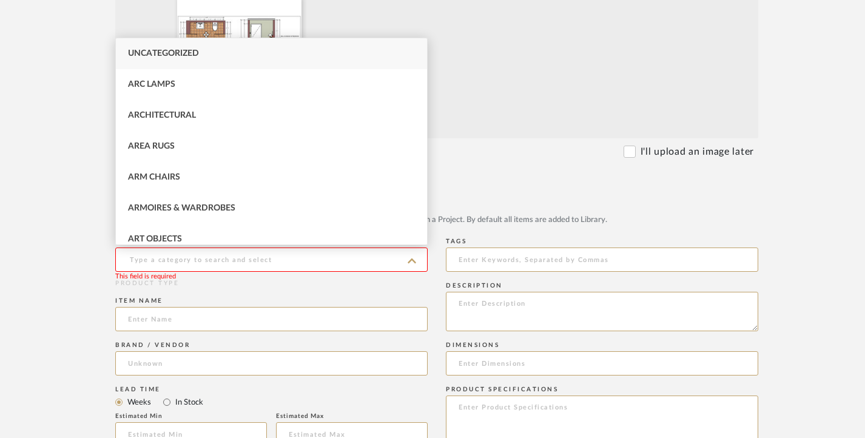
click at [33, 228] on upload-items "Create new item in [DATE] Bel Air Rd Upload photos, documents or PDFs, or selec…" at bounding box center [437, 322] width 874 height 1199
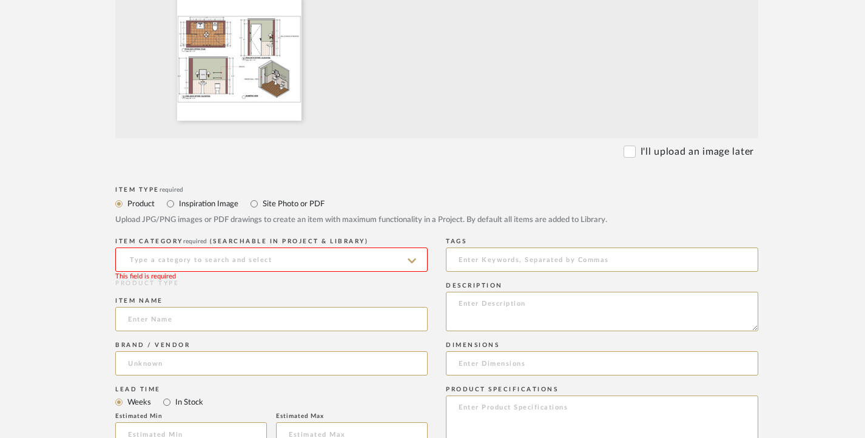
click at [294, 203] on label "Site Photo or PDF" at bounding box center [292, 203] width 63 height 13
click at [261, 203] on input "Site Photo or PDF" at bounding box center [254, 204] width 15 height 15
radio input "true"
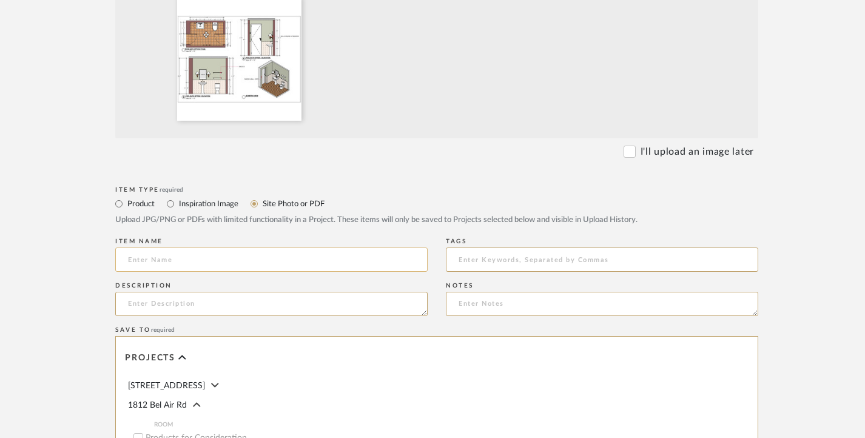
click at [245, 254] on input at bounding box center [271, 260] width 312 height 24
paste input "POOL BATH OPTION 1 [DATE]"
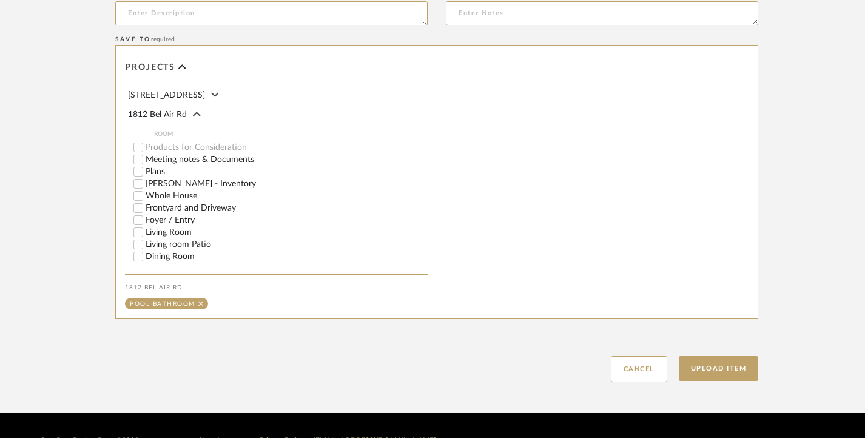
scroll to position [685, 0]
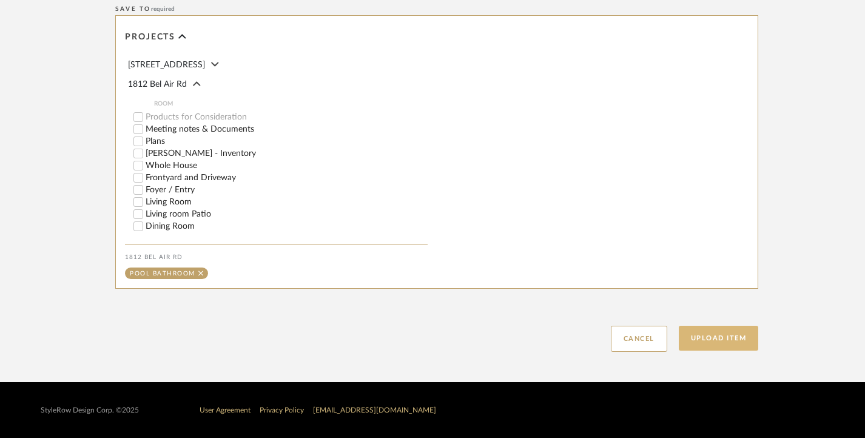
type input "POOL BATH OPTION 1 [DATE]"
click at [734, 336] on button "Upload Item" at bounding box center [719, 338] width 80 height 25
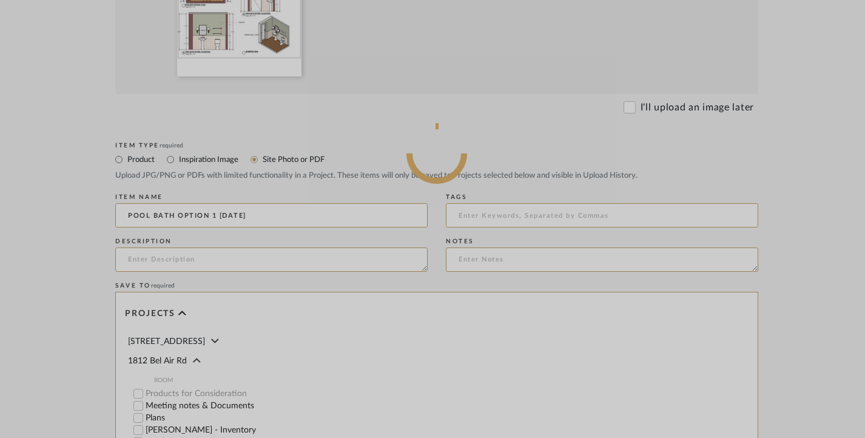
scroll to position [382, 0]
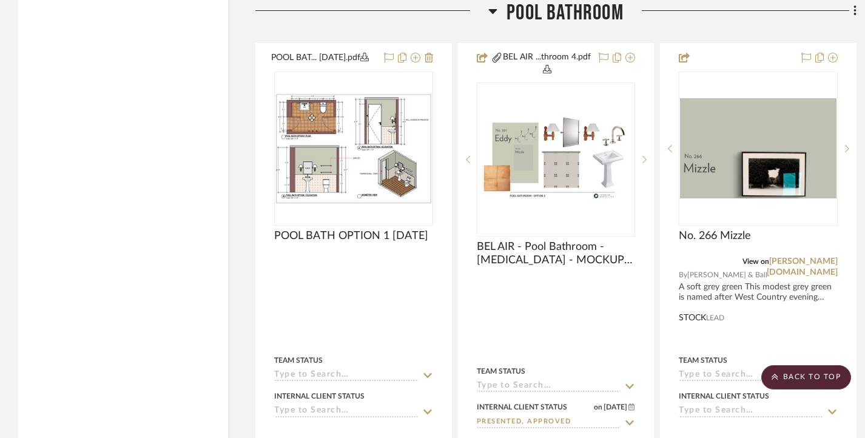
scroll to position [3148, 0]
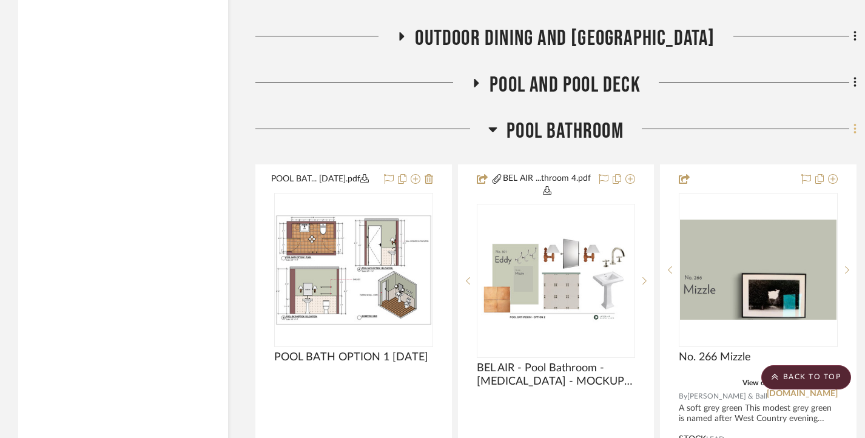
click at [852, 125] on fa-icon at bounding box center [853, 130] width 8 height 20
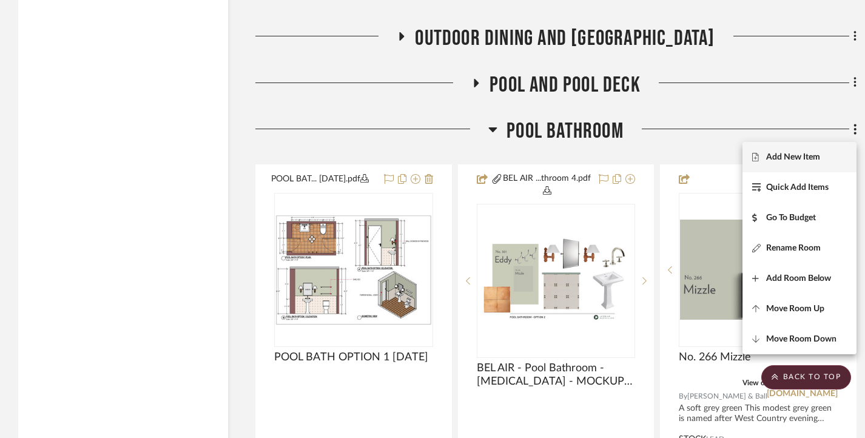
click at [802, 152] on span "Add New Item" at bounding box center [793, 157] width 54 height 10
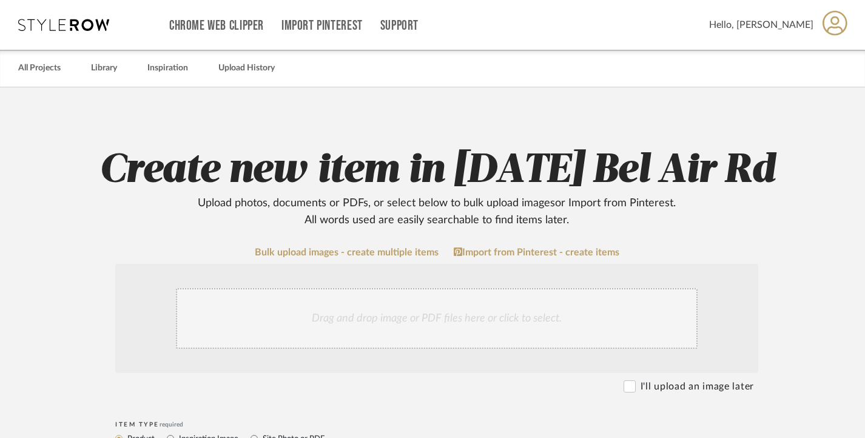
click at [368, 311] on div "Drag and drop image or PDF files here or click to select." at bounding box center [437, 318] width 522 height 61
click at [391, 298] on div "Drag and drop image or PDF files here or click to select." at bounding box center [437, 318] width 522 height 61
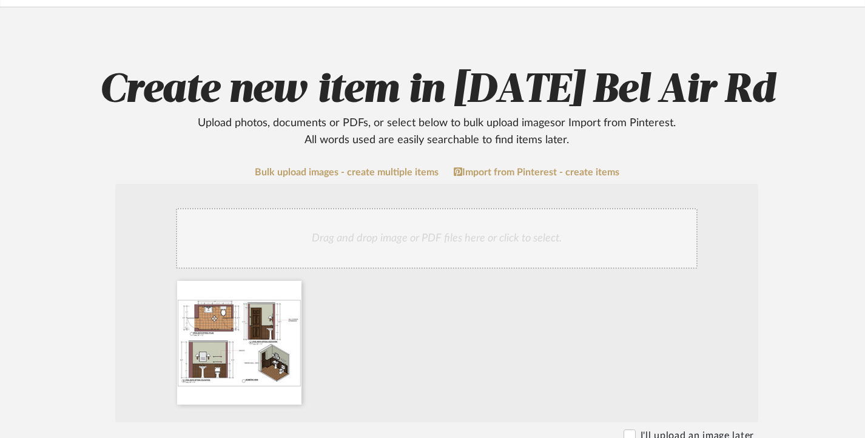
scroll to position [243, 0]
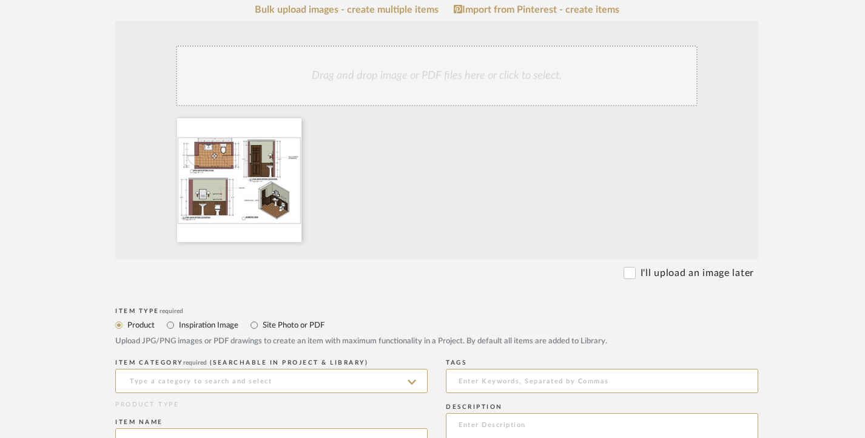
click at [283, 316] on div "Item Type required Product Inspiration Image Site Photo or PDF Upload JPG/PNG i…" at bounding box center [436, 331] width 643 height 52
click at [277, 324] on label "Site Photo or PDF" at bounding box center [292, 325] width 63 height 13
click at [261, 324] on input "Site Photo or PDF" at bounding box center [254, 325] width 15 height 15
radio input "true"
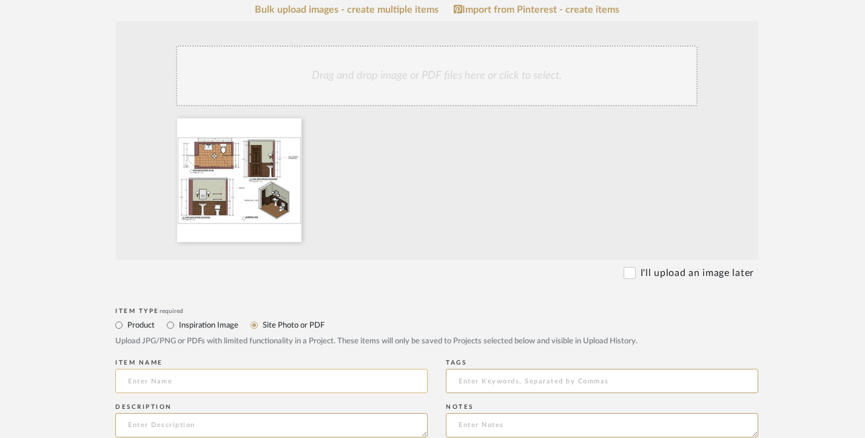
click at [217, 377] on input at bounding box center [271, 381] width 312 height 24
paste input "POOL BATH OPT 2 [DATE]"
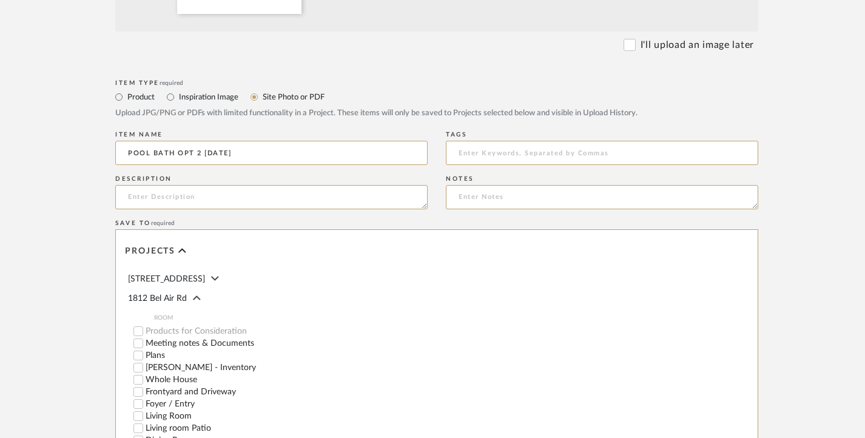
scroll to position [607, 0]
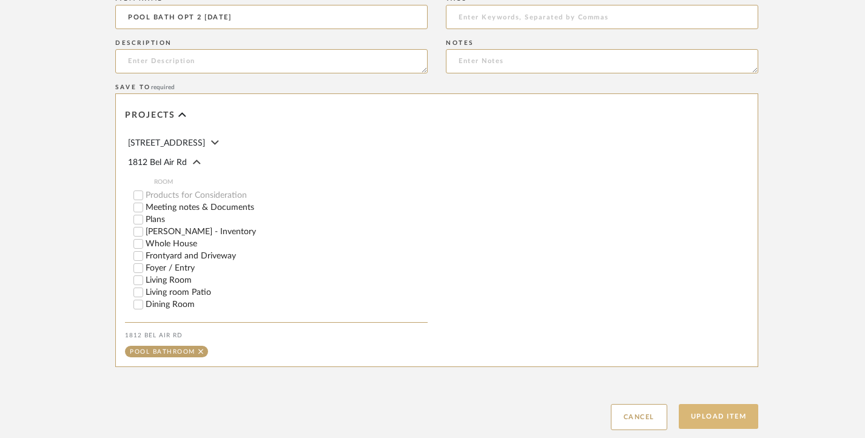
type input "POOL BATH OPT 2 [DATE]"
click at [740, 411] on button "Upload Item" at bounding box center [719, 416] width 80 height 25
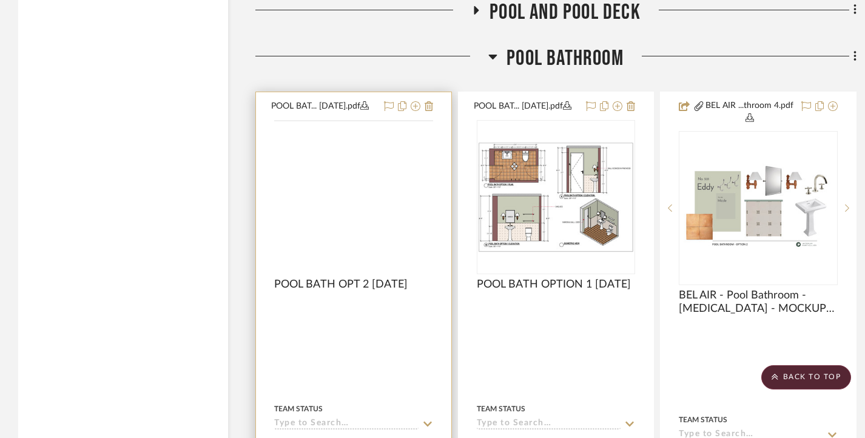
scroll to position [3210, 0]
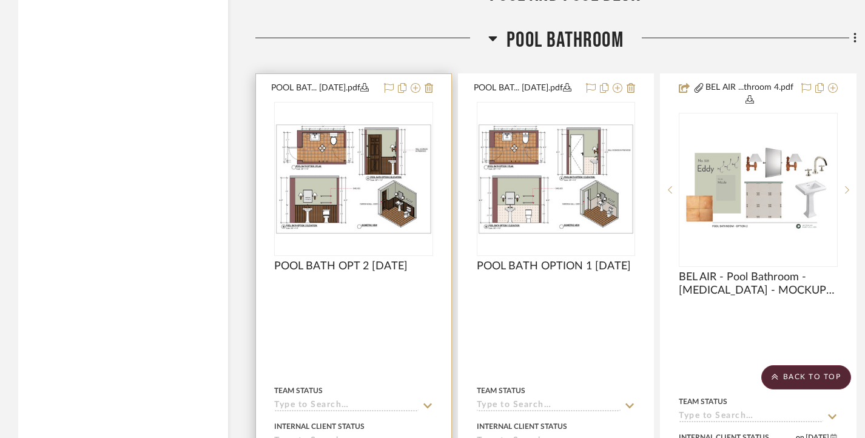
scroll to position [3149, 0]
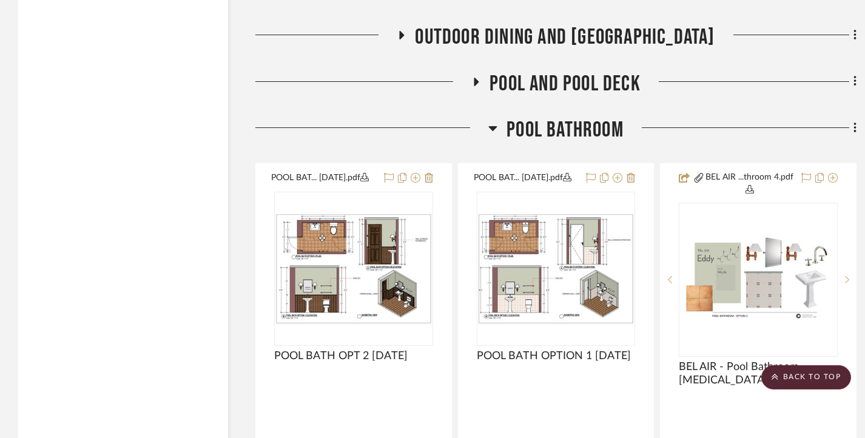
click at [493, 129] on icon at bounding box center [493, 128] width 8 height 5
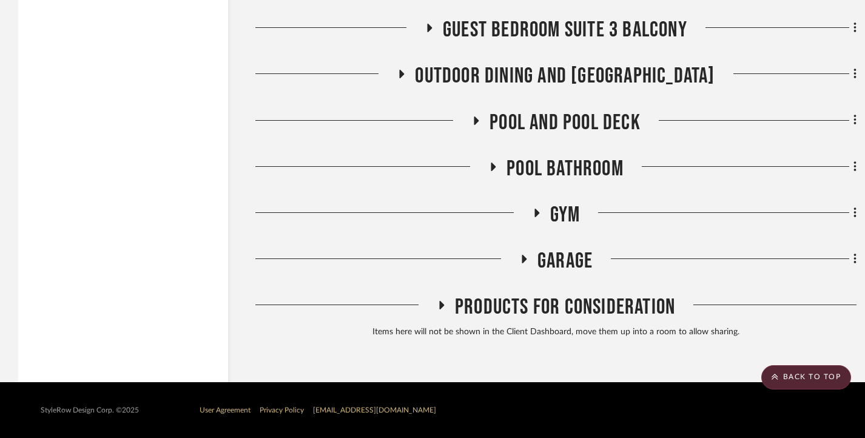
scroll to position [3112, 0]
click at [493, 167] on icon at bounding box center [493, 167] width 5 height 8
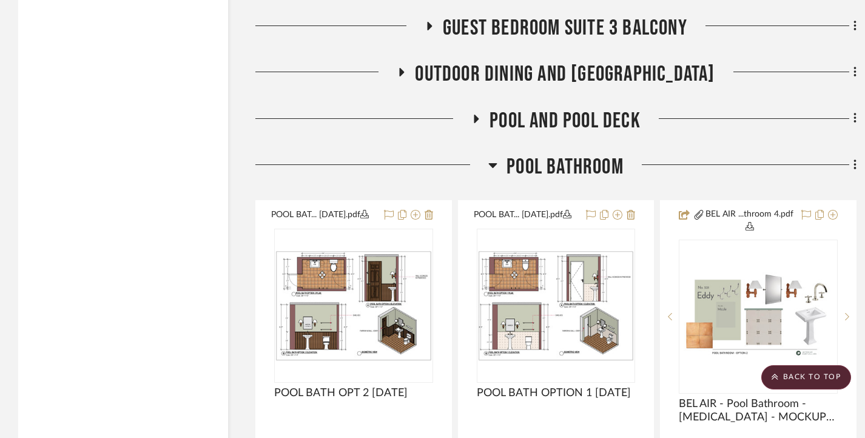
scroll to position [3149, 0]
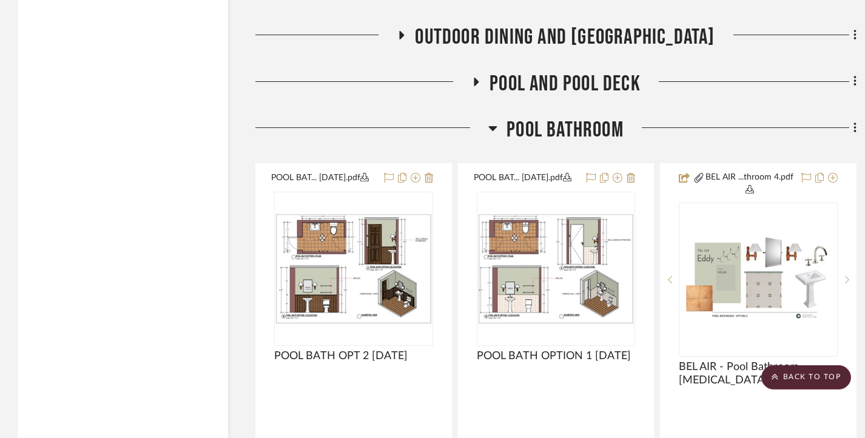
click at [497, 130] on h3 "Pool Bathroom" at bounding box center [555, 130] width 135 height 26
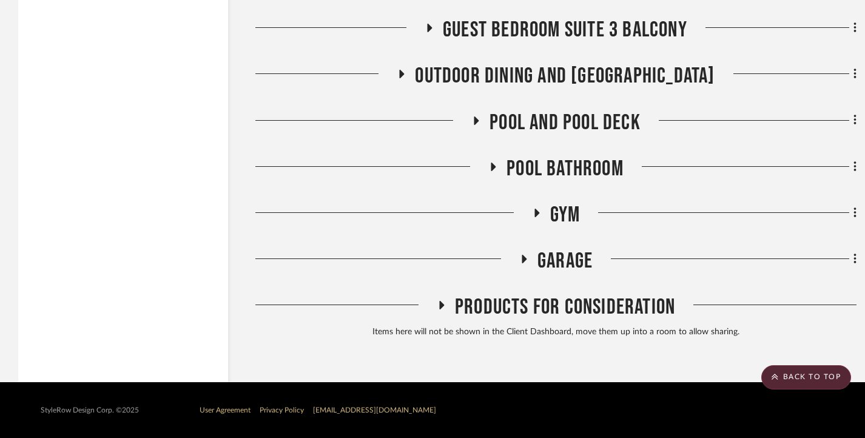
click at [482, 120] on icon at bounding box center [476, 120] width 15 height 9
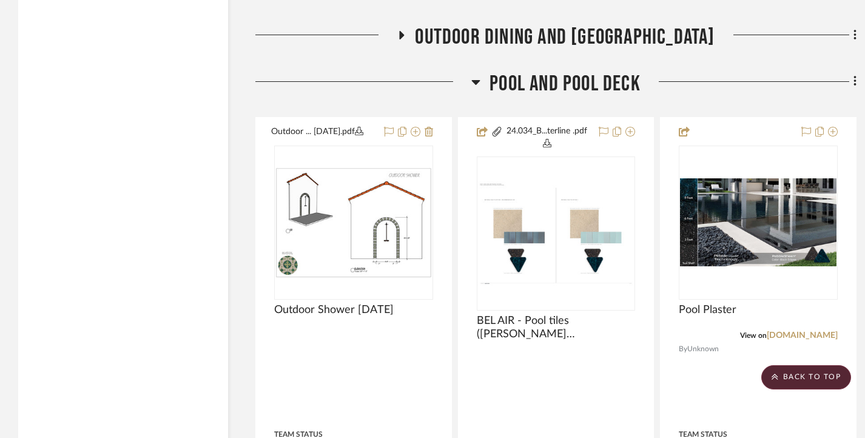
click at [476, 89] on icon at bounding box center [475, 82] width 9 height 15
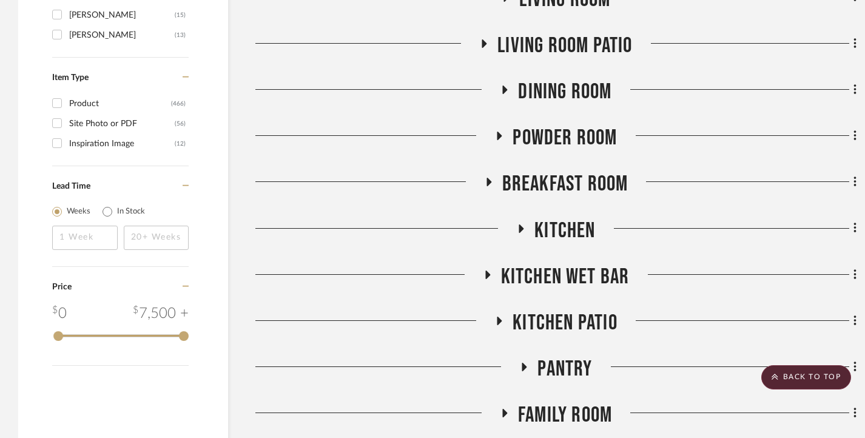
scroll to position [2141, 0]
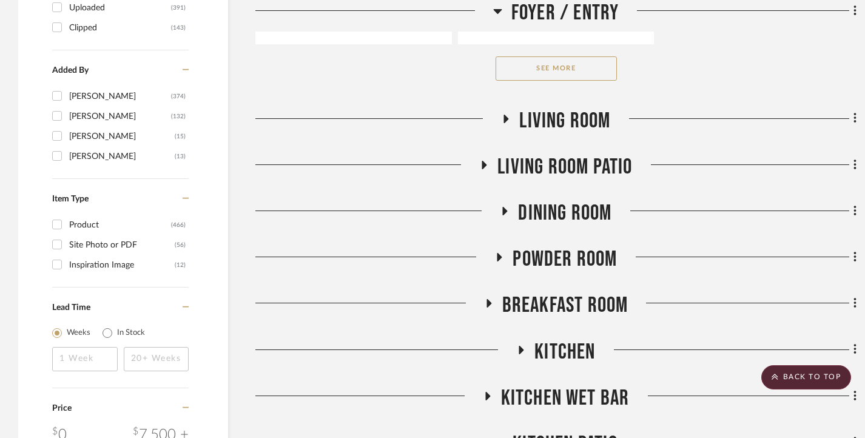
click at [510, 212] on icon at bounding box center [505, 211] width 15 height 9
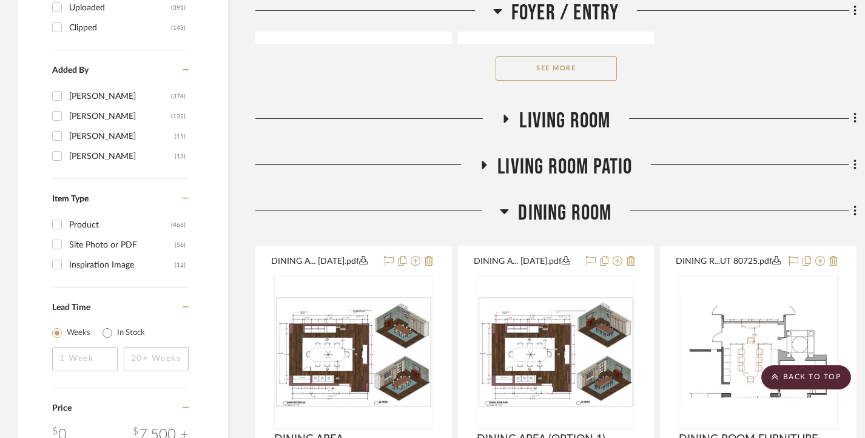
click at [507, 212] on icon at bounding box center [505, 211] width 8 height 5
